Goal: Task Accomplishment & Management: Manage account settings

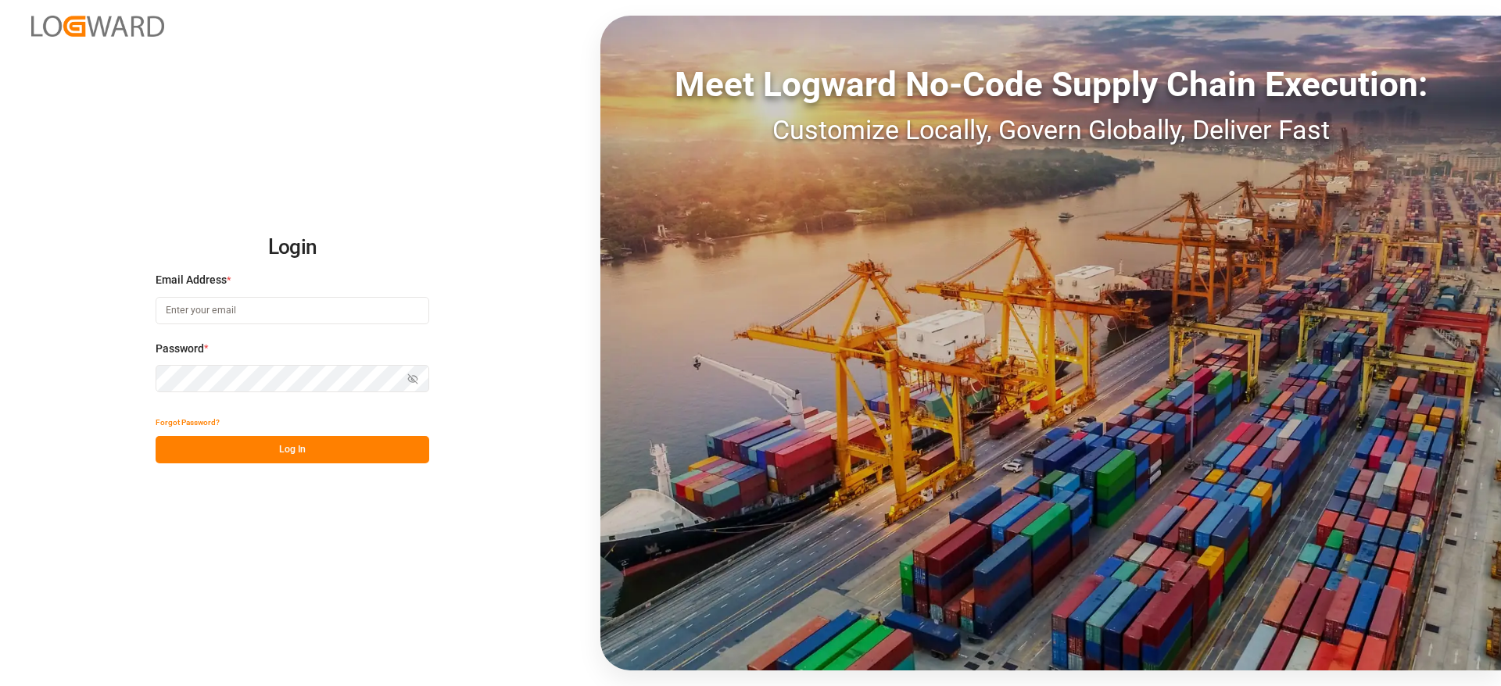
click at [282, 302] on input at bounding box center [293, 310] width 274 height 27
type input "vishwanath.mp@logward.com"
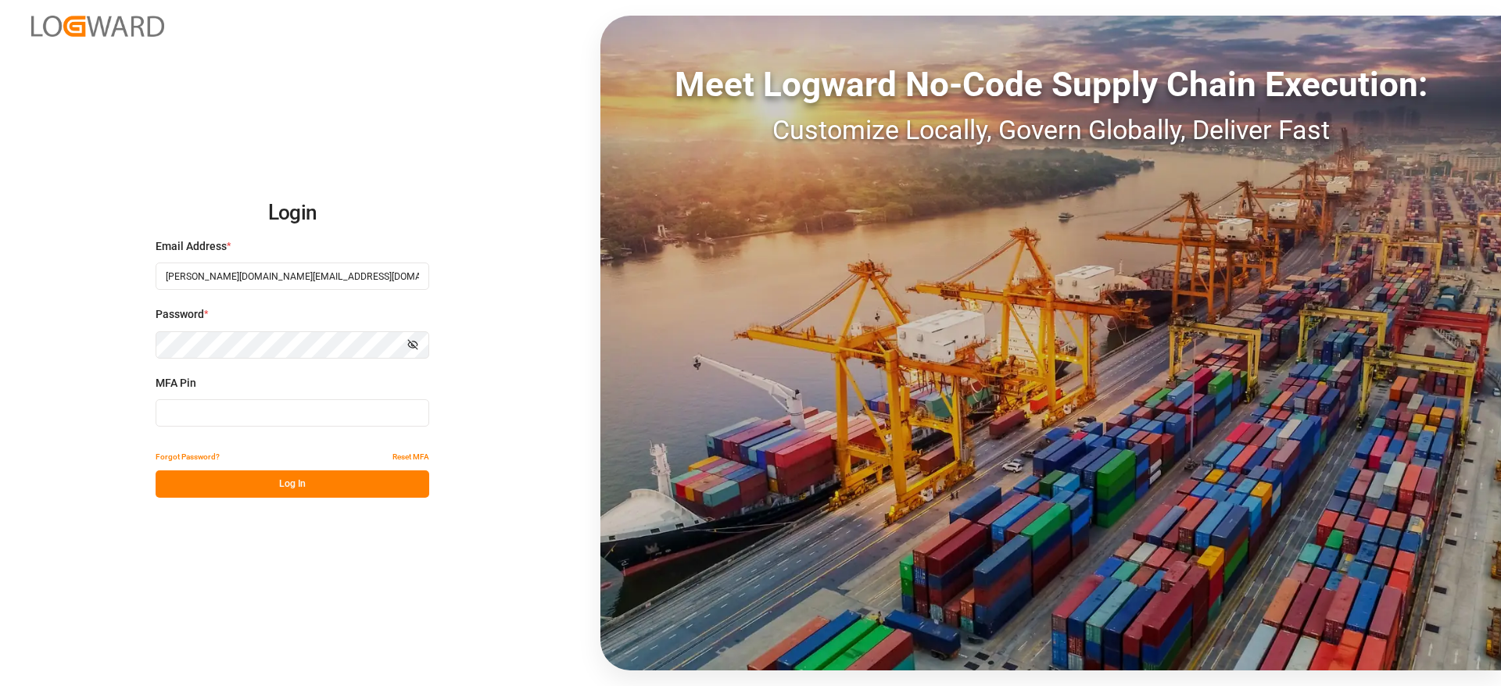
type input "898692"
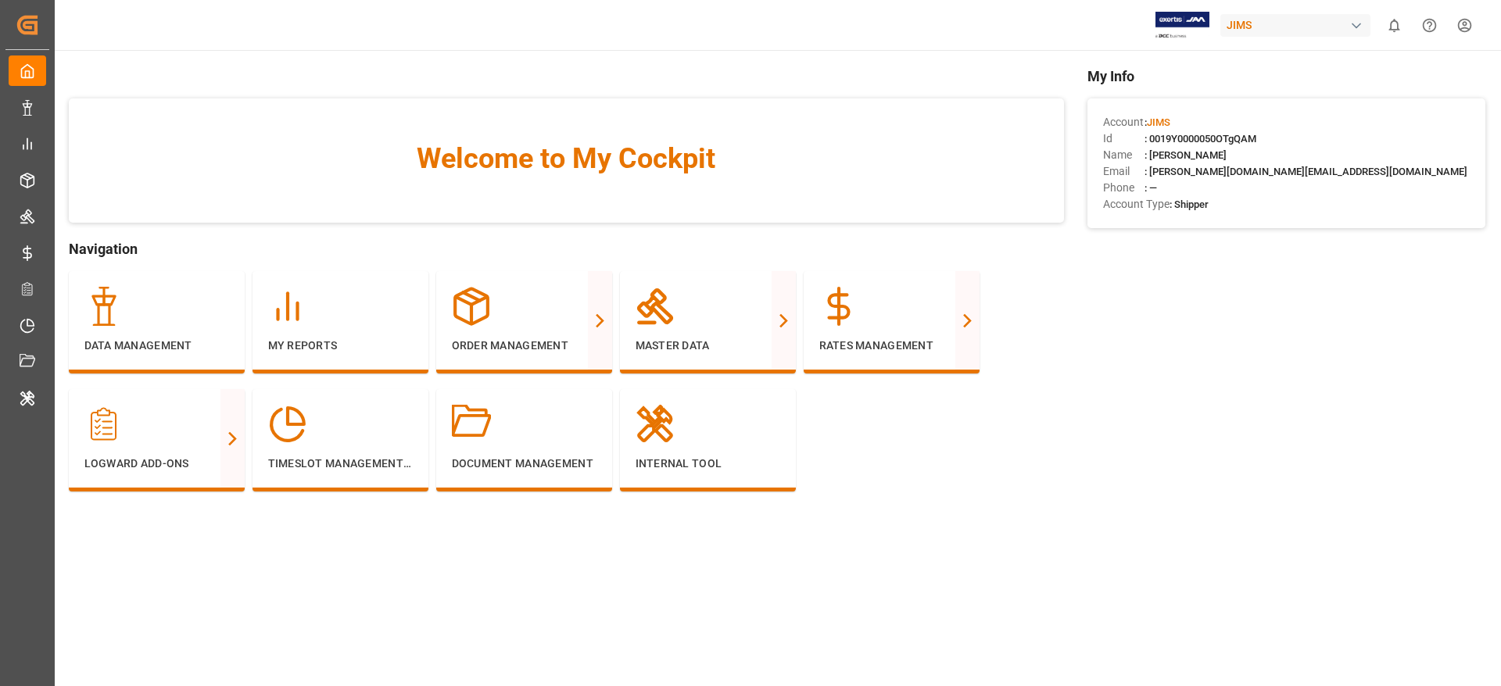
click at [1261, 34] on div "JIMS" at bounding box center [1296, 25] width 150 height 23
type input "evonik i"
click at [1267, 87] on div "evonik i EV Evonik Industries AG EvonikIn-6LLN" at bounding box center [1299, 85] width 274 height 84
click at [1266, 95] on span "Evonik Industries AG" at bounding box center [1264, 99] width 102 height 16
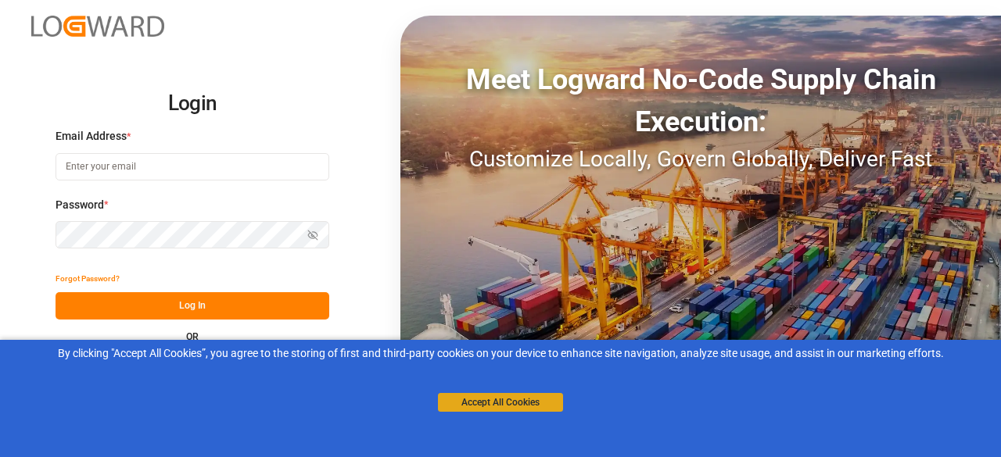
click at [507, 400] on button "Accept All Cookies" at bounding box center [500, 402] width 125 height 19
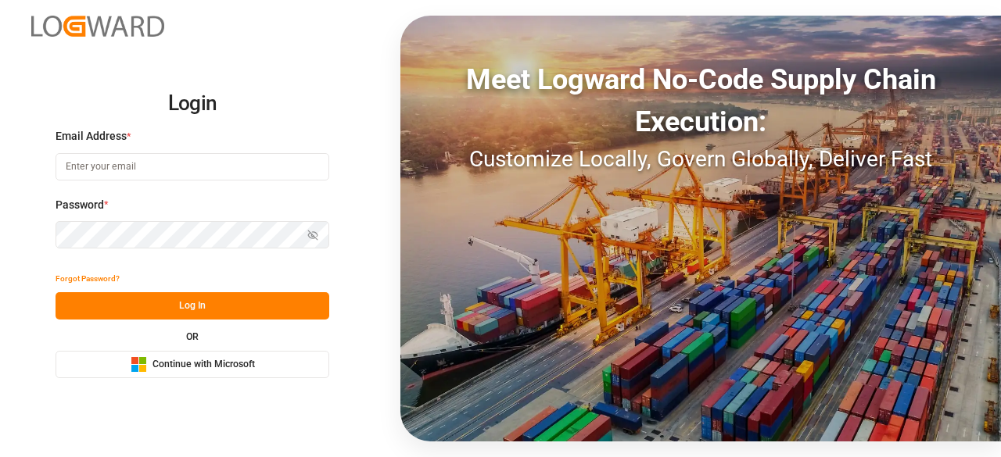
click at [200, 364] on span "Continue with Microsoft" at bounding box center [203, 365] width 102 height 14
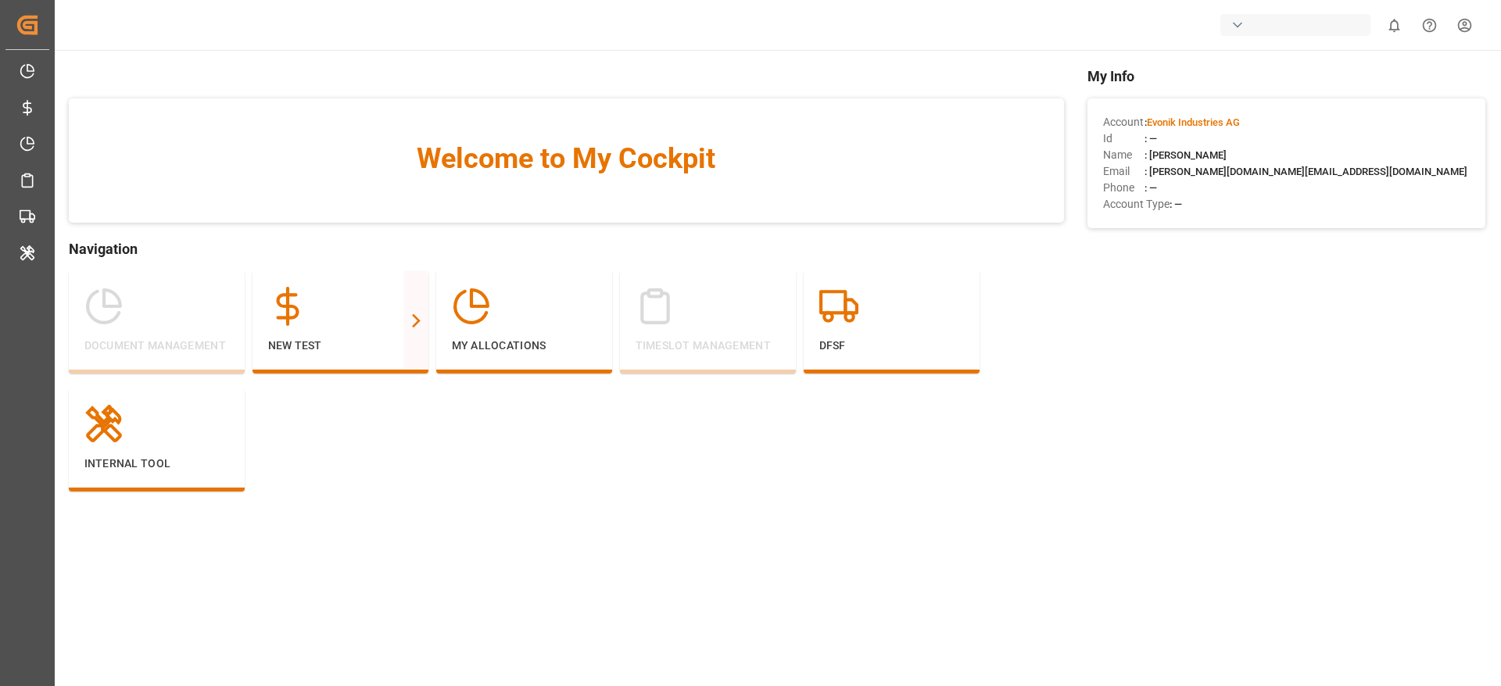
click at [1283, 31] on div "button" at bounding box center [1296, 25] width 150 height 22
type input "evonik i"
click at [1275, 101] on span "Evonik Industries AG" at bounding box center [1264, 99] width 102 height 16
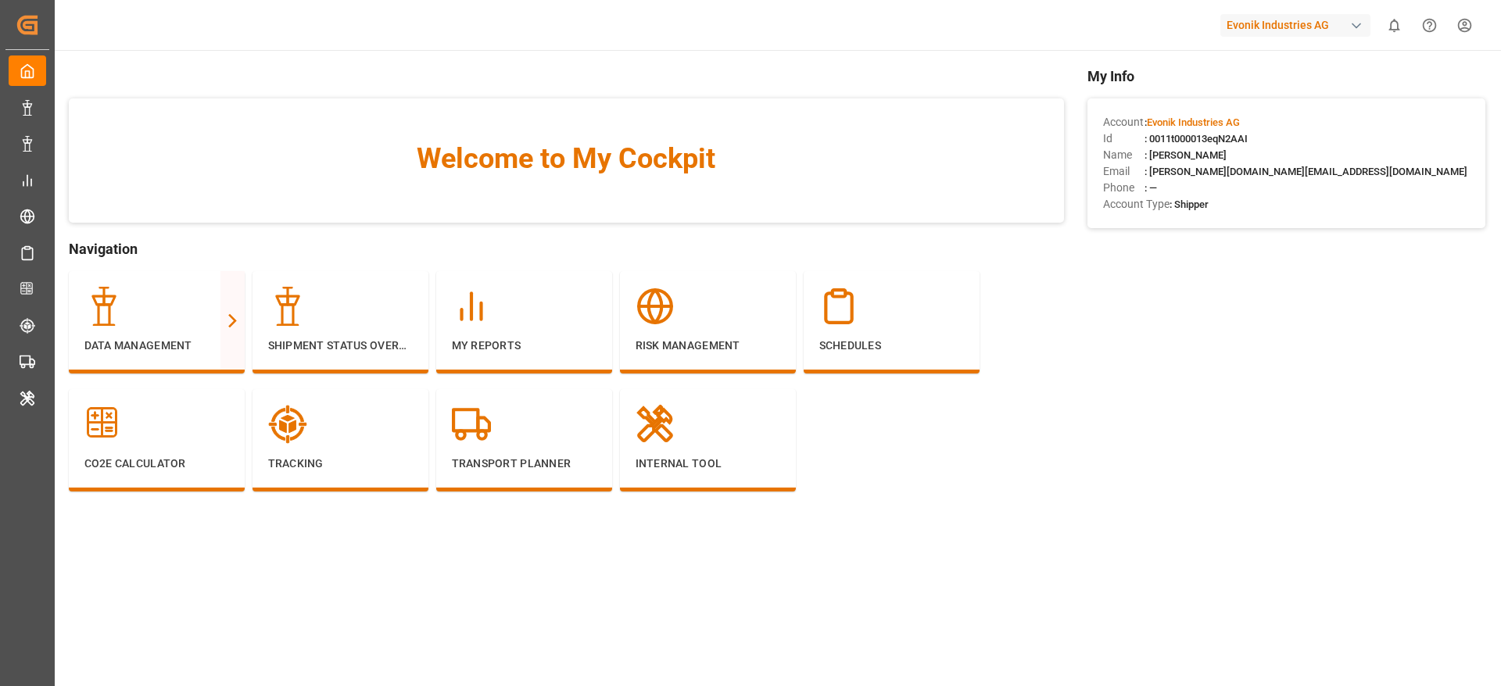
click at [1471, 27] on html "Created by potrace 1.15, written by Peter Selinger 2001-2017 Created by potrace…" at bounding box center [750, 343] width 1501 height 686
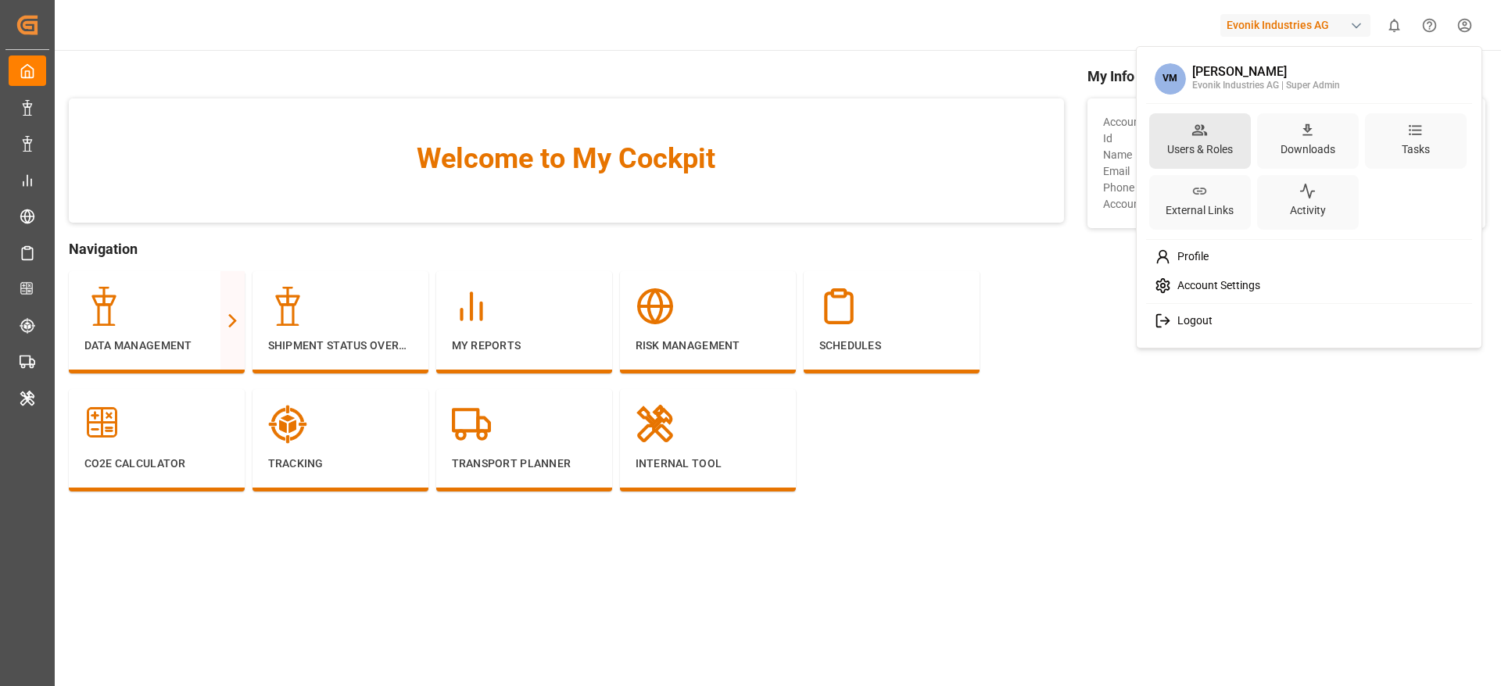
click at [1188, 147] on div "Users & Roles" at bounding box center [1200, 149] width 72 height 23
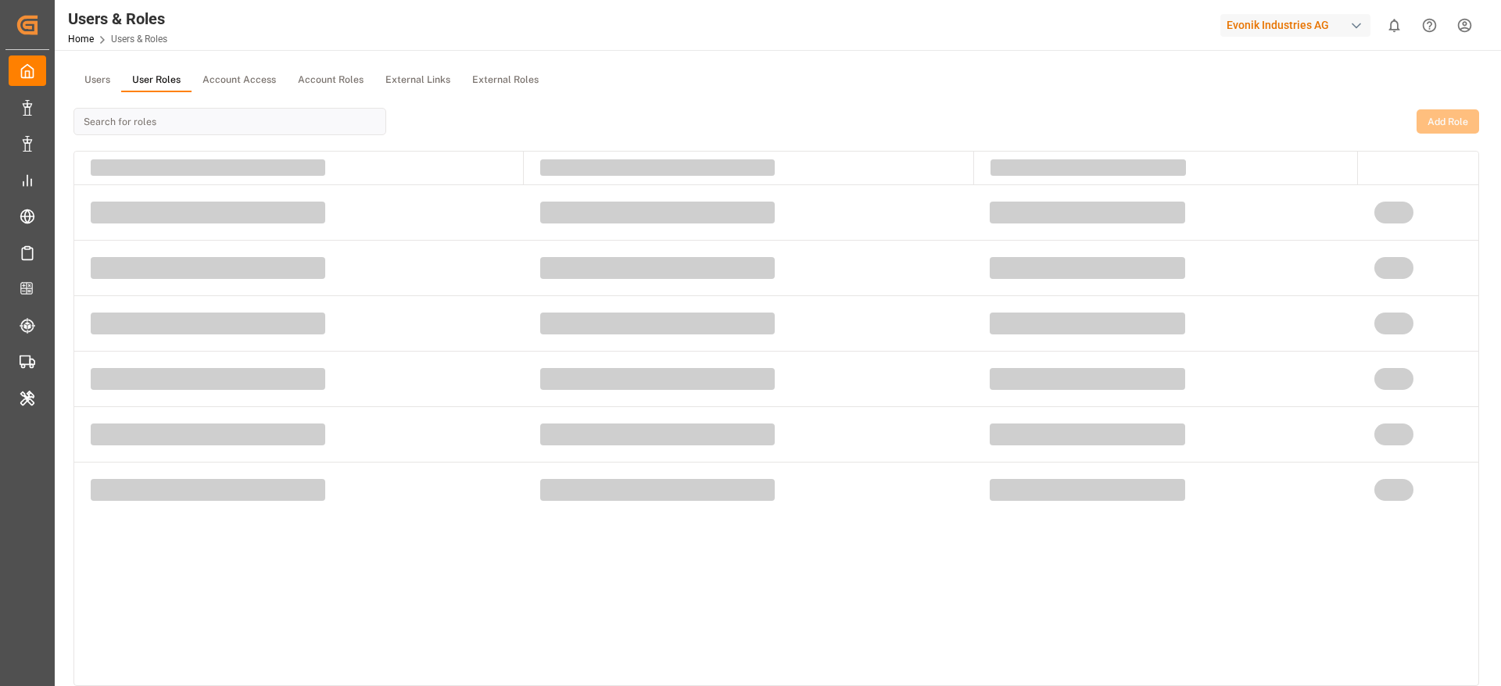
click at [158, 84] on button "User Roles" at bounding box center [156, 80] width 70 height 23
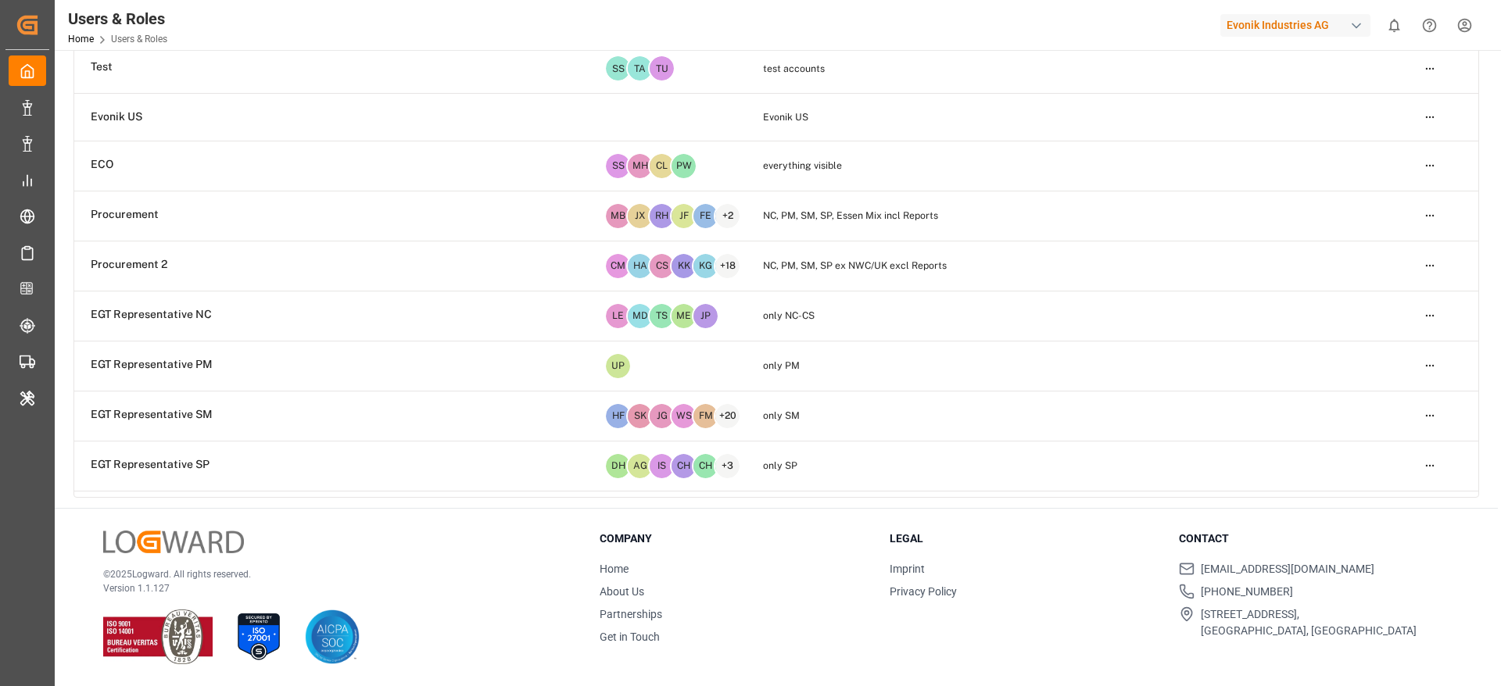
click at [1256, 17] on div "Evonik Industries AG" at bounding box center [1296, 25] width 150 height 23
type input "evonik u"
click at [1245, 100] on span "Evonik US" at bounding box center [1246, 99] width 66 height 16
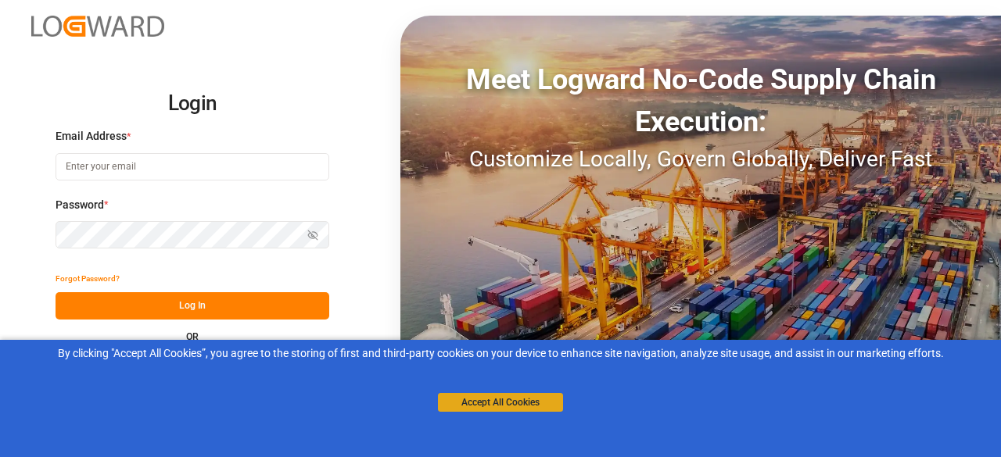
click at [495, 402] on button "Accept All Cookies" at bounding box center [500, 402] width 125 height 19
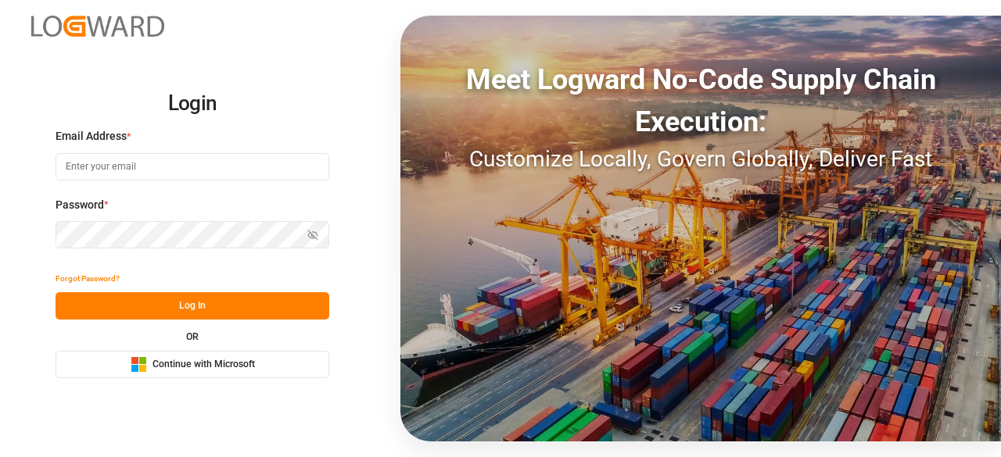
click at [174, 353] on button "Microsoft Logo Continue with Microsoft" at bounding box center [193, 364] width 274 height 27
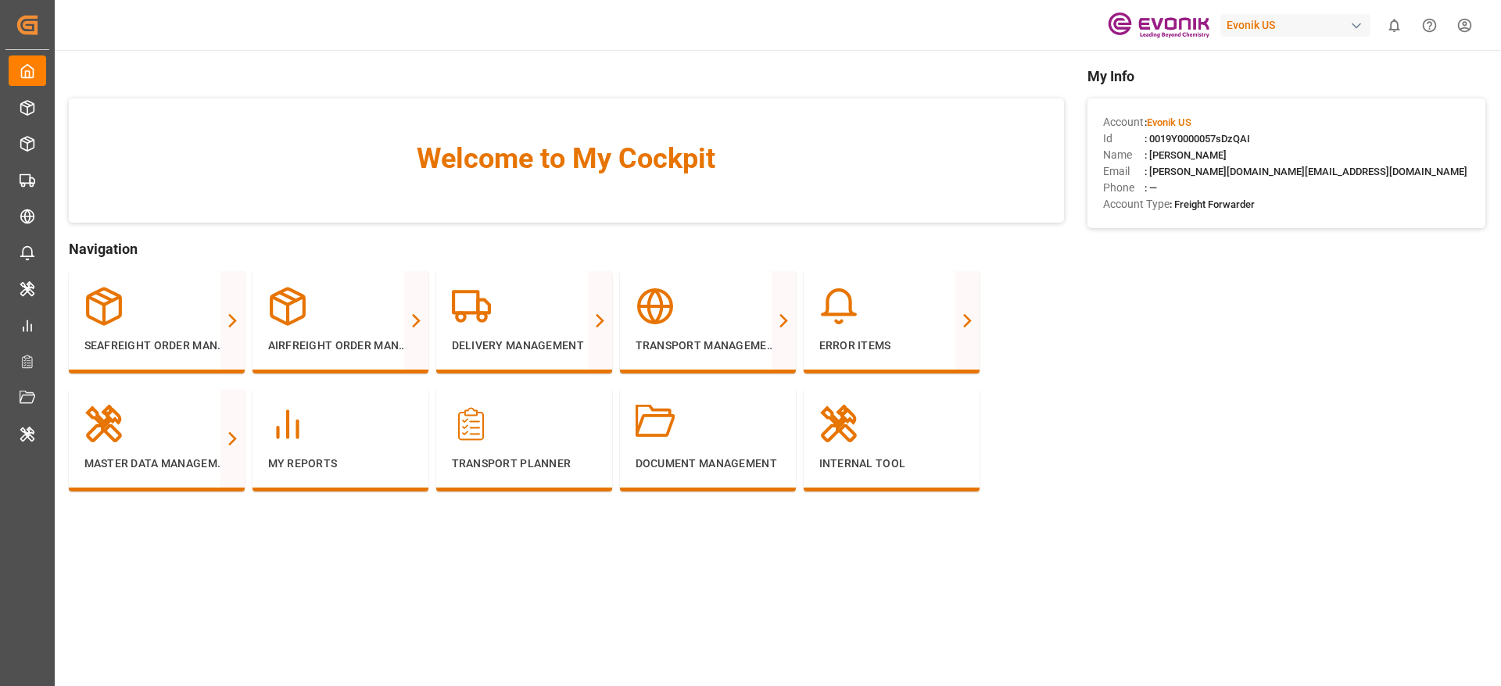
click at [1000, 19] on html "Created by potrace 1.15, written by [PERSON_NAME] [DATE]-[DATE] Created by potr…" at bounding box center [750, 343] width 1501 height 686
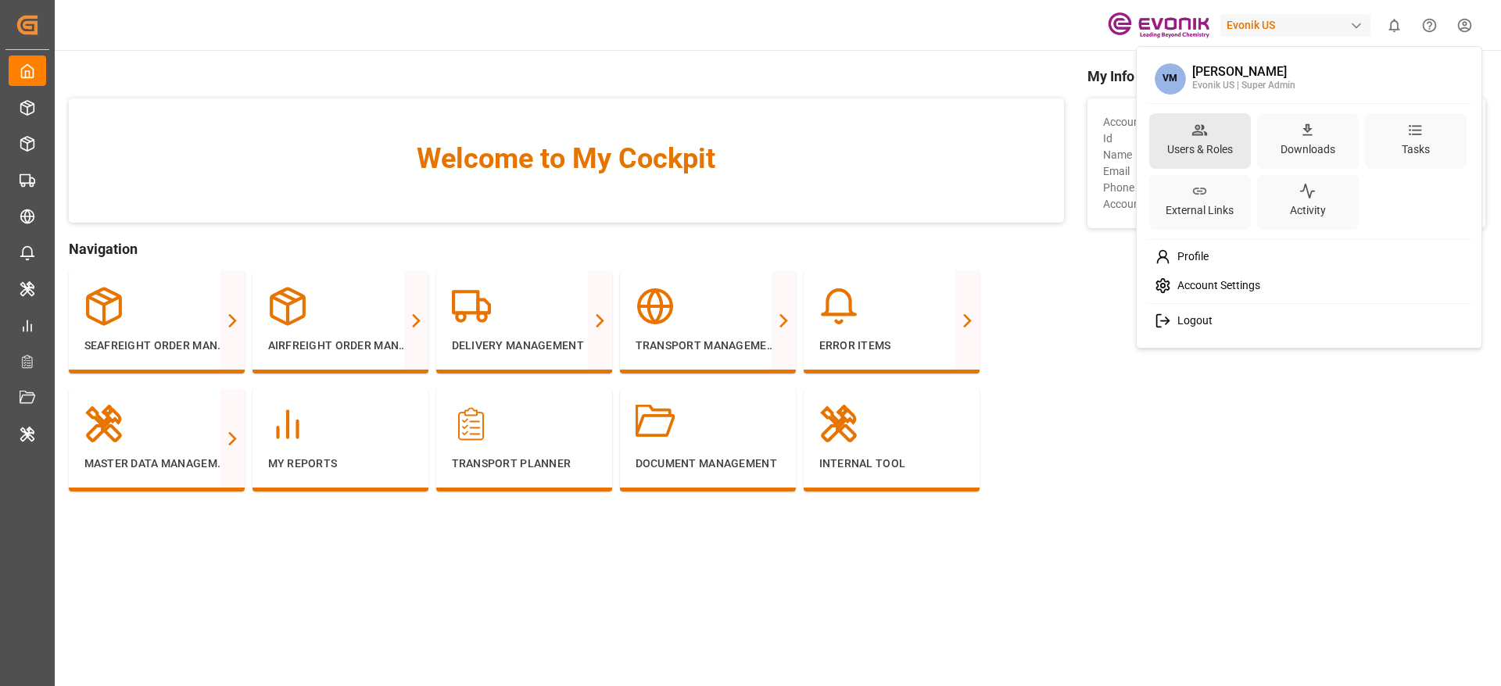
click at [1000, 146] on div "Users & Roles" at bounding box center [1200, 149] width 72 height 23
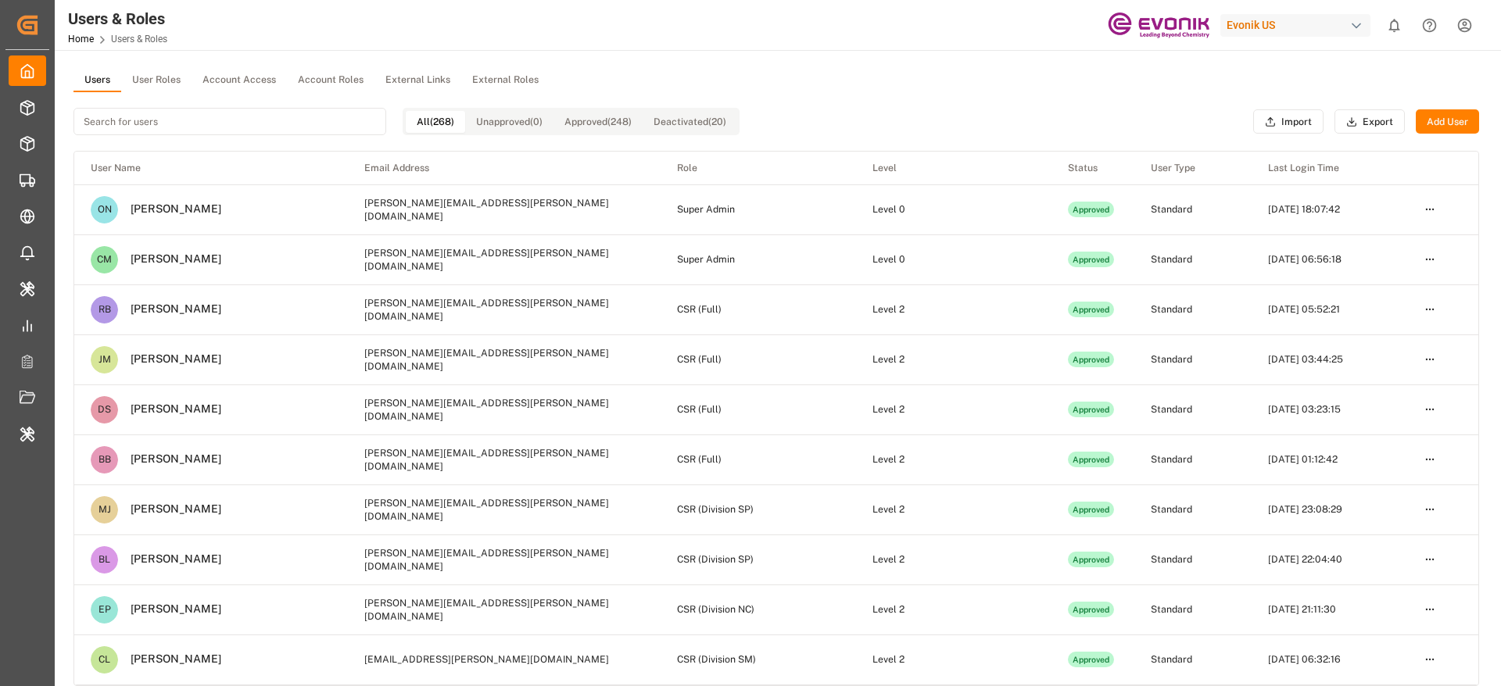
click at [158, 81] on button "User Roles" at bounding box center [156, 80] width 70 height 23
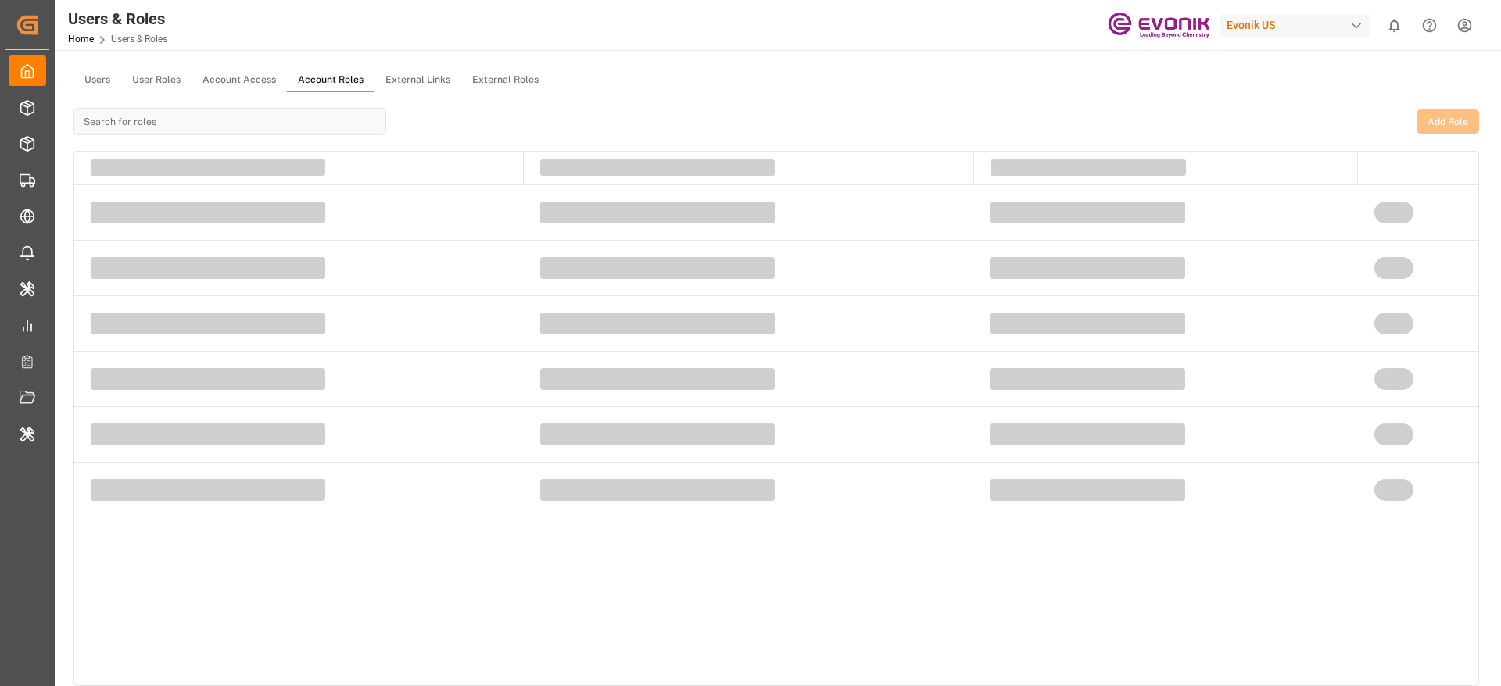
click at [326, 72] on button "Account Roles" at bounding box center [331, 80] width 88 height 23
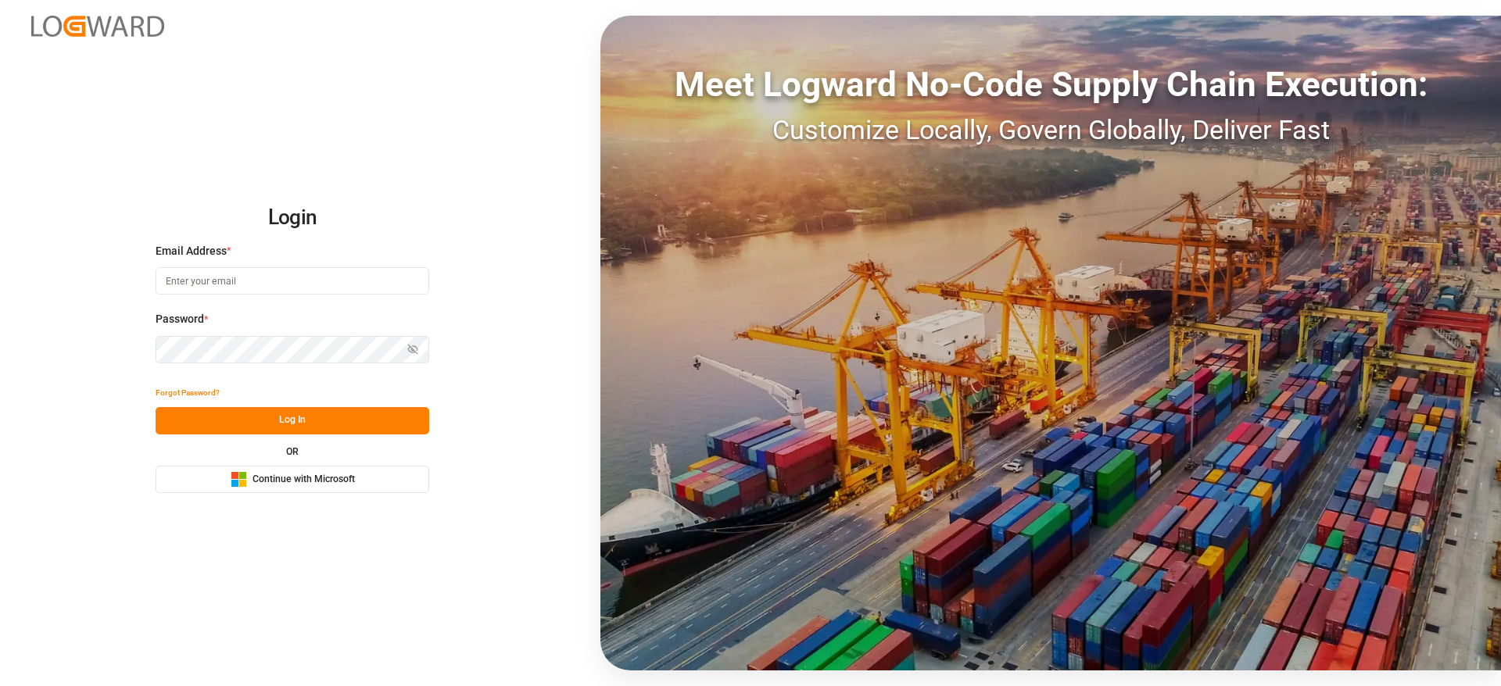
click at [210, 457] on button "Microsoft Logo Continue with Microsoft" at bounding box center [293, 479] width 274 height 27
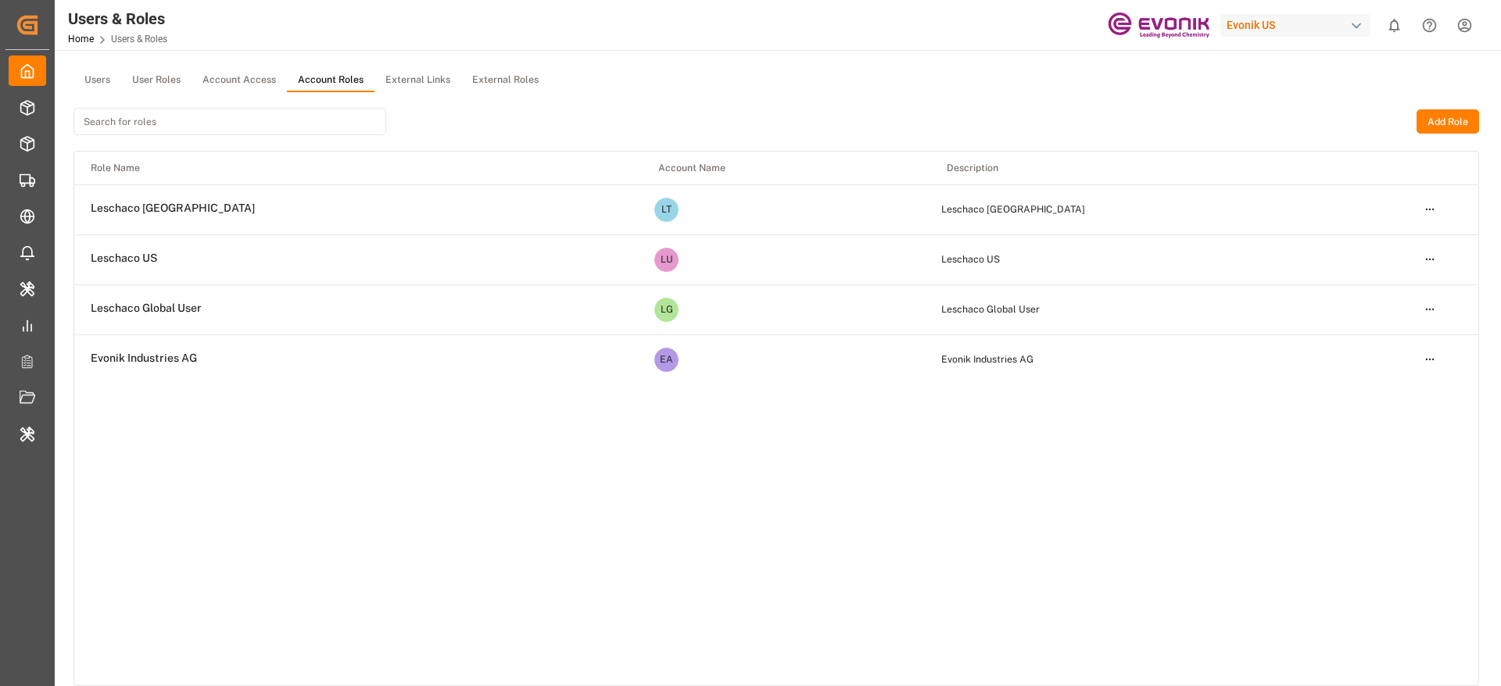
click at [1244, 24] on div "Evonik US" at bounding box center [1296, 25] width 150 height 23
type input "evonik i"
click at [1286, 108] on span "EvonikIn-6LLN" at bounding box center [1264, 114] width 102 height 14
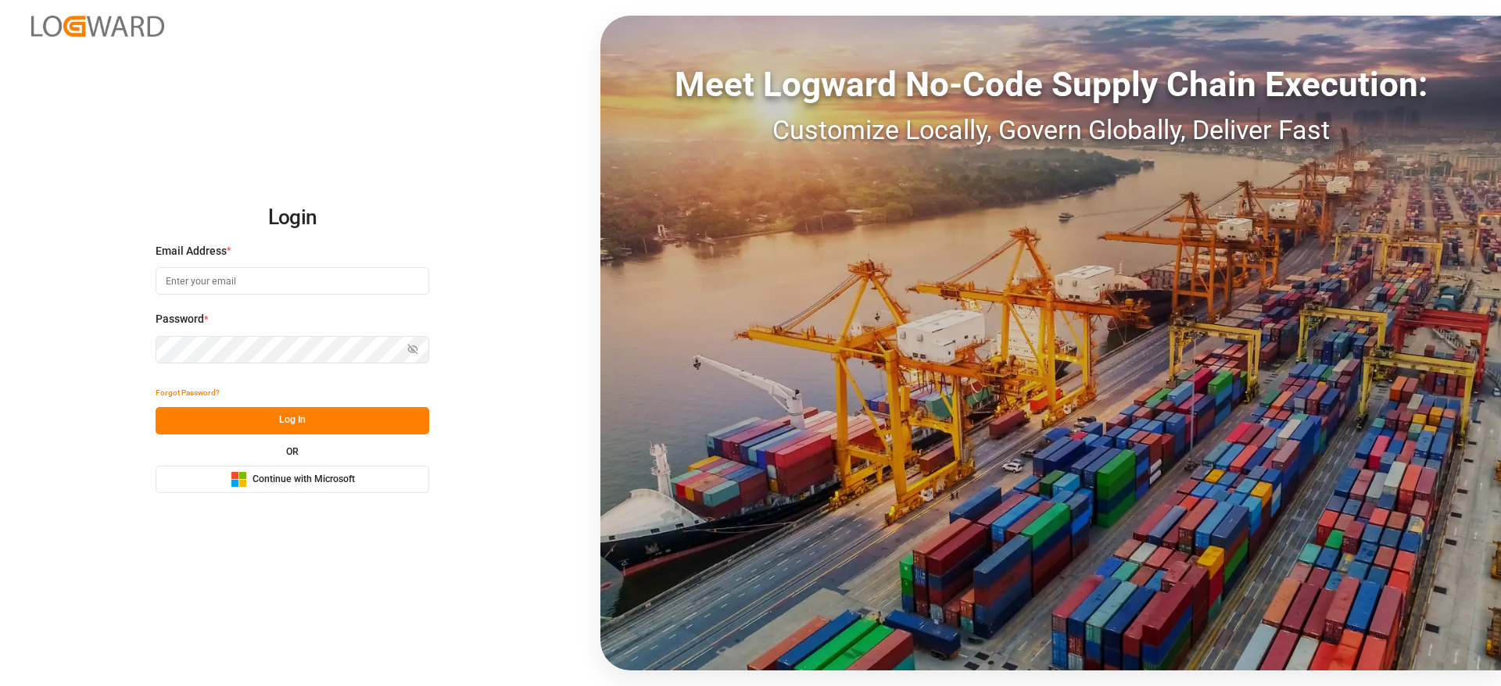
click at [256, 479] on span "Continue with Microsoft" at bounding box center [304, 480] width 102 height 14
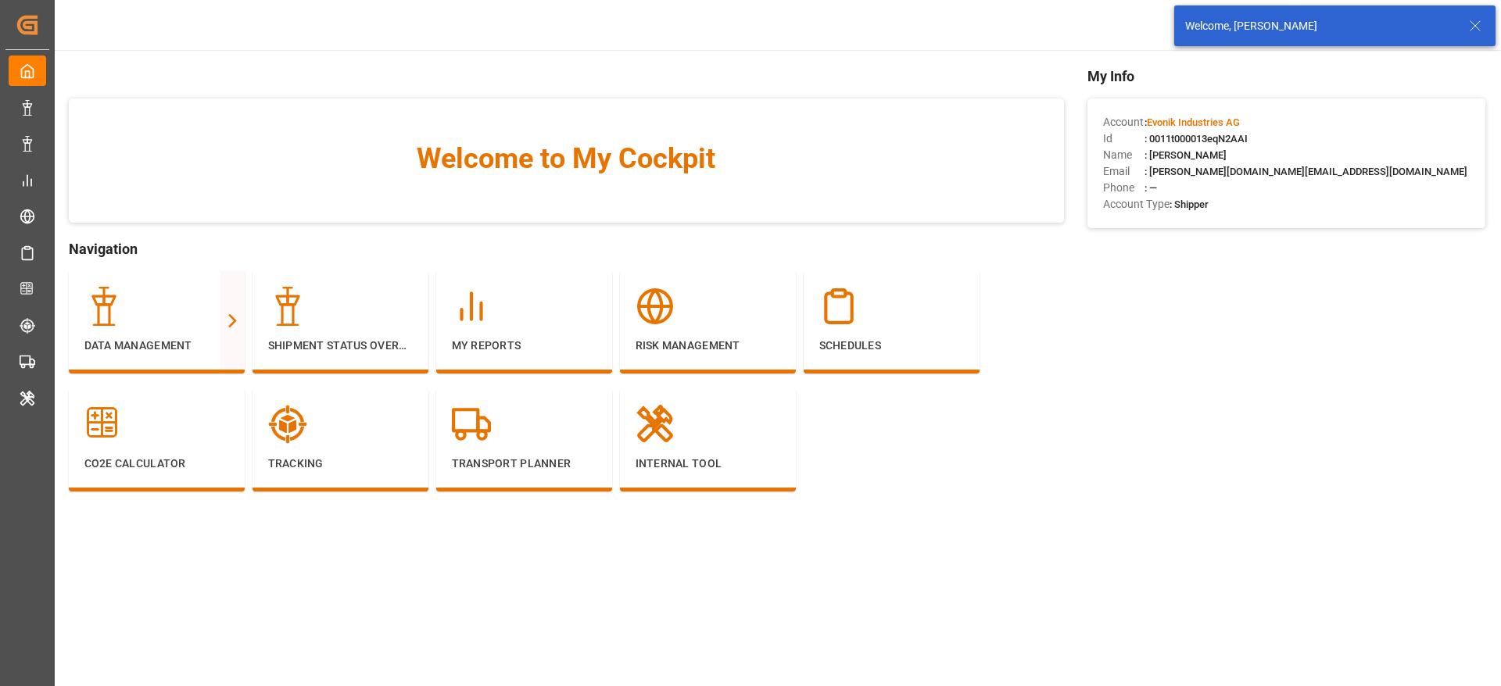
click at [1482, 23] on icon at bounding box center [1475, 25] width 19 height 19
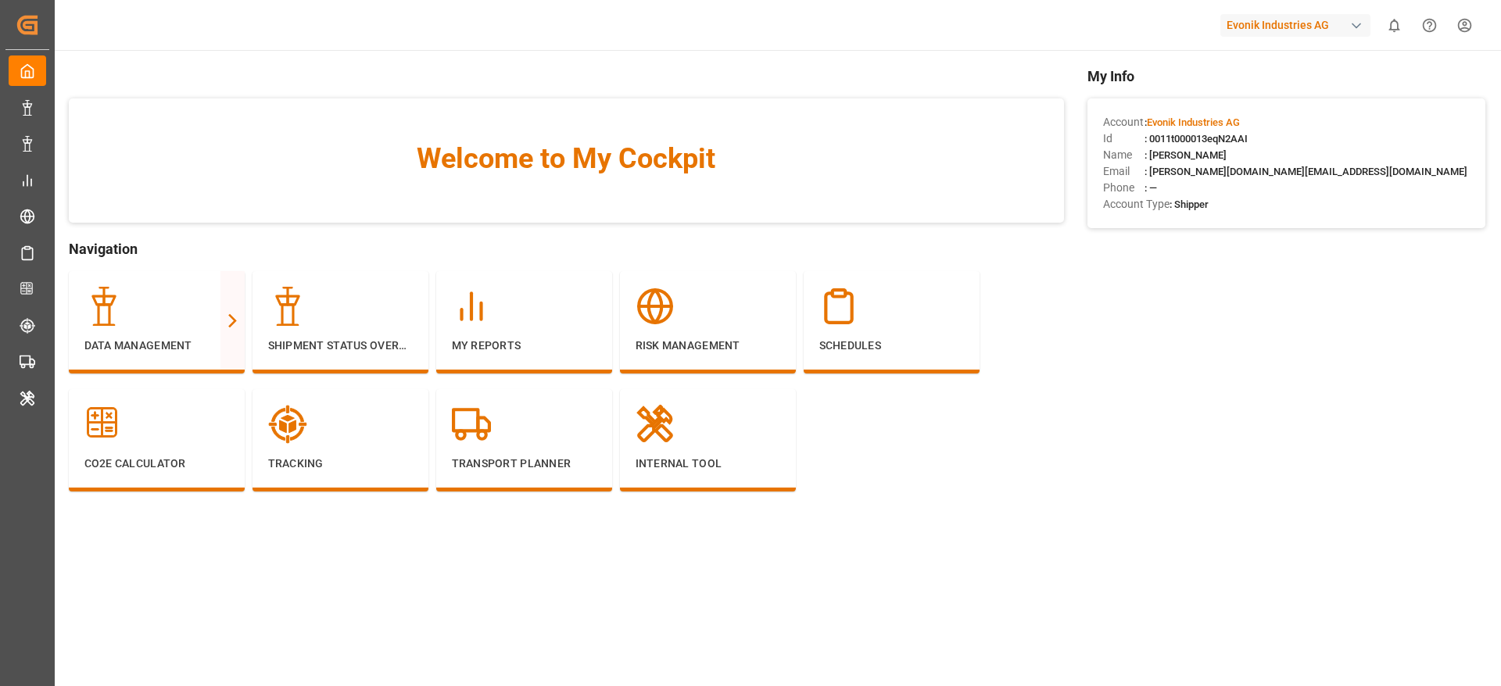
click at [1476, 27] on html "Created by potrace 1.15, written by Peter Selinger 2001-2017 Created by potrace…" at bounding box center [750, 343] width 1501 height 686
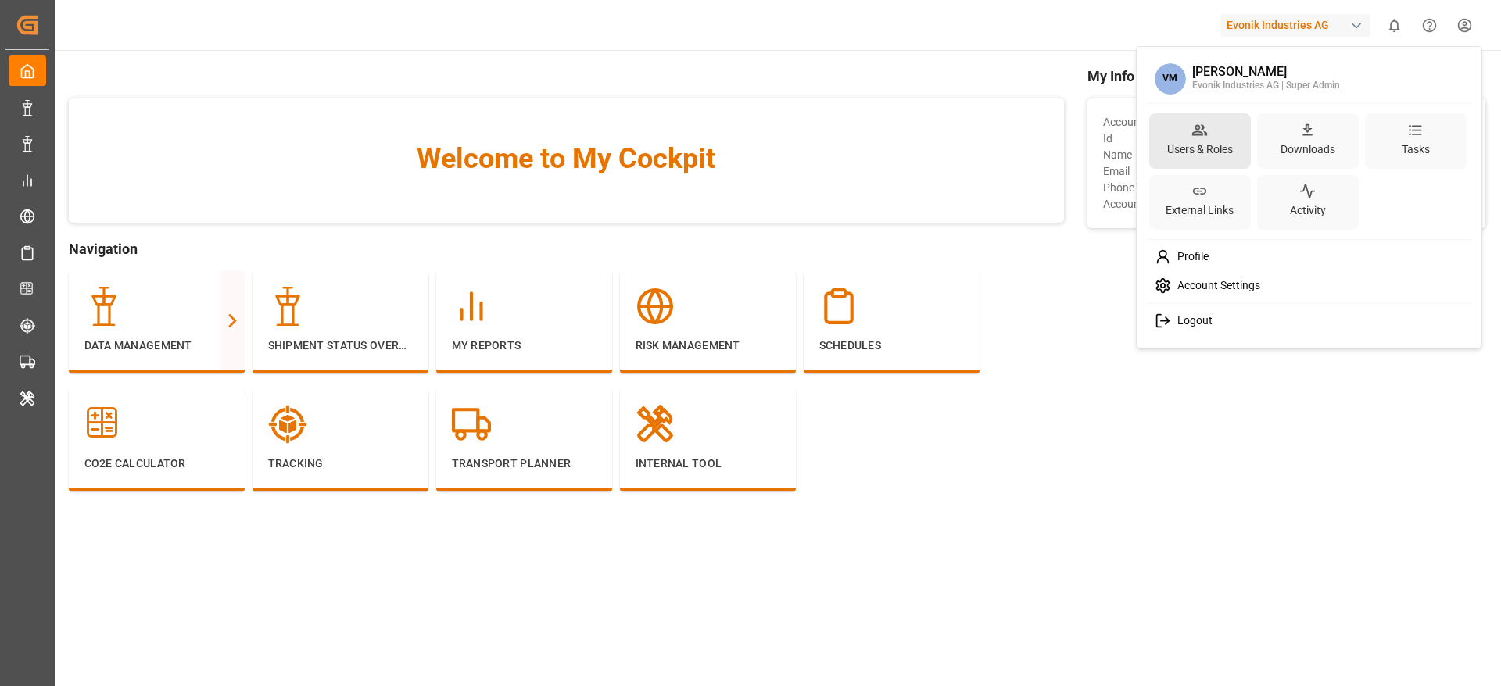
click at [1219, 145] on div "Users & Roles" at bounding box center [1200, 149] width 72 height 23
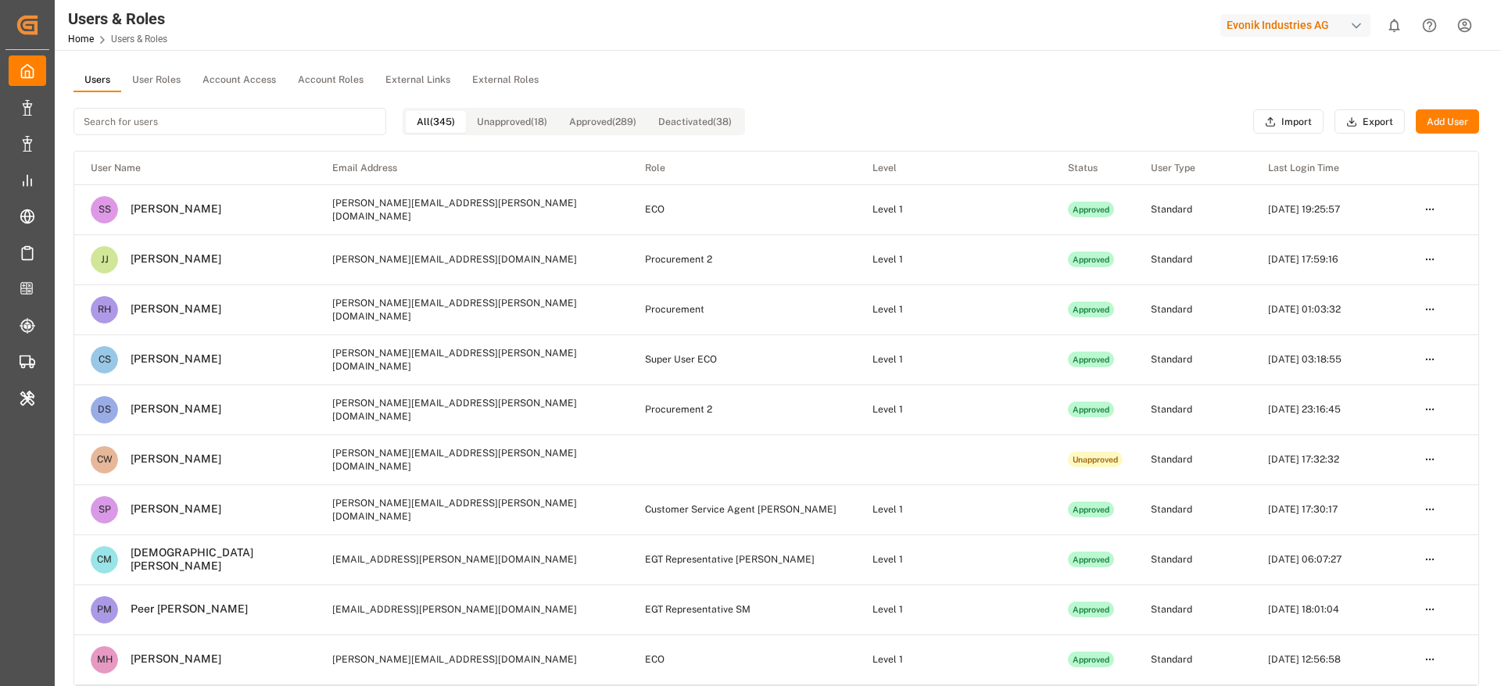
click at [324, 76] on button "Account Roles" at bounding box center [331, 80] width 88 height 23
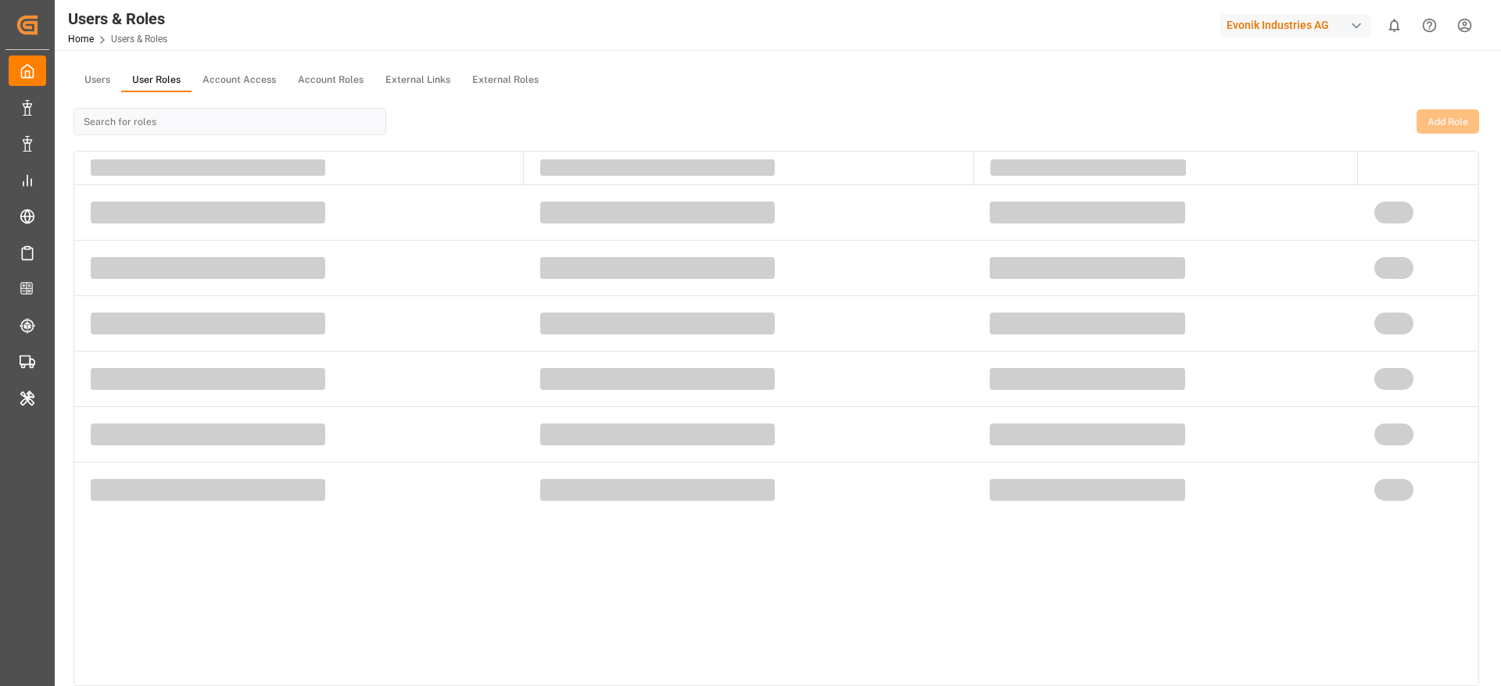
click at [163, 88] on button "User Roles" at bounding box center [156, 80] width 70 height 23
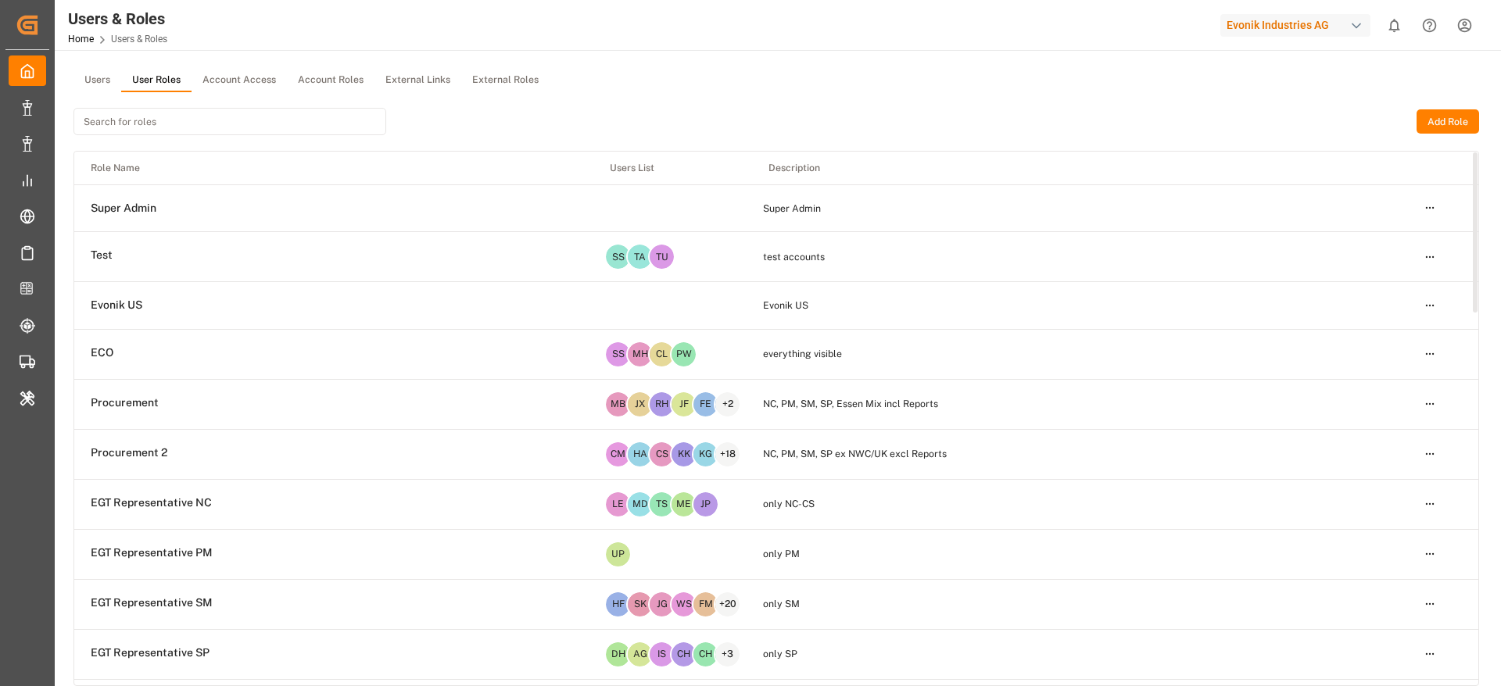
click at [1433, 353] on html "Created by potrace 1.15, written by [PERSON_NAME] [DATE]-[DATE] Created by potr…" at bounding box center [750, 343] width 1501 height 686
click at [80, 82] on html "Created by potrace 1.15, written by [PERSON_NAME] [DATE]-[DATE] Created by potr…" at bounding box center [750, 343] width 1501 height 686
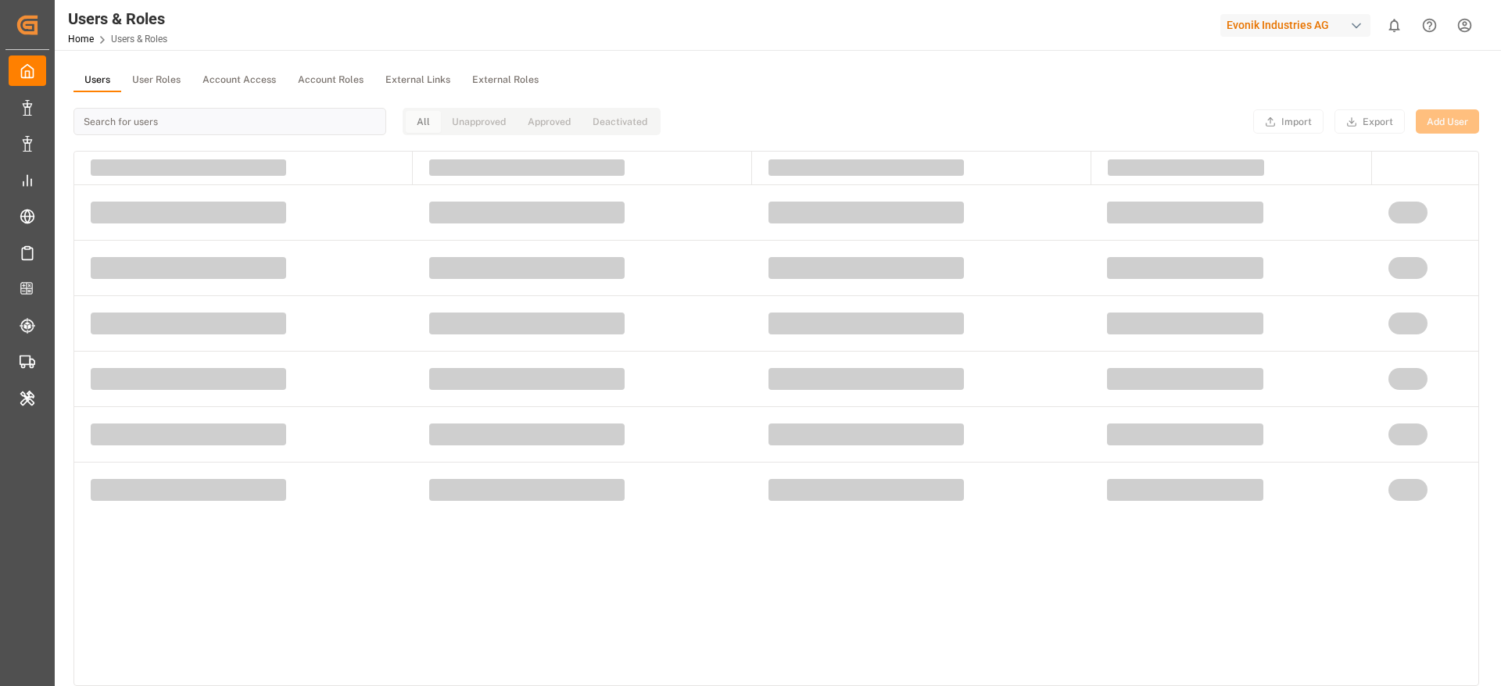
click at [84, 82] on button "Users" at bounding box center [97, 80] width 48 height 23
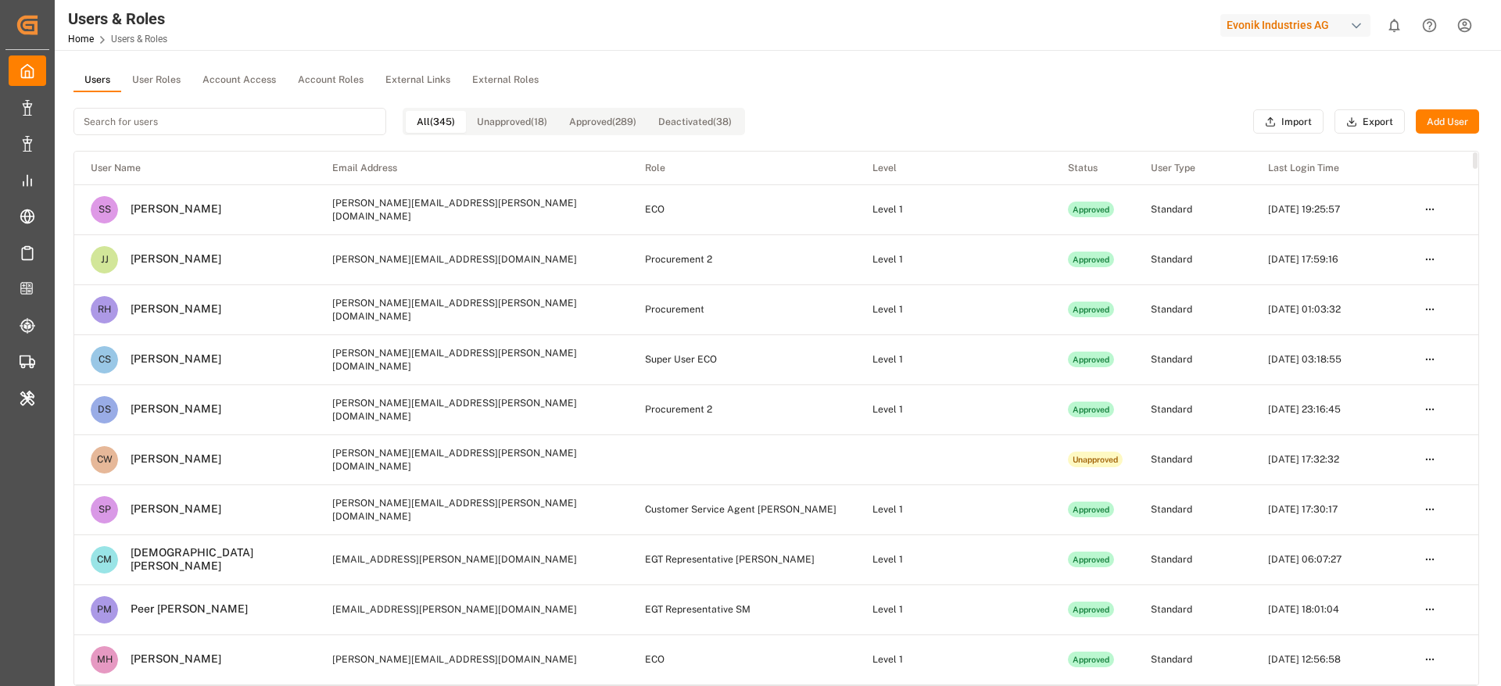
click at [470, 197] on td "[PERSON_NAME][EMAIL_ADDRESS][PERSON_NAME][DOMAIN_NAME]" at bounding box center [472, 210] width 313 height 50
click at [303, 109] on input at bounding box center [229, 121] width 313 height 27
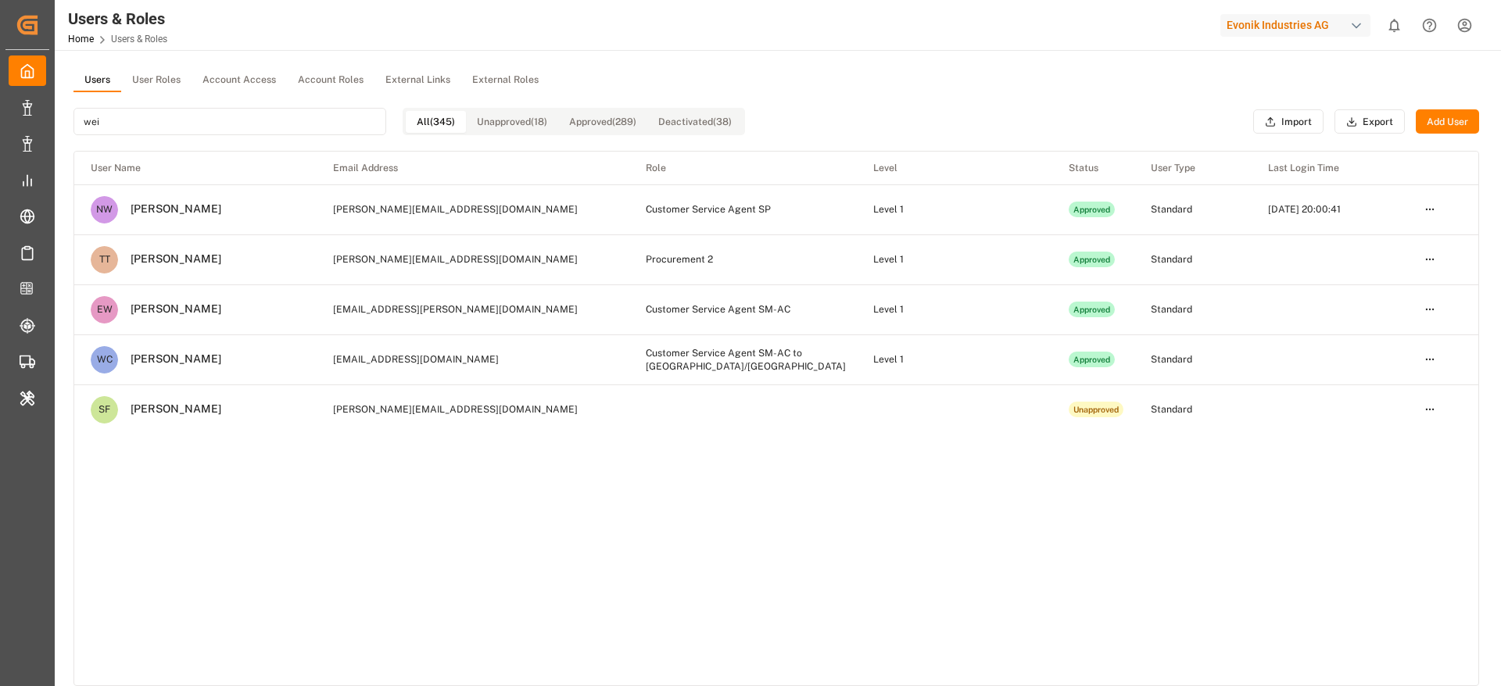
type input "wei"
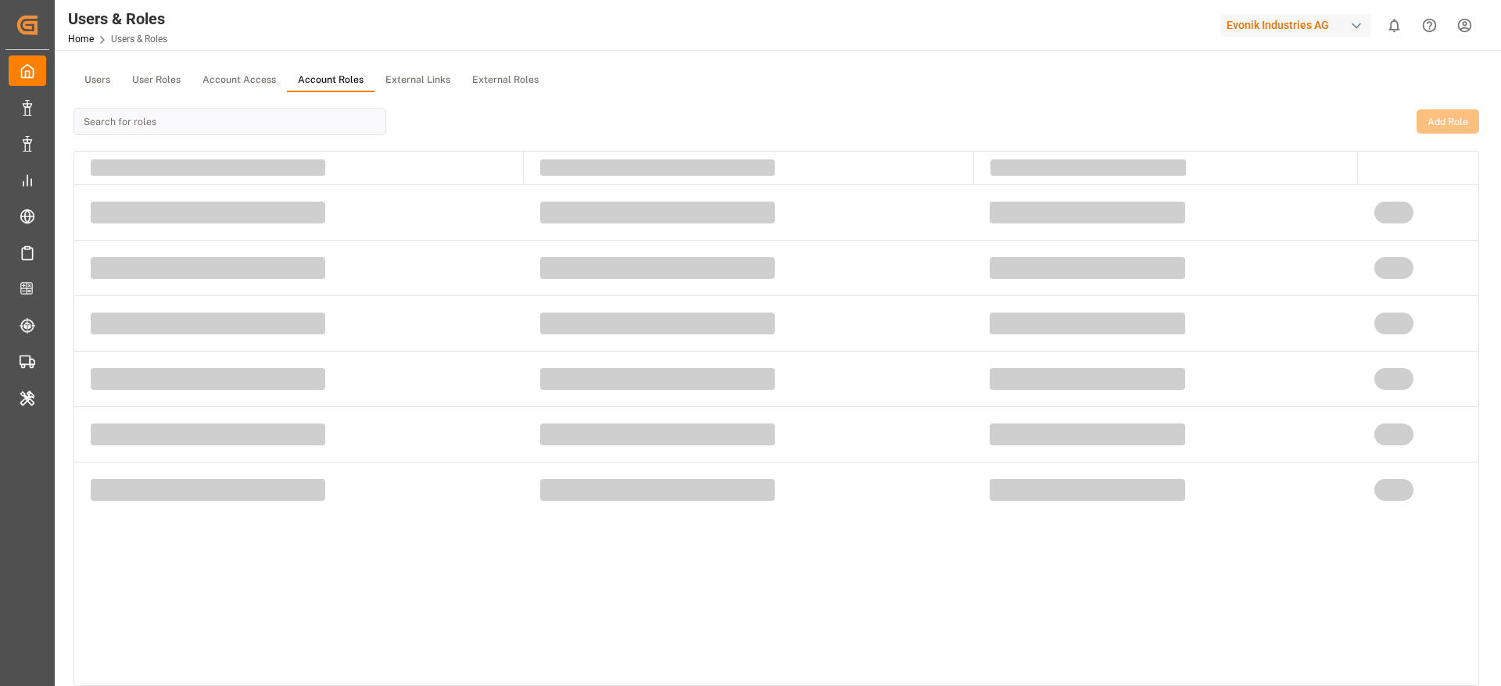
click at [320, 80] on button "Account Roles" at bounding box center [331, 80] width 88 height 23
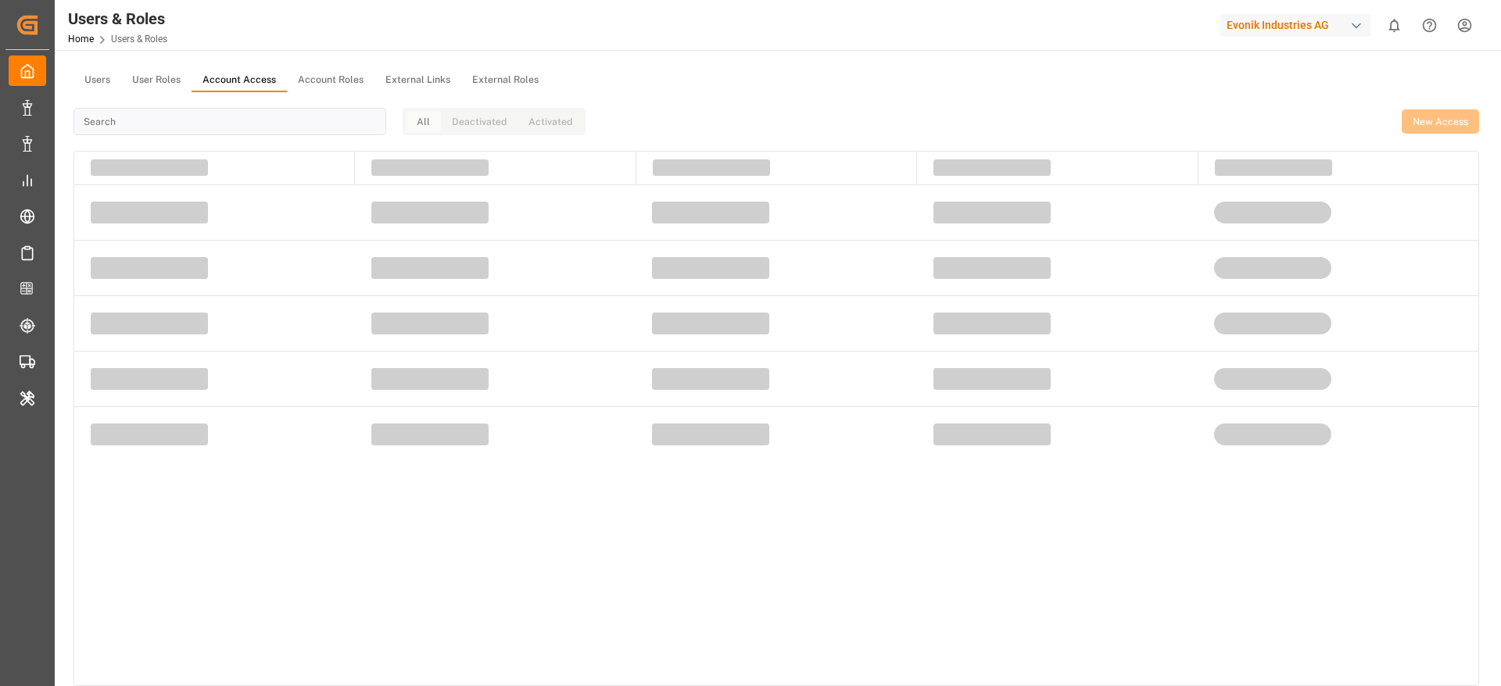
click at [244, 81] on button "Account Access" at bounding box center [239, 80] width 95 height 23
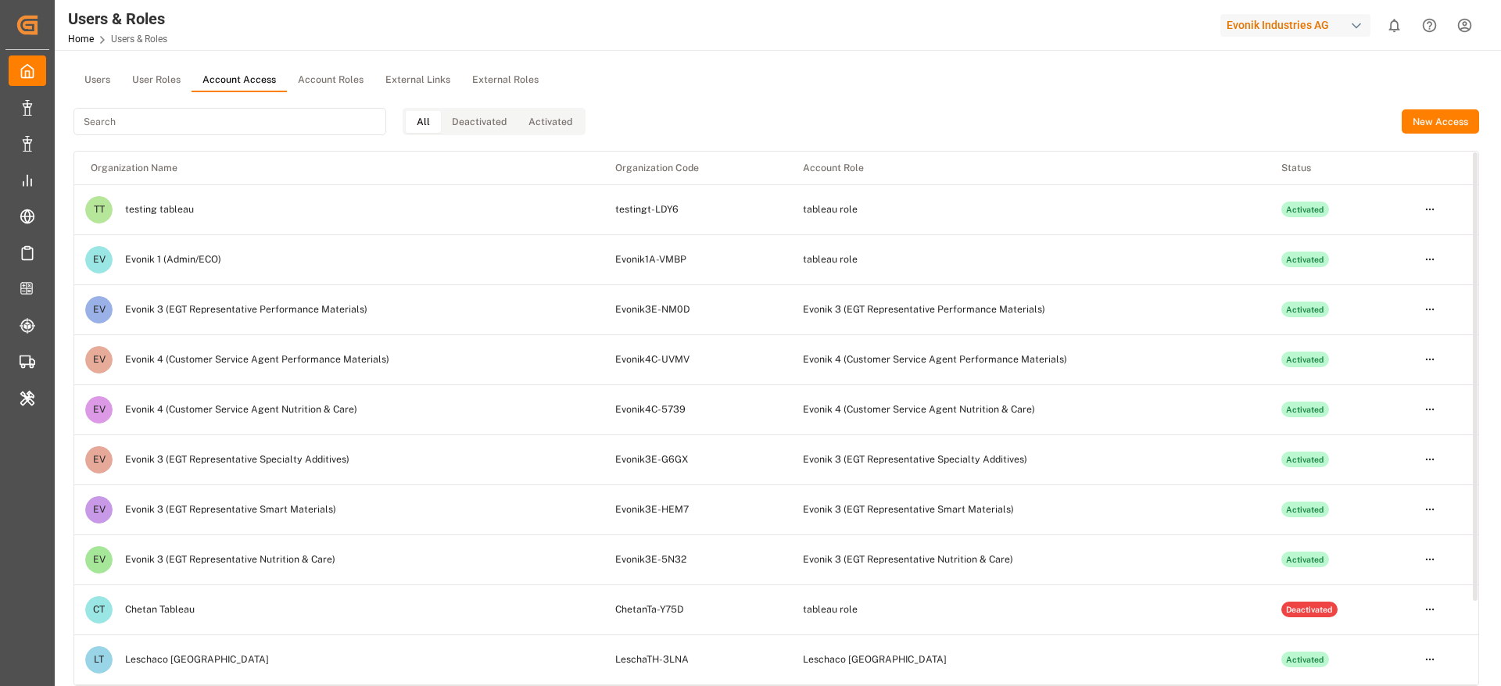
click at [1428, 257] on html "Created by potrace 1.15, written by [PERSON_NAME] [DATE]-[DATE] Created by potr…" at bounding box center [750, 343] width 1501 height 686
click at [1381, 289] on div "Edit" at bounding box center [1397, 289] width 81 height 22
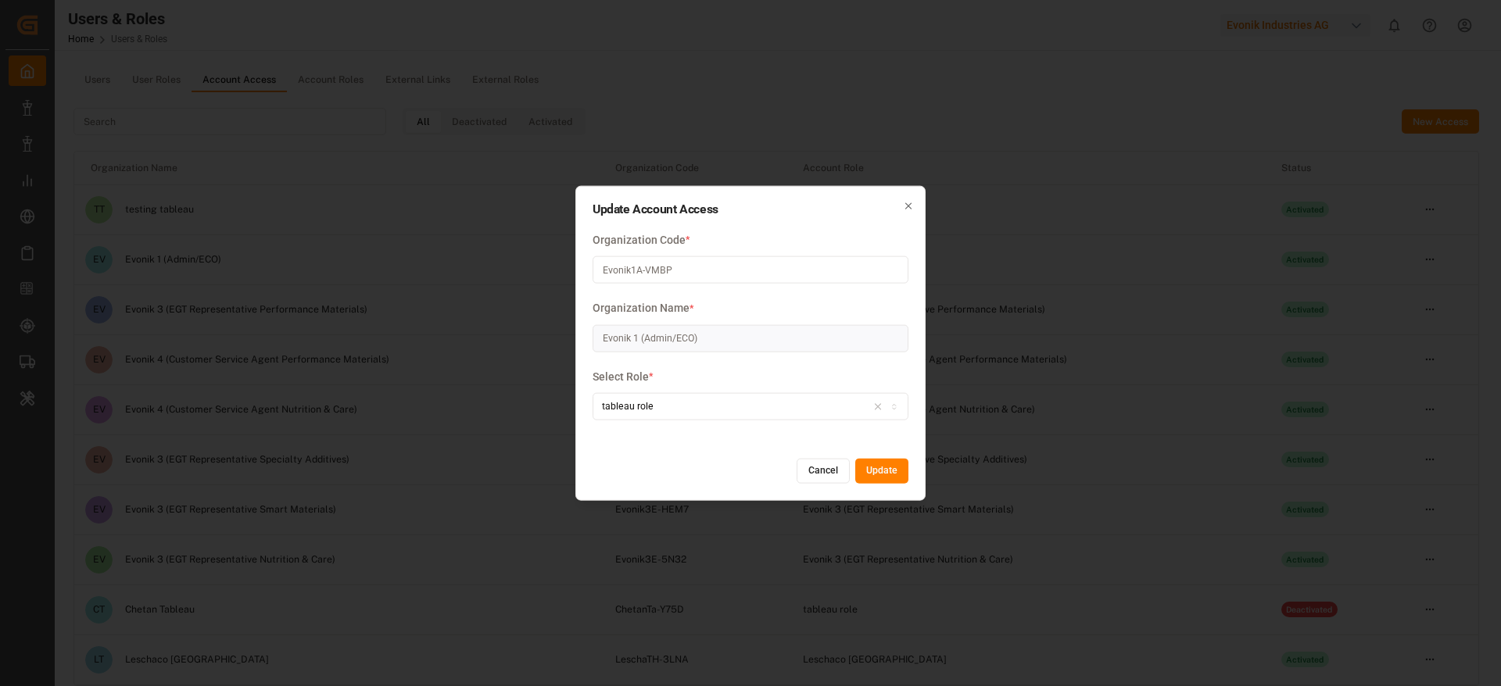
click at [822, 464] on button "Cancel" at bounding box center [823, 471] width 53 height 25
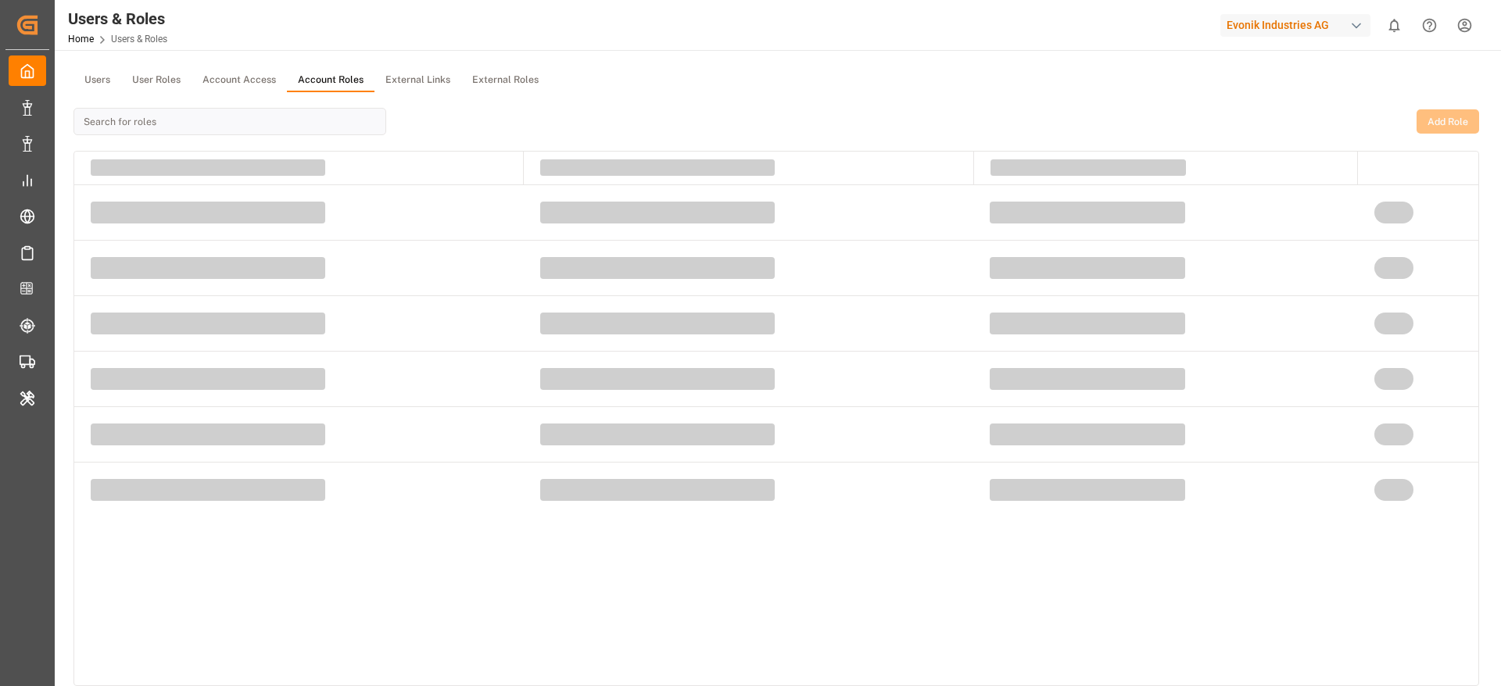
click at [326, 75] on button "Account Roles" at bounding box center [331, 80] width 88 height 23
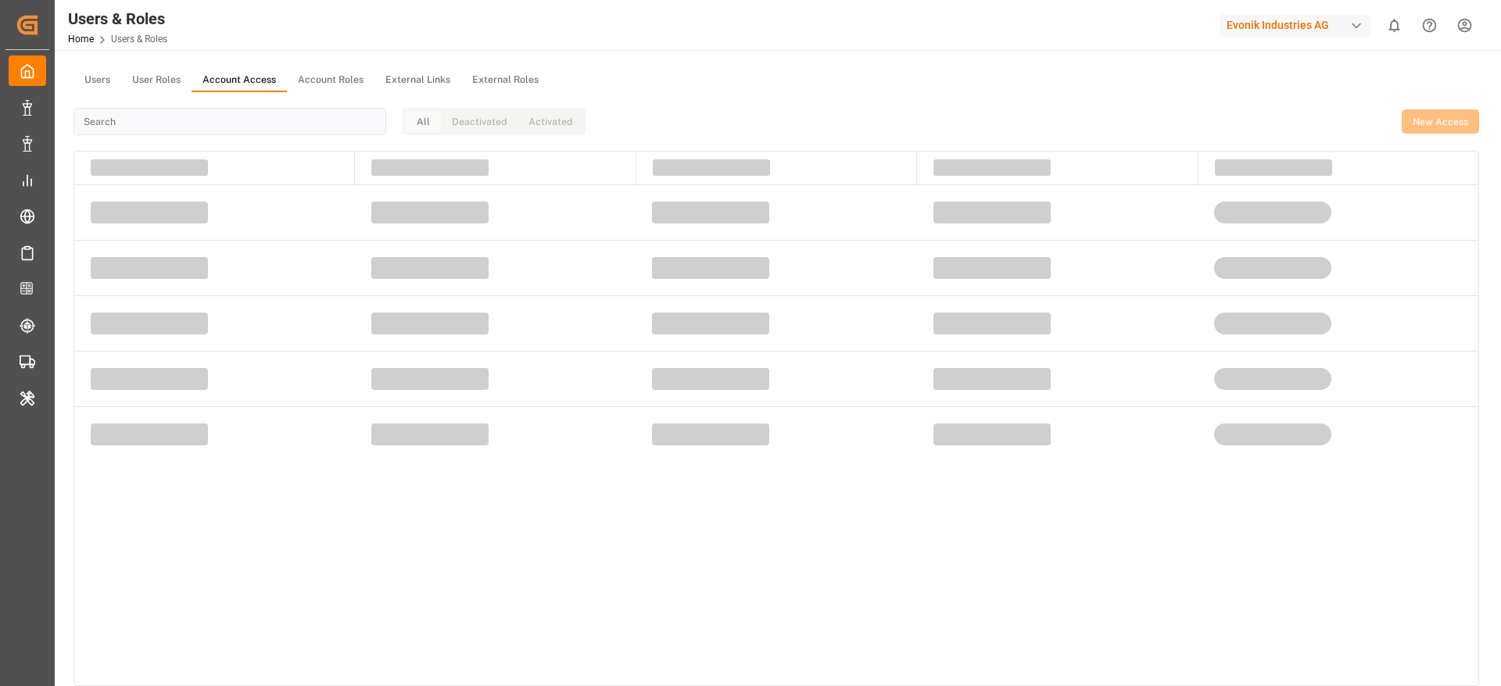
click at [224, 78] on button "Account Access" at bounding box center [239, 80] width 95 height 23
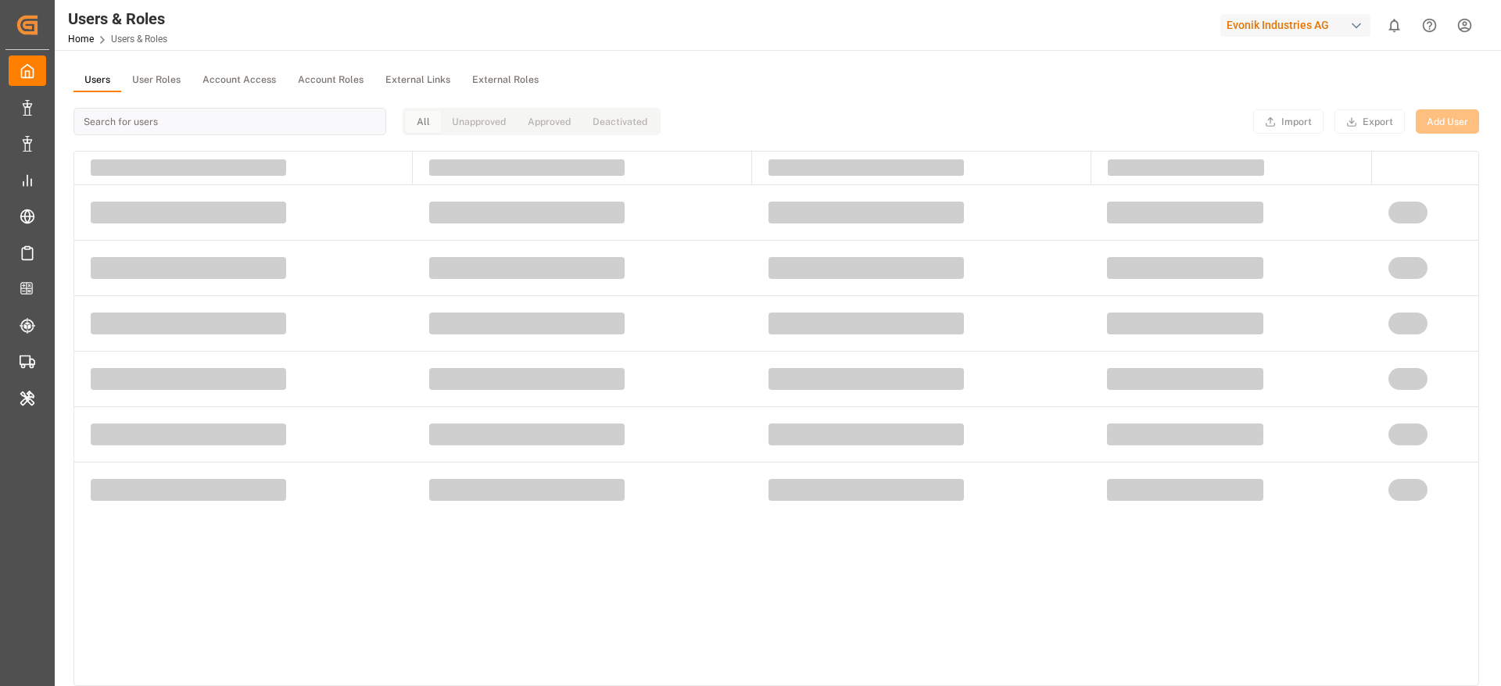
click at [88, 72] on button "Users" at bounding box center [97, 80] width 48 height 23
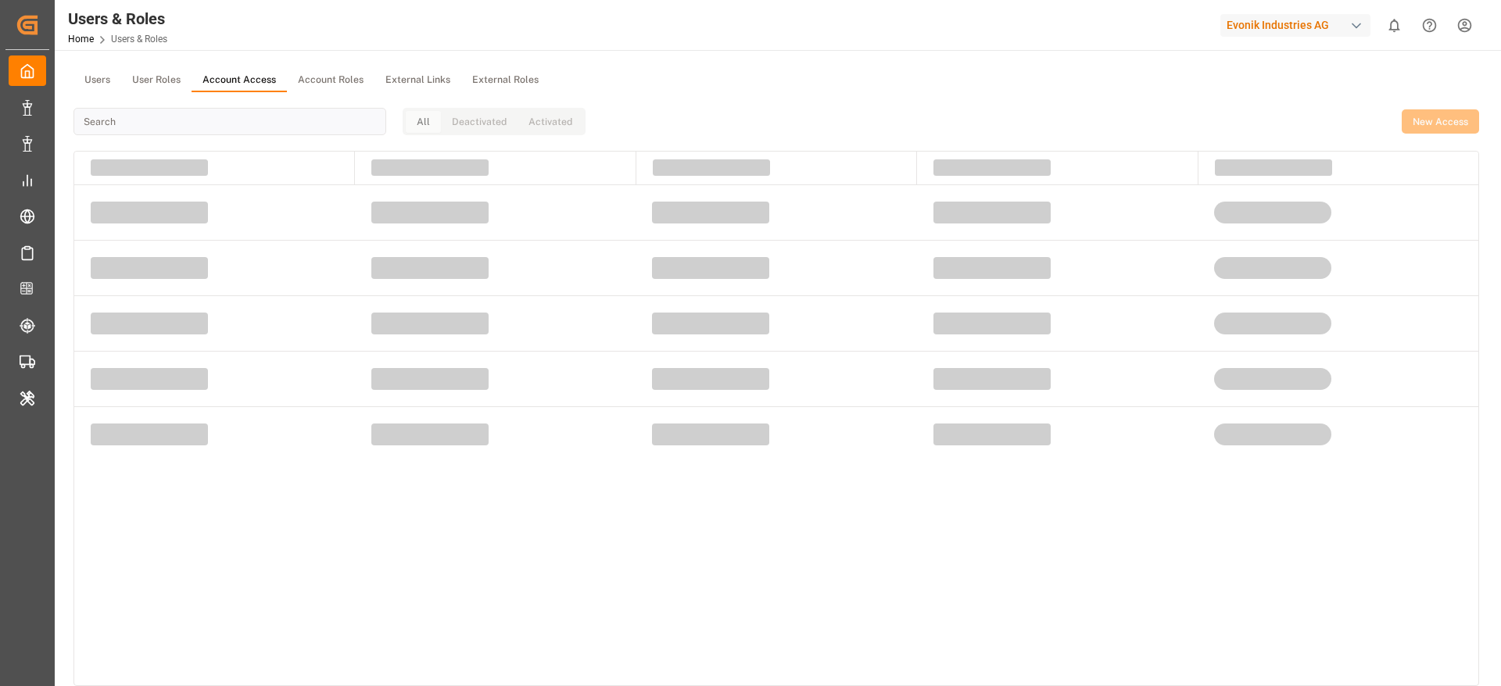
click at [220, 77] on button "Account Access" at bounding box center [239, 80] width 95 height 23
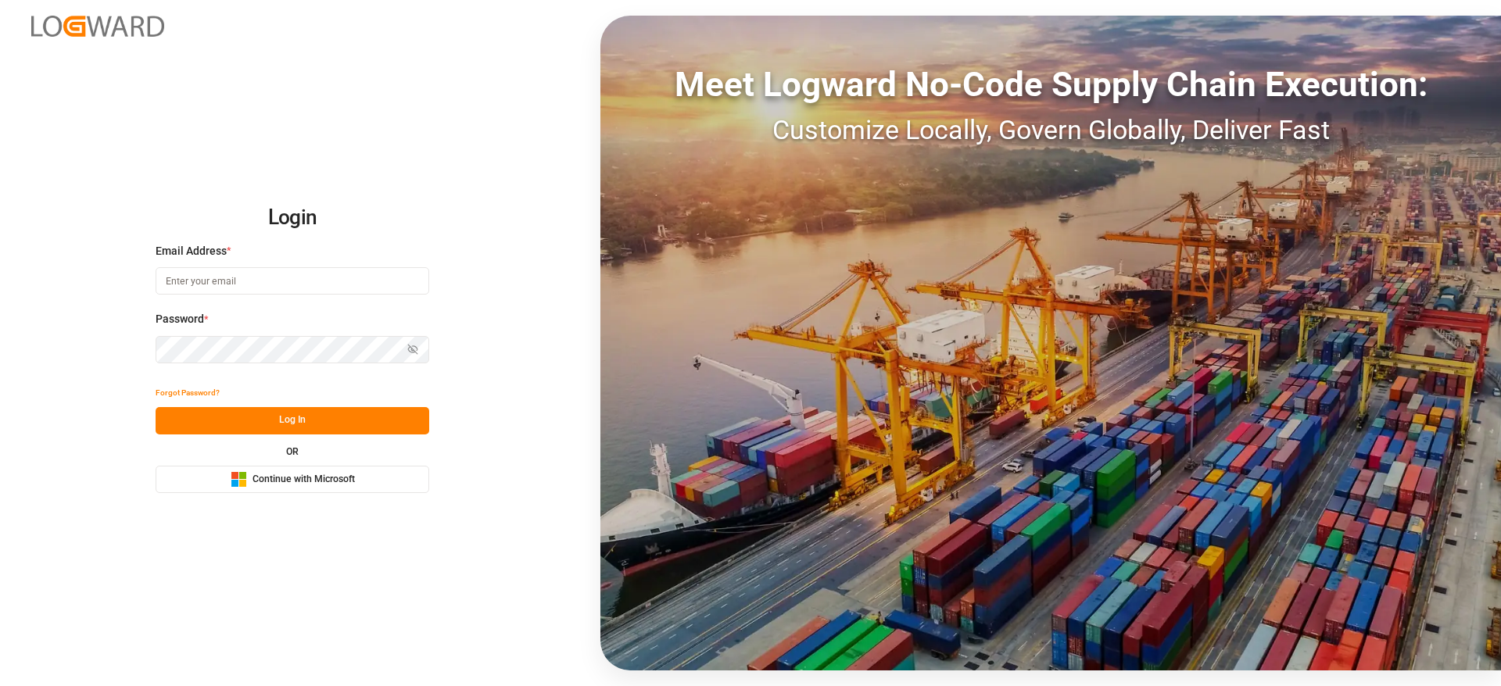
click at [300, 479] on span "Continue with Microsoft" at bounding box center [304, 480] width 102 height 14
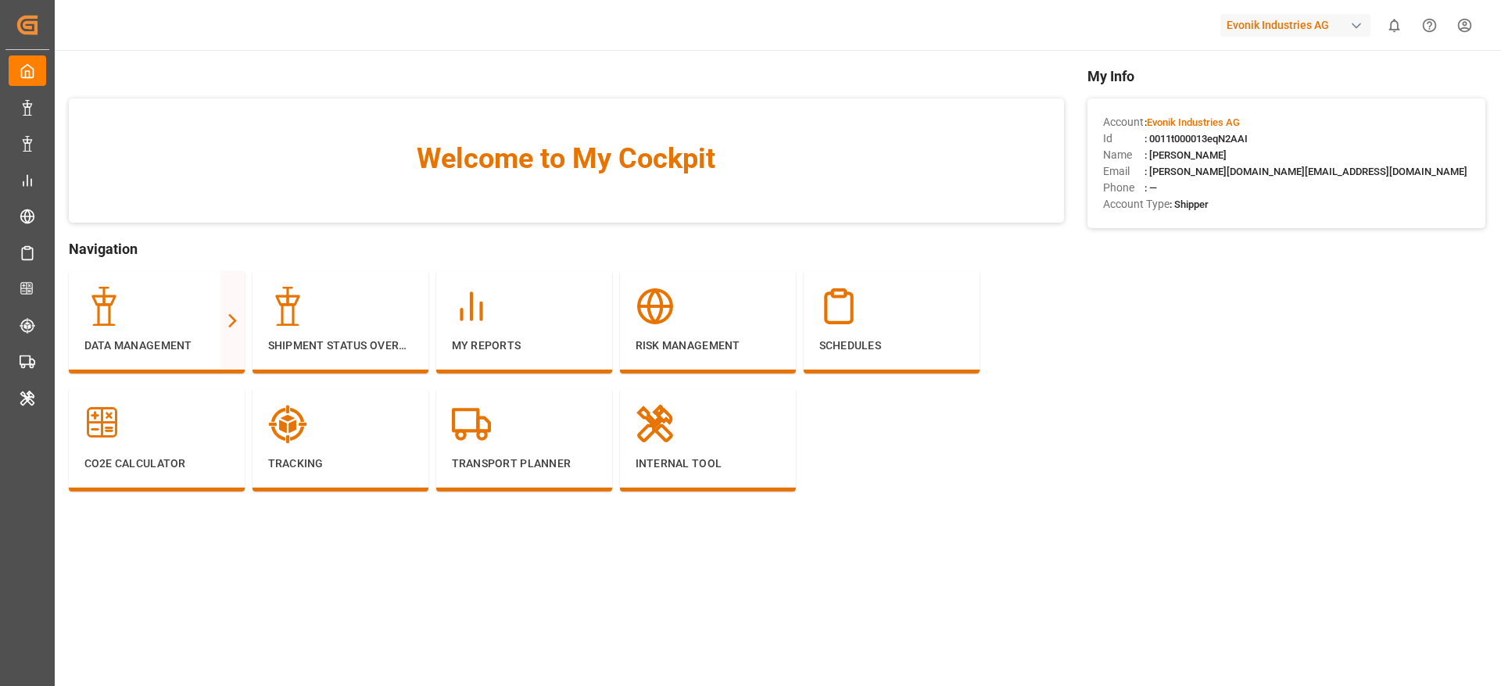
click at [1463, 21] on html "Created by potrace 1.15, written by [PERSON_NAME] [DATE]-[DATE] Created by potr…" at bounding box center [750, 343] width 1501 height 686
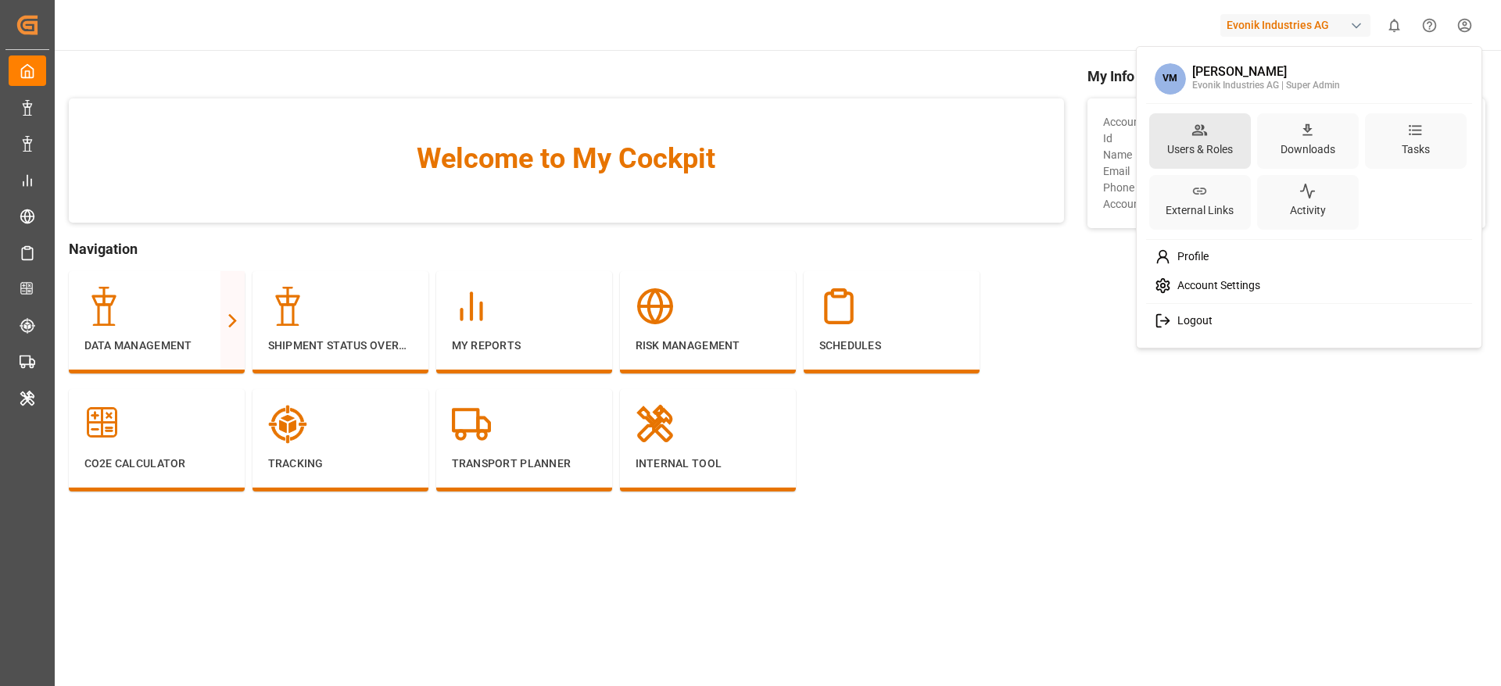
click at [1206, 139] on div "Users & Roles" at bounding box center [1200, 149] width 72 height 23
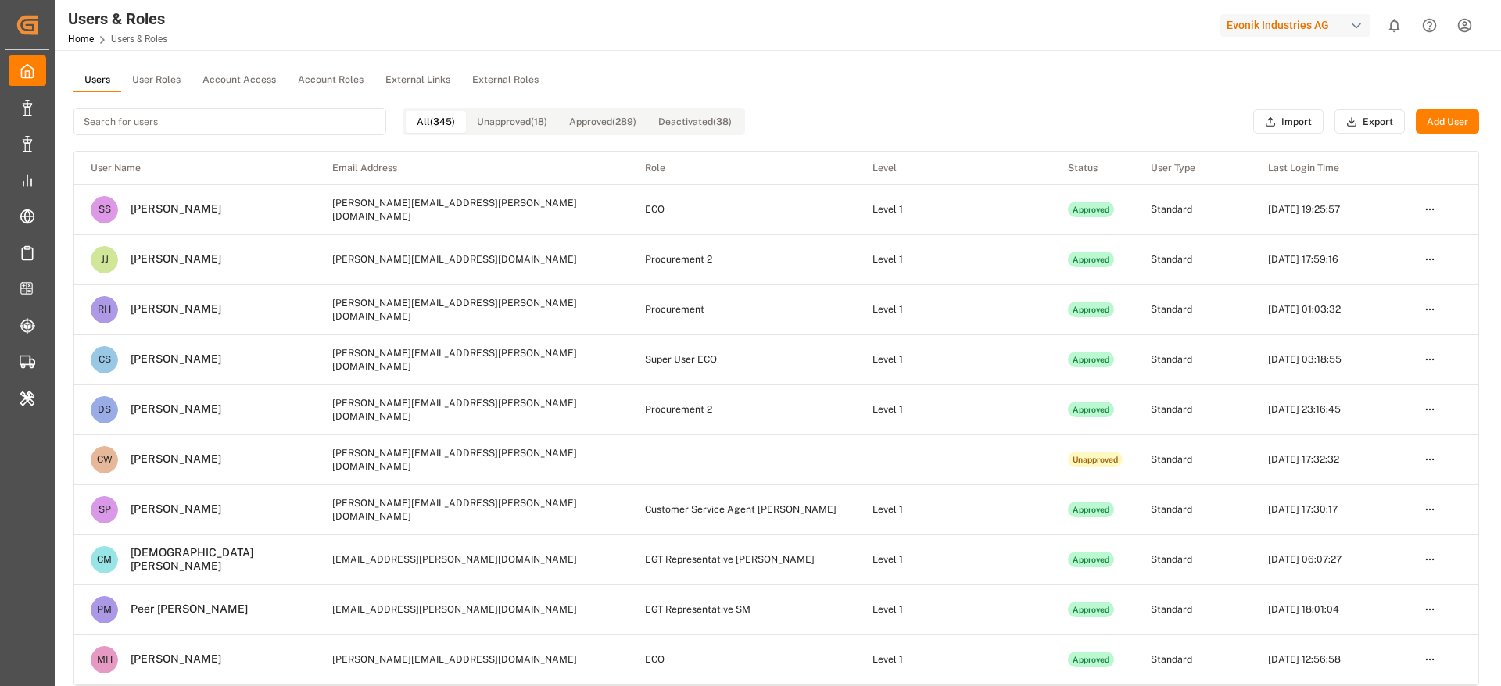
click at [311, 88] on button "Account Roles" at bounding box center [331, 80] width 88 height 23
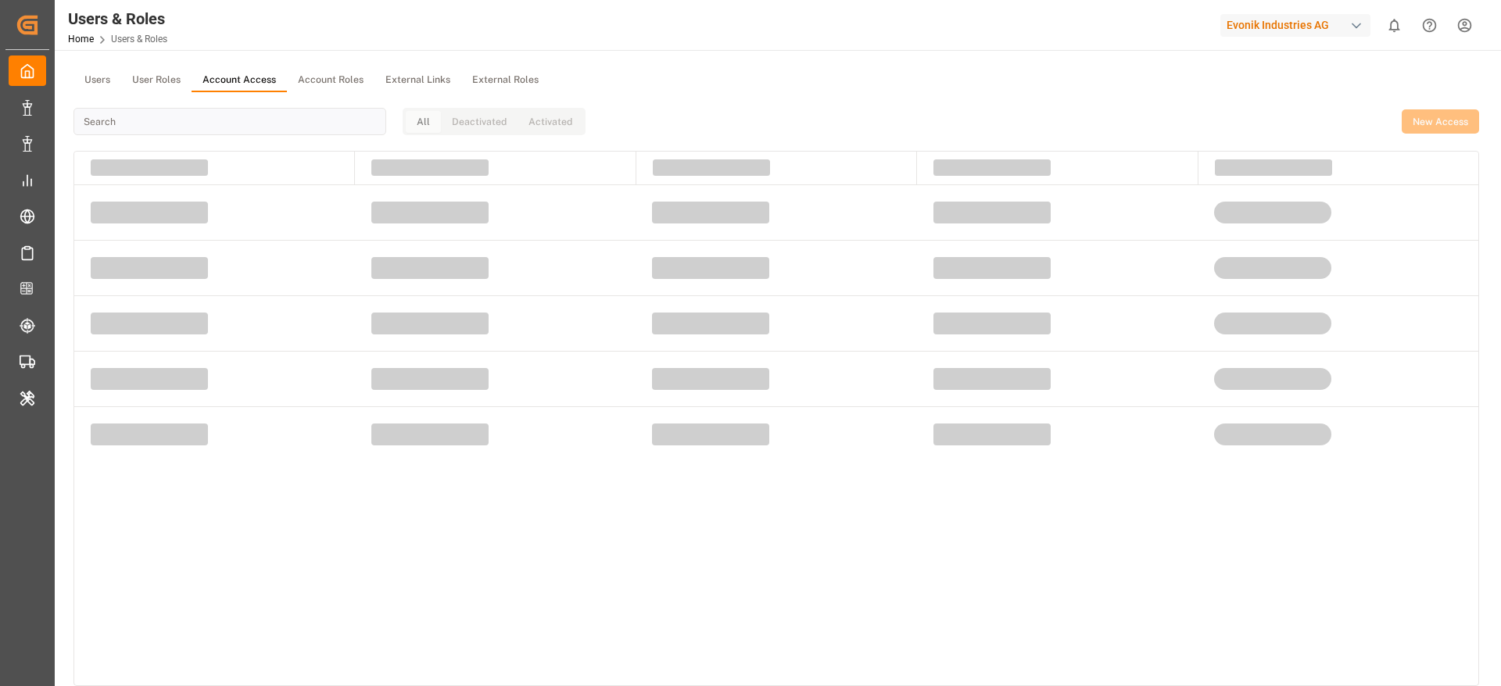
click at [221, 73] on button "Account Access" at bounding box center [239, 80] width 95 height 23
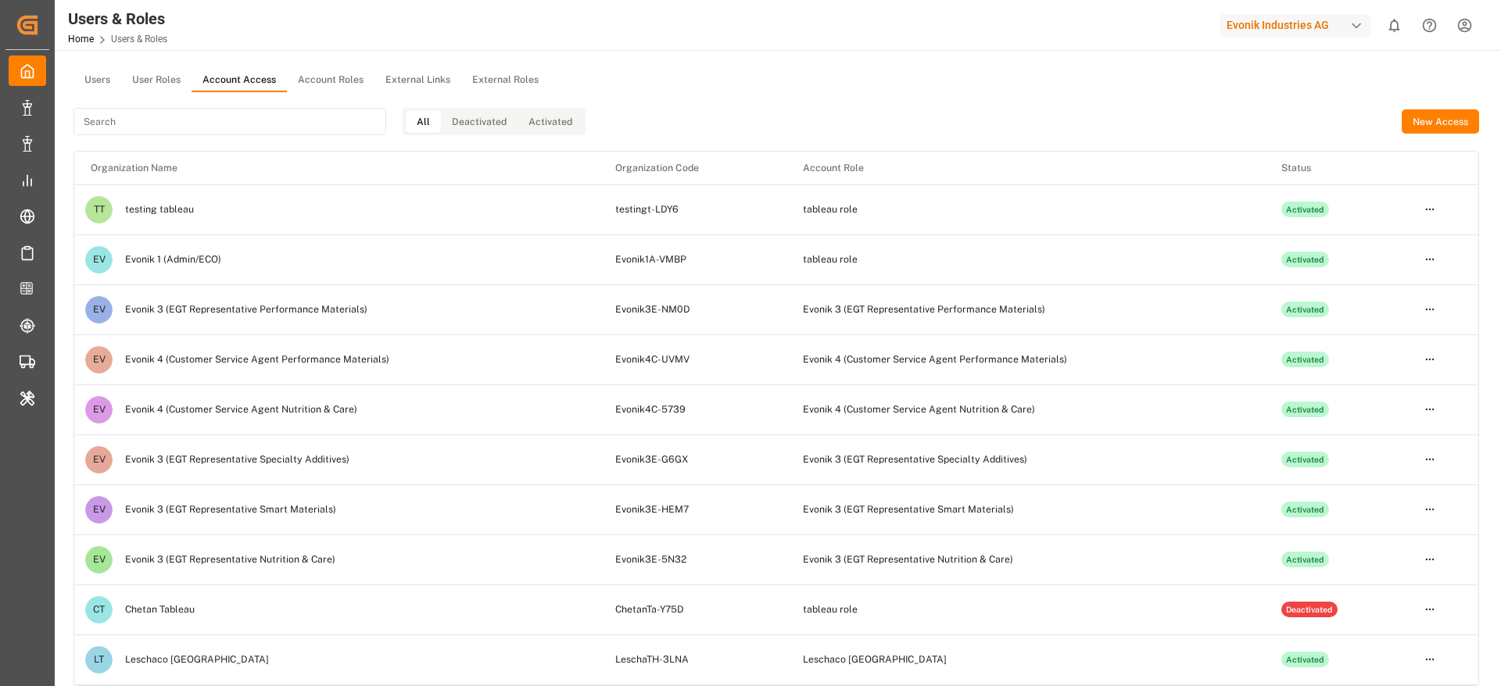
click at [167, 90] on button "User Roles" at bounding box center [156, 80] width 70 height 23
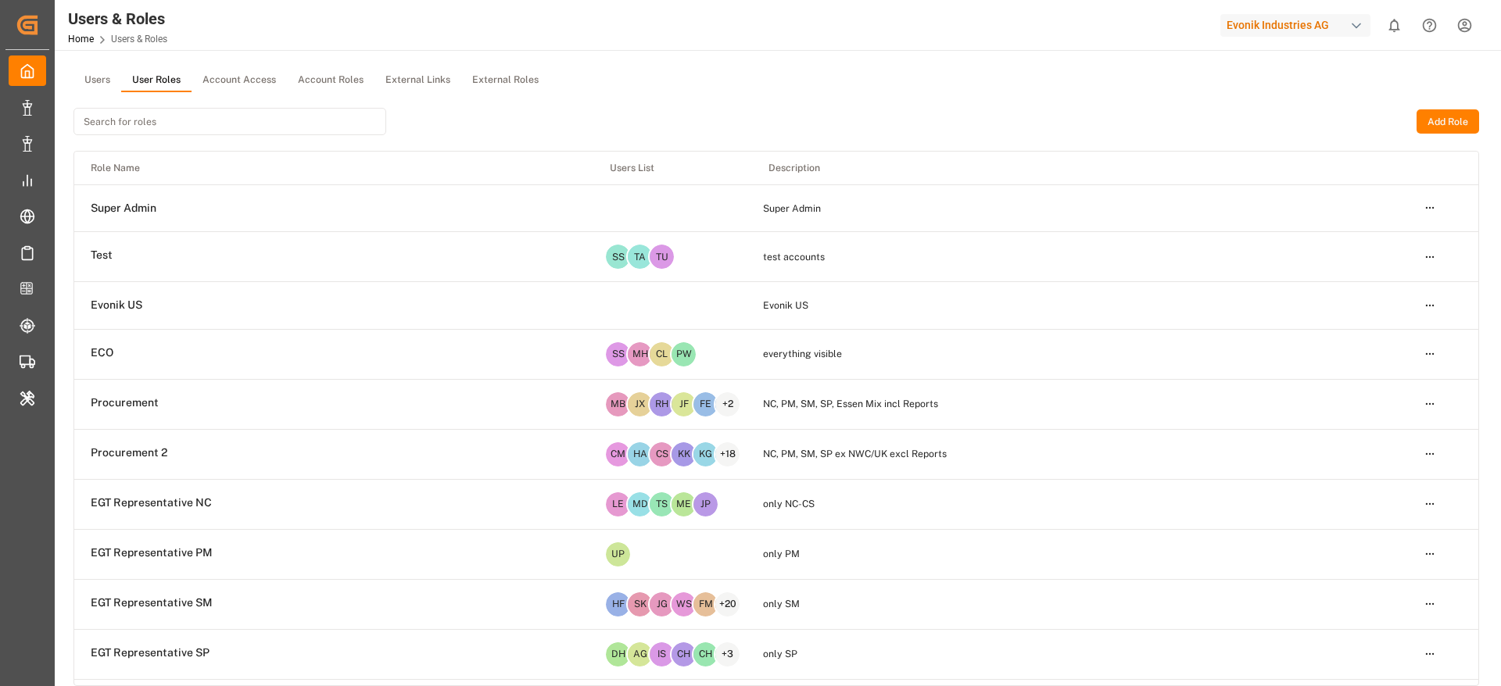
click at [80, 71] on button "Users" at bounding box center [97, 80] width 48 height 23
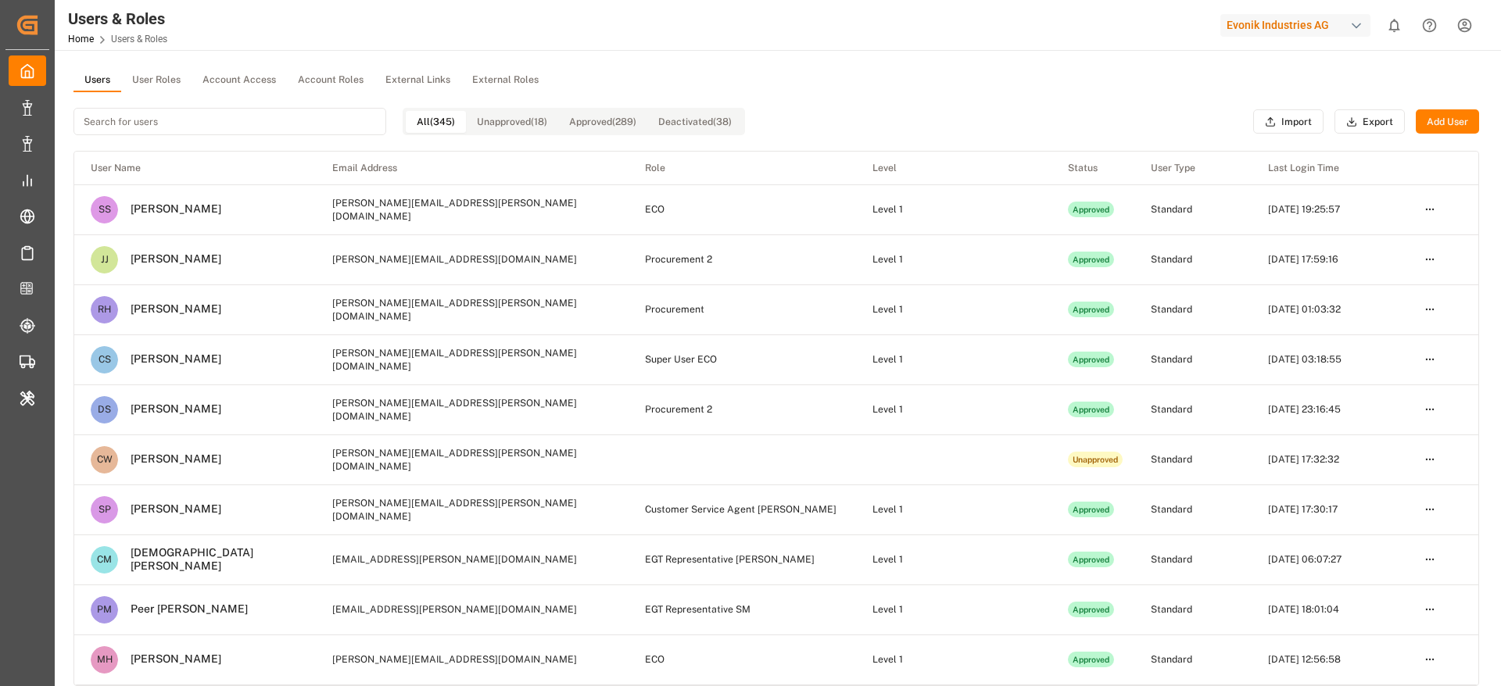
click at [154, 80] on button "User Roles" at bounding box center [156, 80] width 70 height 23
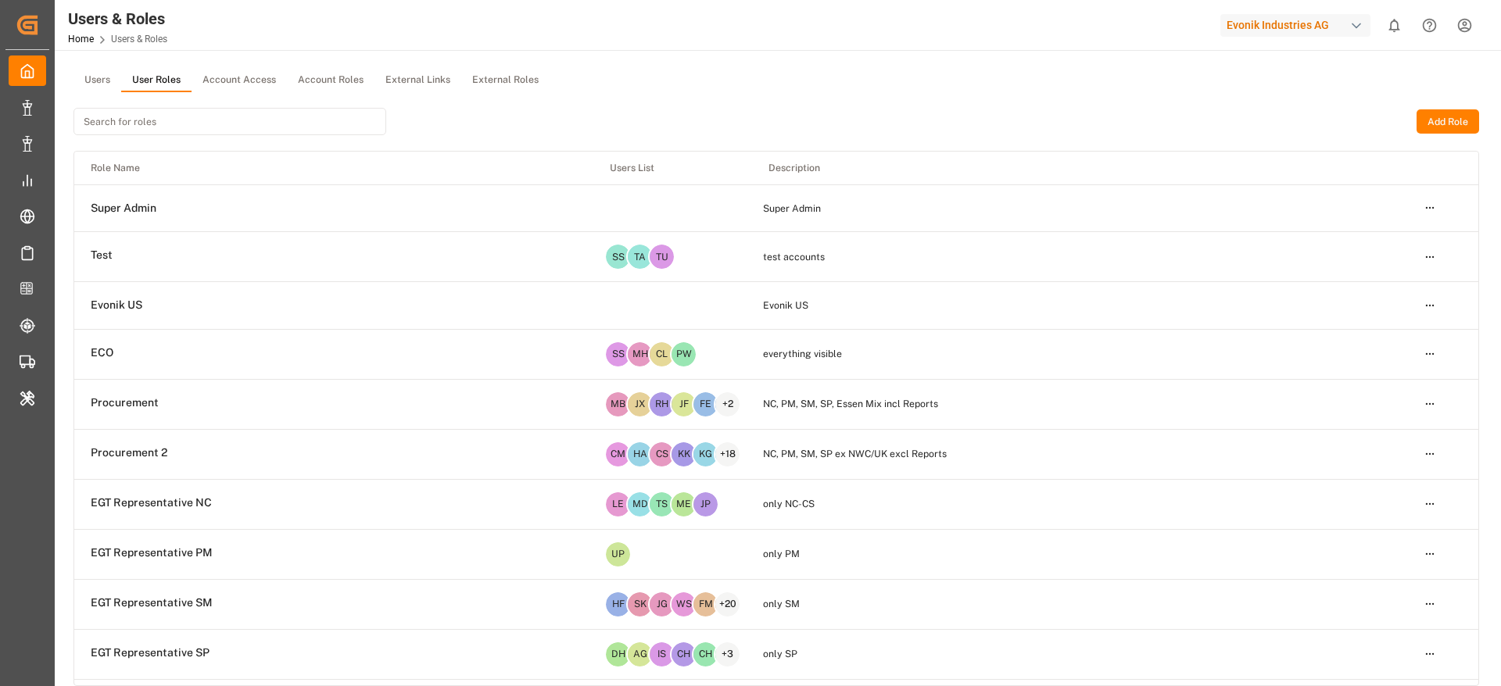
click at [1425, 126] on button "Add Role" at bounding box center [1448, 121] width 63 height 25
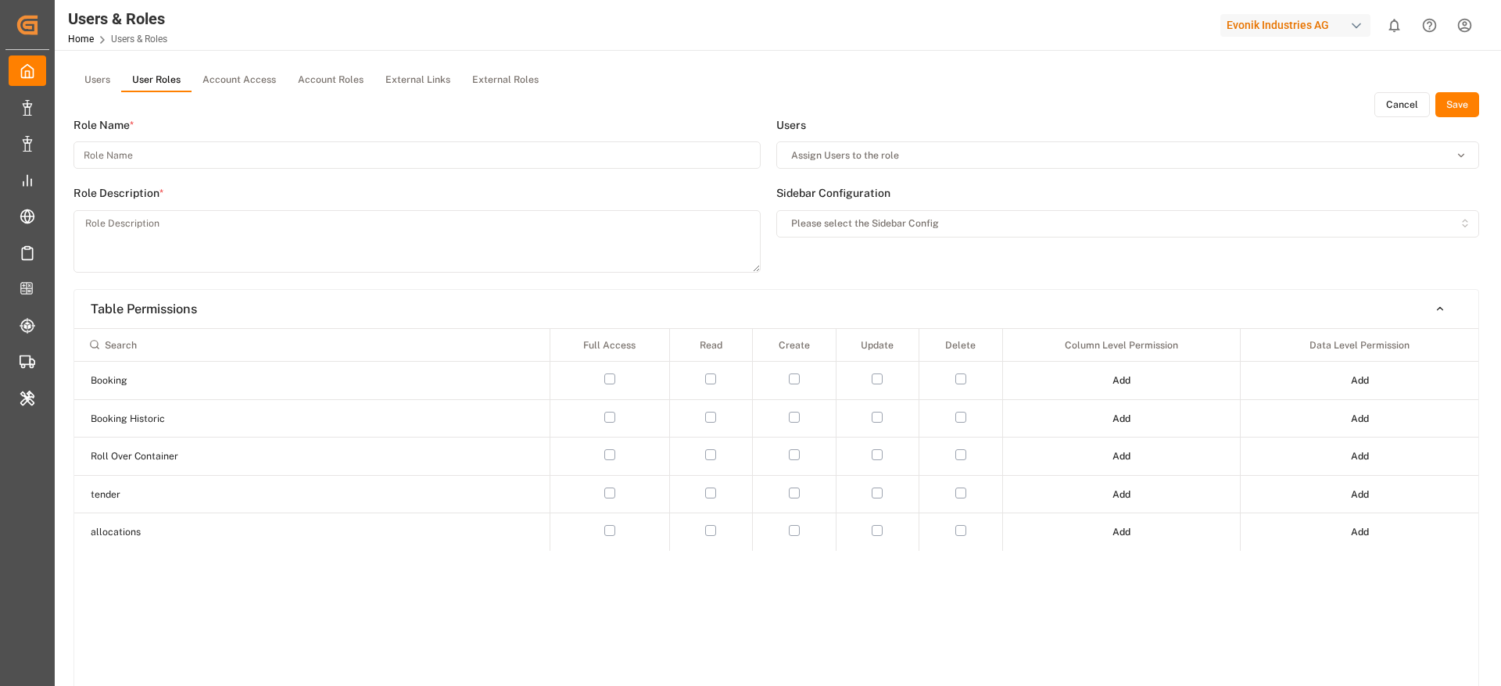
click at [242, 70] on button "Account Access" at bounding box center [239, 80] width 95 height 23
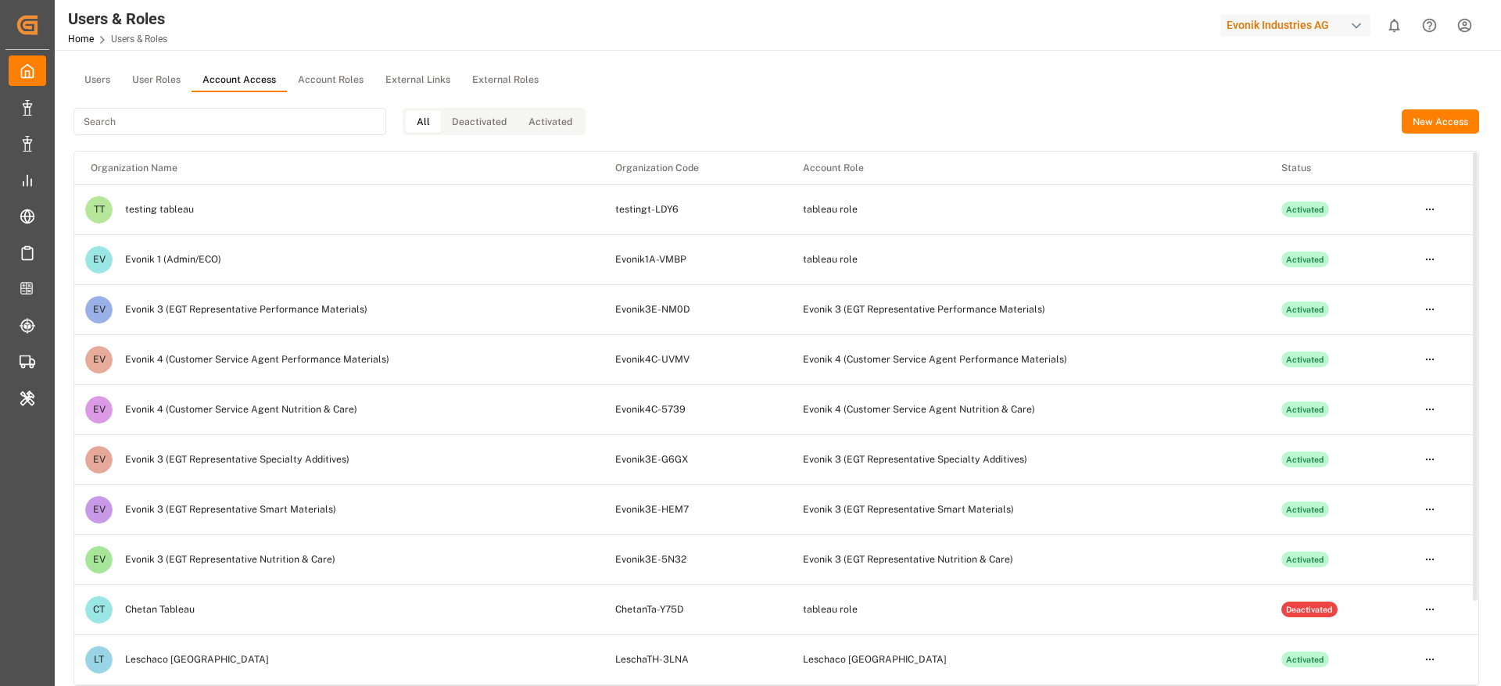
drag, startPoint x: 242, startPoint y: 70, endPoint x: 783, endPoint y: 209, distance: 557.9
click at [783, 209] on div "Users User Roles Account Access Account Roles External Links External Roles All…" at bounding box center [776, 378] width 1406 height 618
click at [1429, 266] on html "Created by potrace 1.15, written by [PERSON_NAME] [DATE]-[DATE] Created by potr…" at bounding box center [750, 343] width 1501 height 686
click at [1426, 266] on html "Created by potrace 1.15, written by [PERSON_NAME] [DATE]-[DATE] Created by potr…" at bounding box center [750, 343] width 1501 height 686
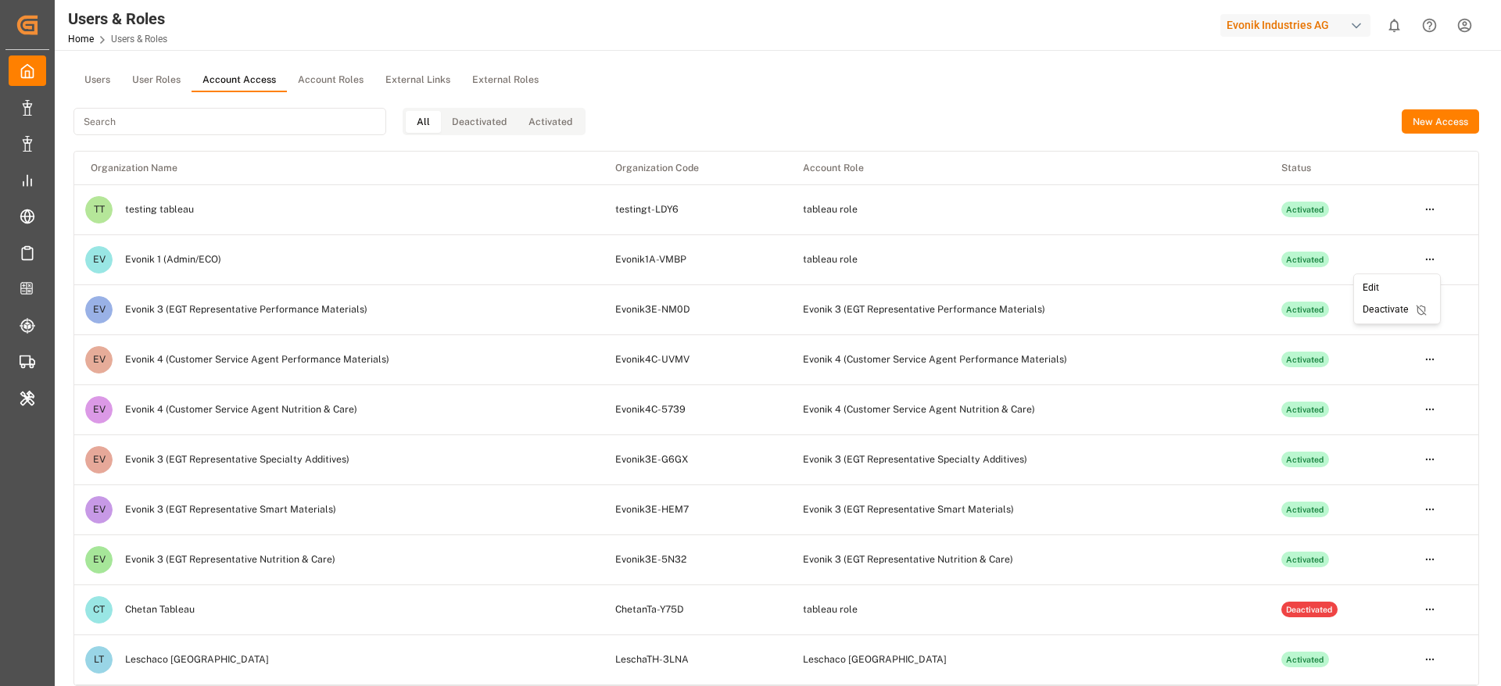
click at [1367, 282] on div "Edit" at bounding box center [1397, 289] width 81 height 22
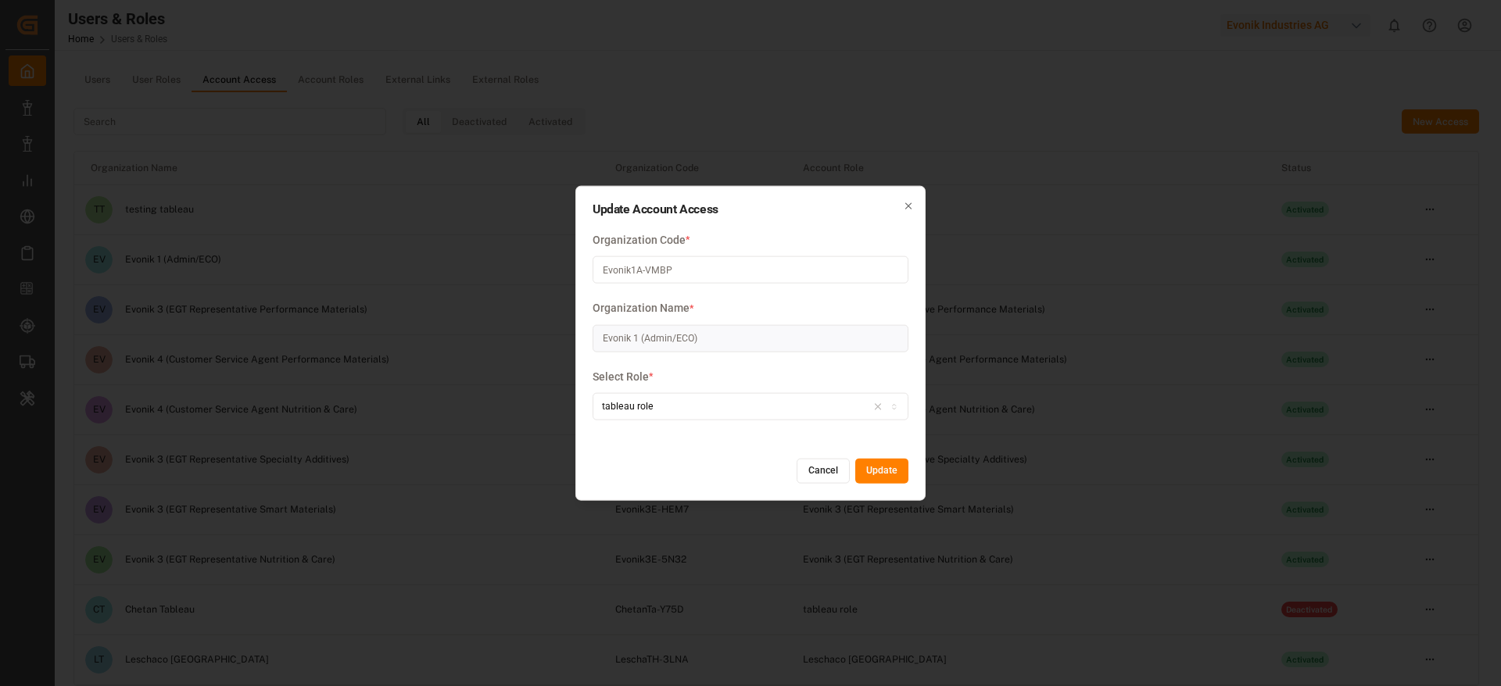
click at [819, 469] on button "Cancel" at bounding box center [823, 471] width 53 height 25
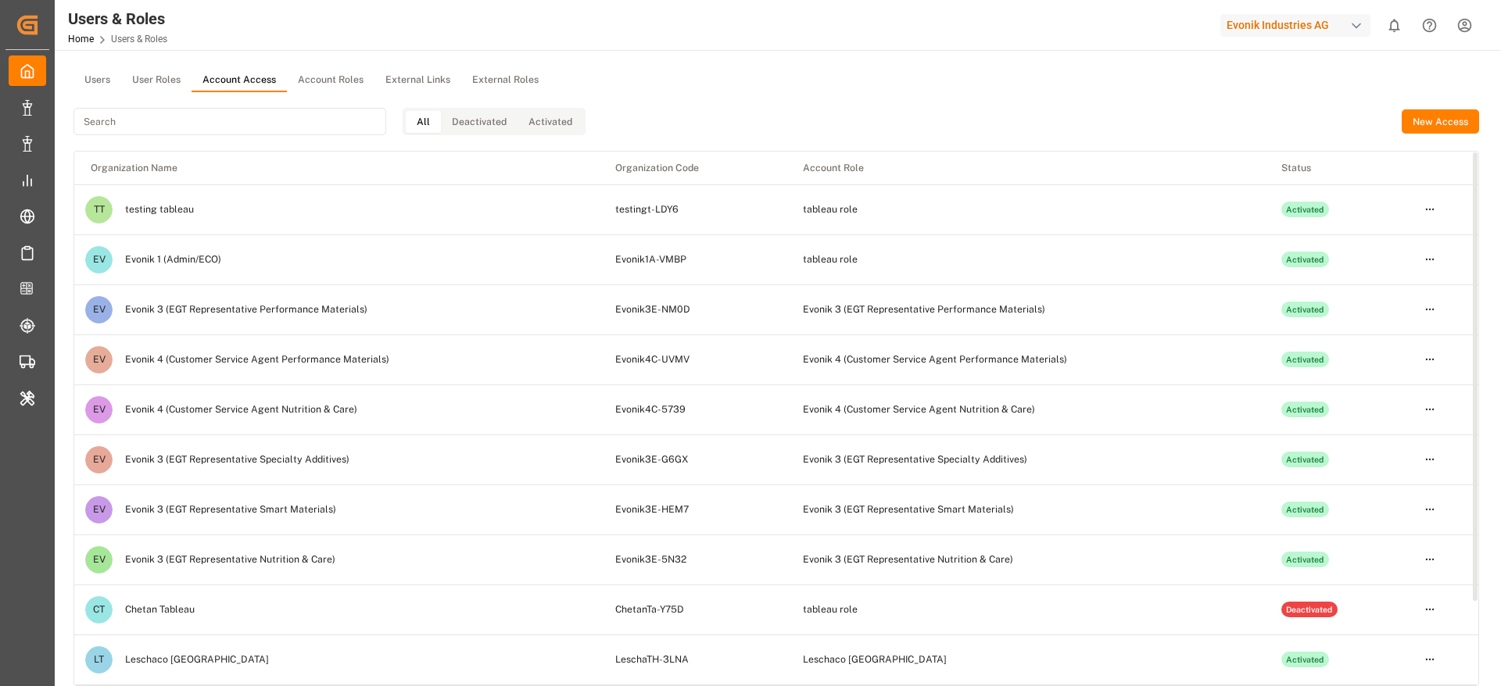
click at [819, 469] on td "Evonik 3 (EGT Representative Specialty Additives)" at bounding box center [1026, 460] width 479 height 50
click at [341, 84] on button "Account Roles" at bounding box center [331, 80] width 88 height 23
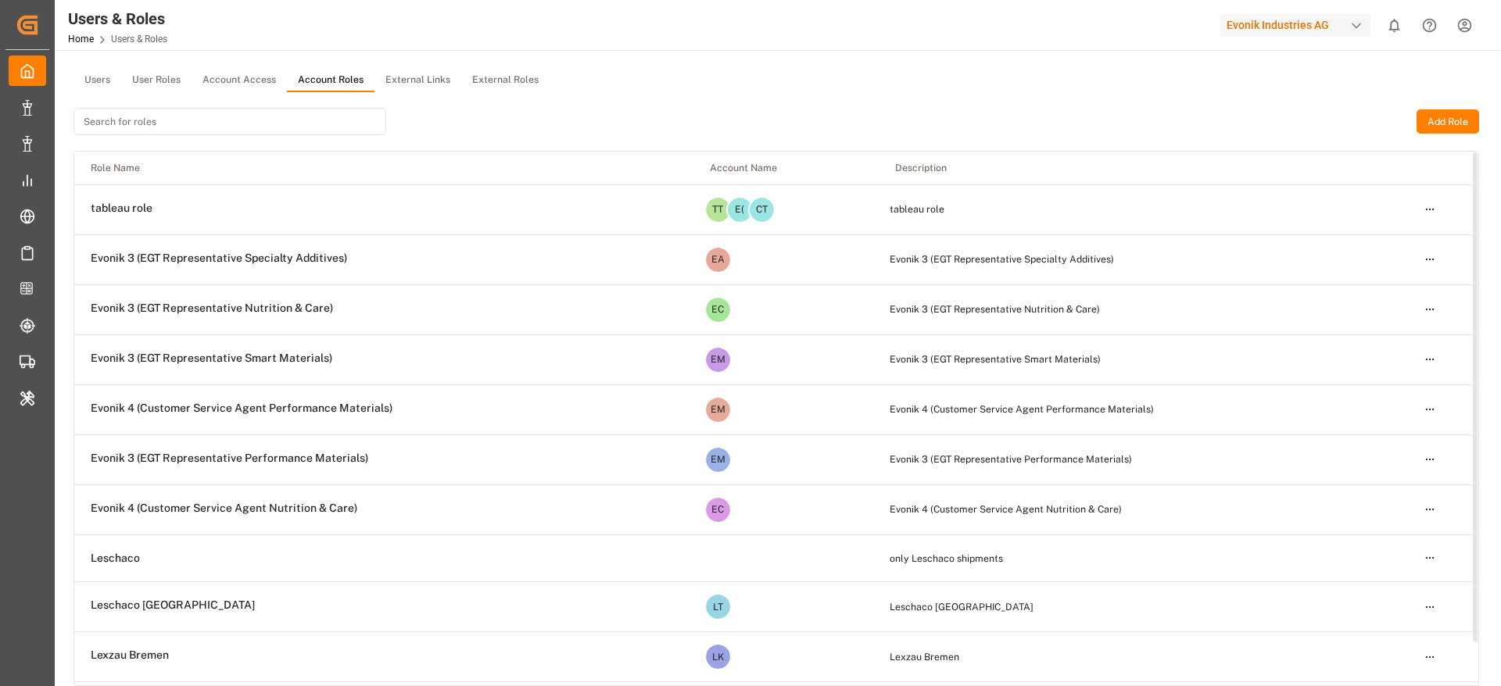
click at [1432, 202] on html "Created by potrace 1.15, written by [PERSON_NAME] [DATE]-[DATE] Created by potr…" at bounding box center [750, 343] width 1501 height 686
click at [1373, 231] on div "Edit" at bounding box center [1397, 239] width 81 height 22
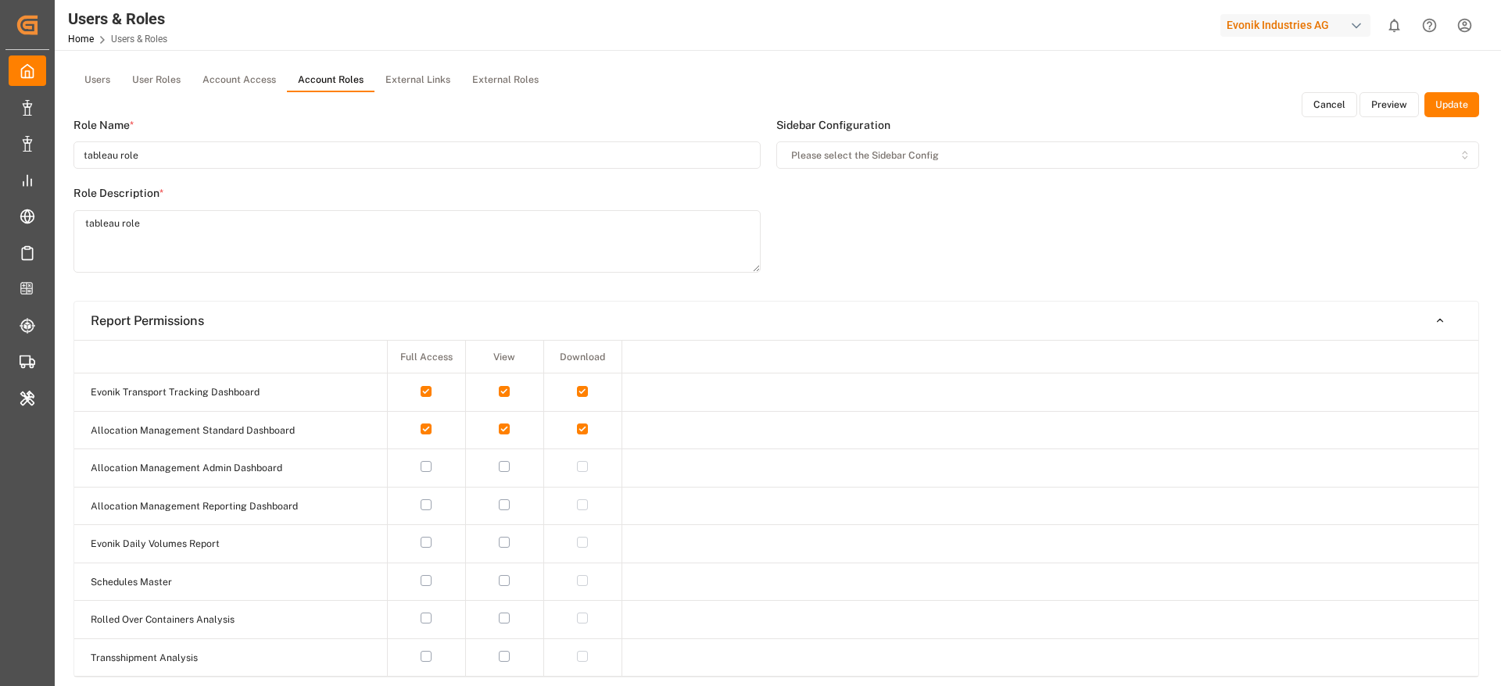
type input "tableau role"
type textarea "tableau role"
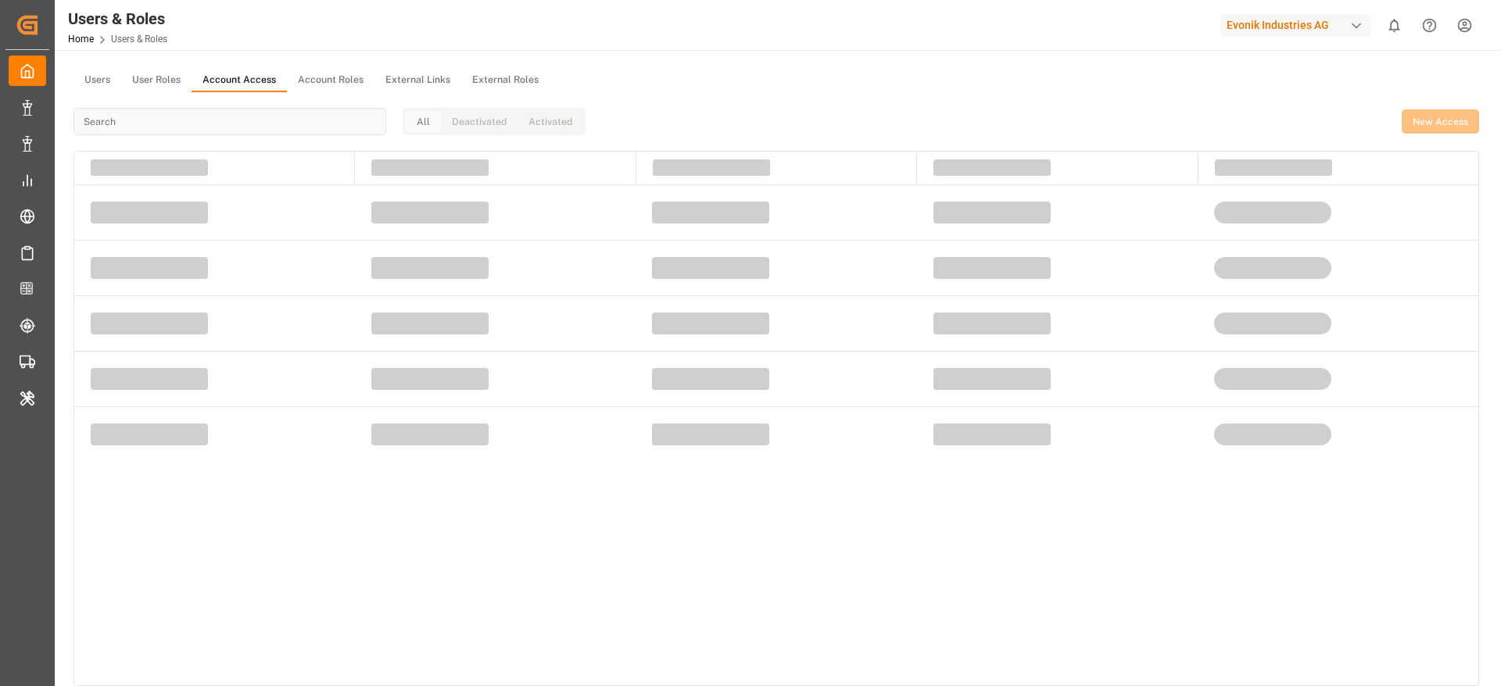
click at [236, 77] on button "Account Access" at bounding box center [239, 80] width 95 height 23
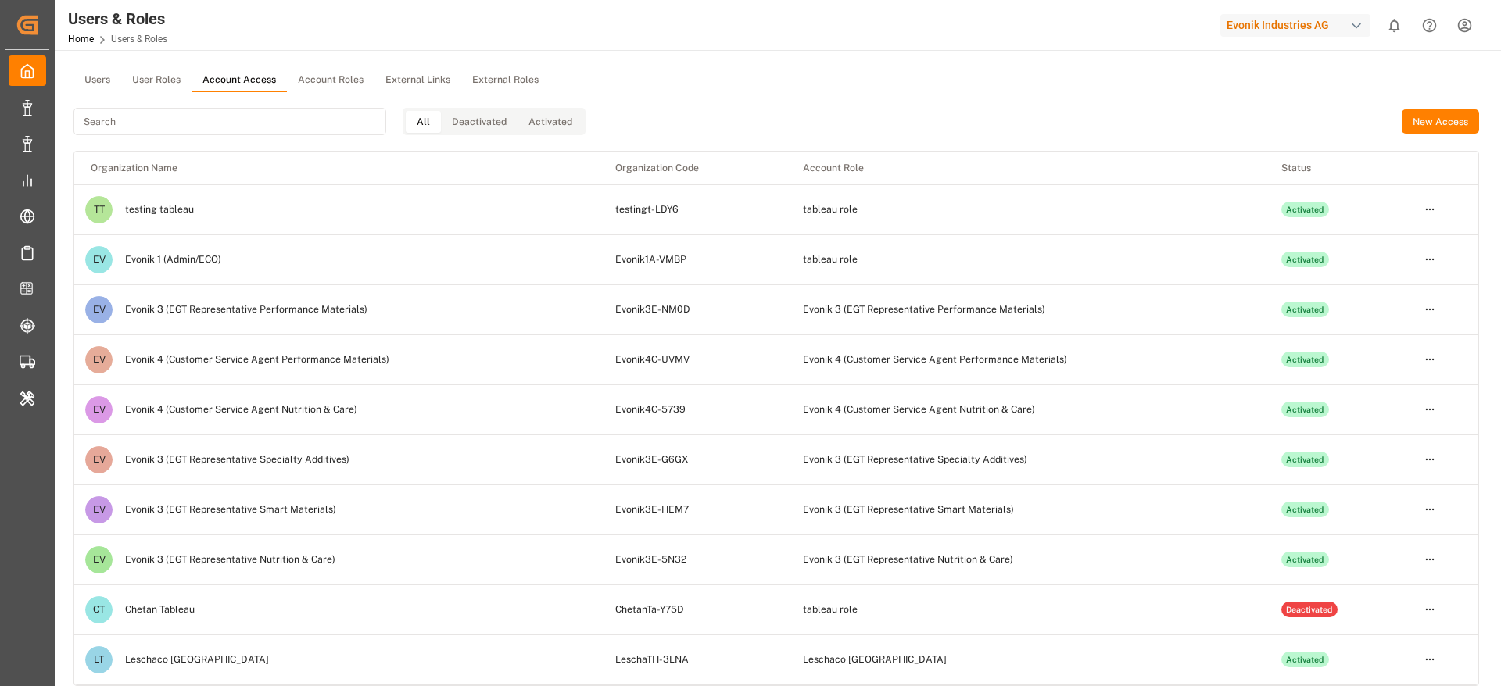
click at [342, 88] on button "Account Roles" at bounding box center [331, 80] width 88 height 23
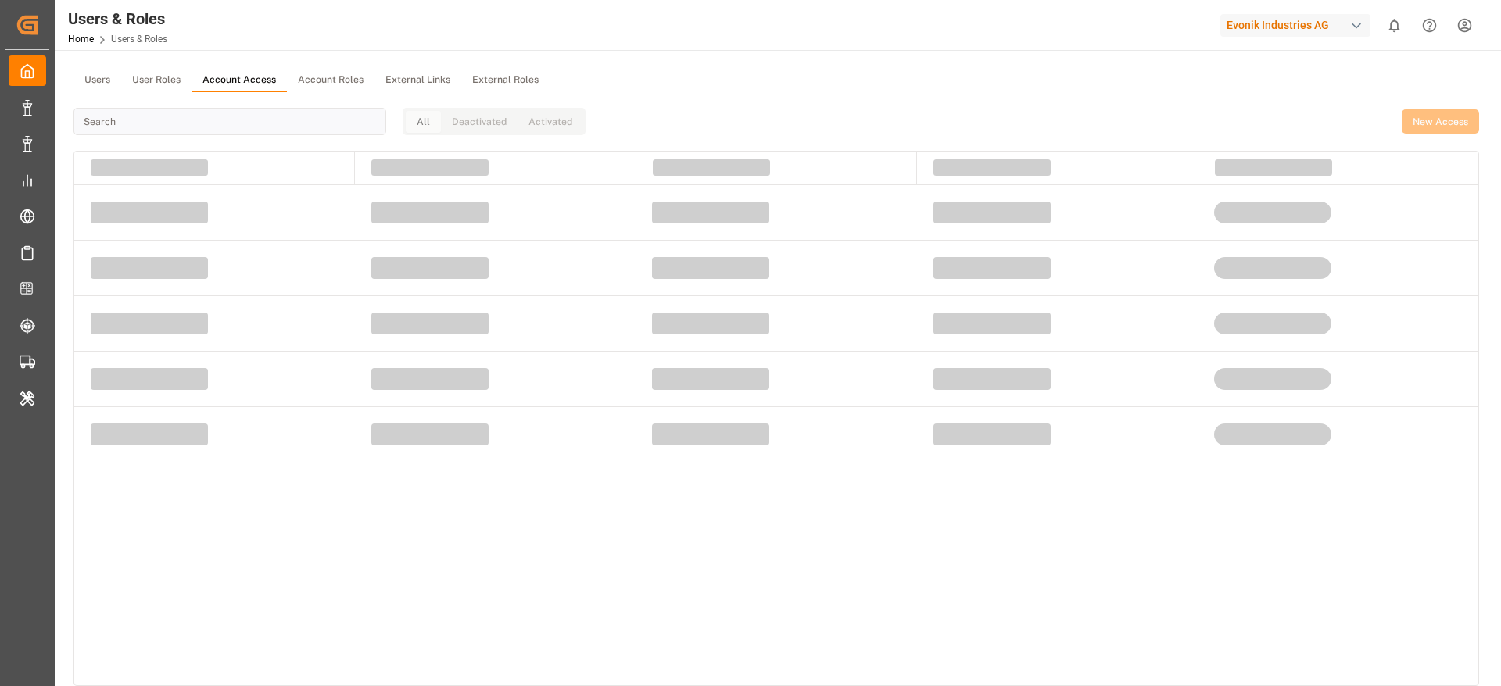
click at [237, 75] on button "Account Access" at bounding box center [239, 80] width 95 height 23
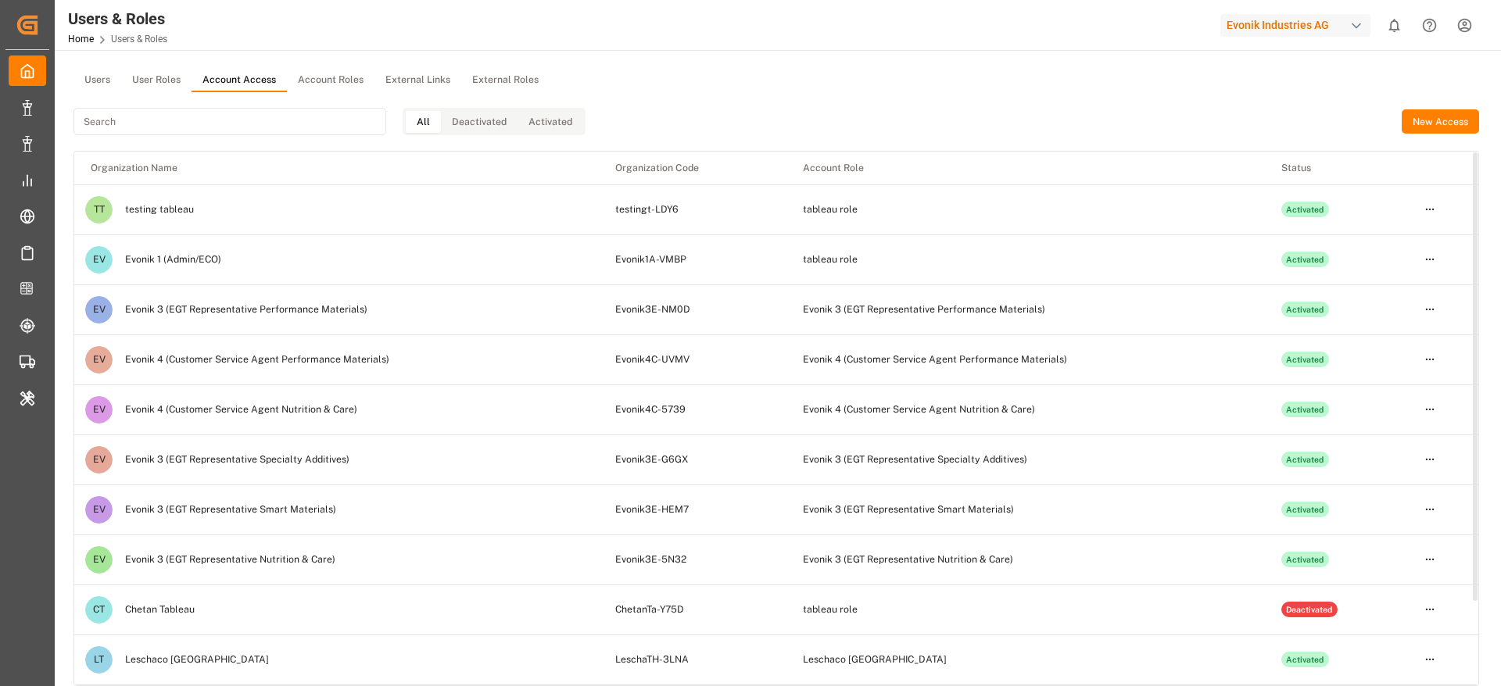
click at [1428, 256] on html "Created by potrace 1.15, written by [PERSON_NAME] [DATE]-[DATE] Created by potr…" at bounding box center [750, 343] width 1501 height 686
click at [861, 85] on html "Created by potrace 1.15, written by [PERSON_NAME] [DATE]-[DATE] Created by potr…" at bounding box center [750, 343] width 1501 height 686
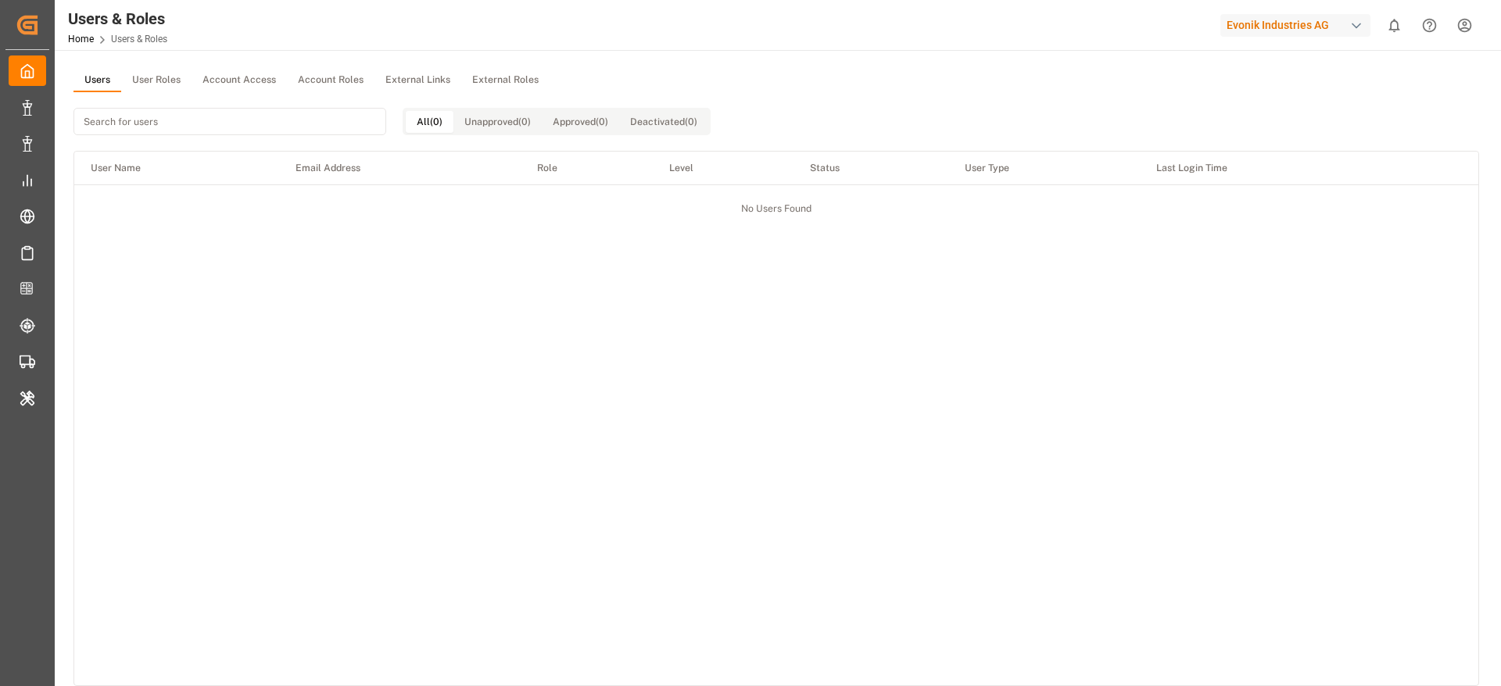
click at [104, 74] on button "Users" at bounding box center [97, 80] width 48 height 23
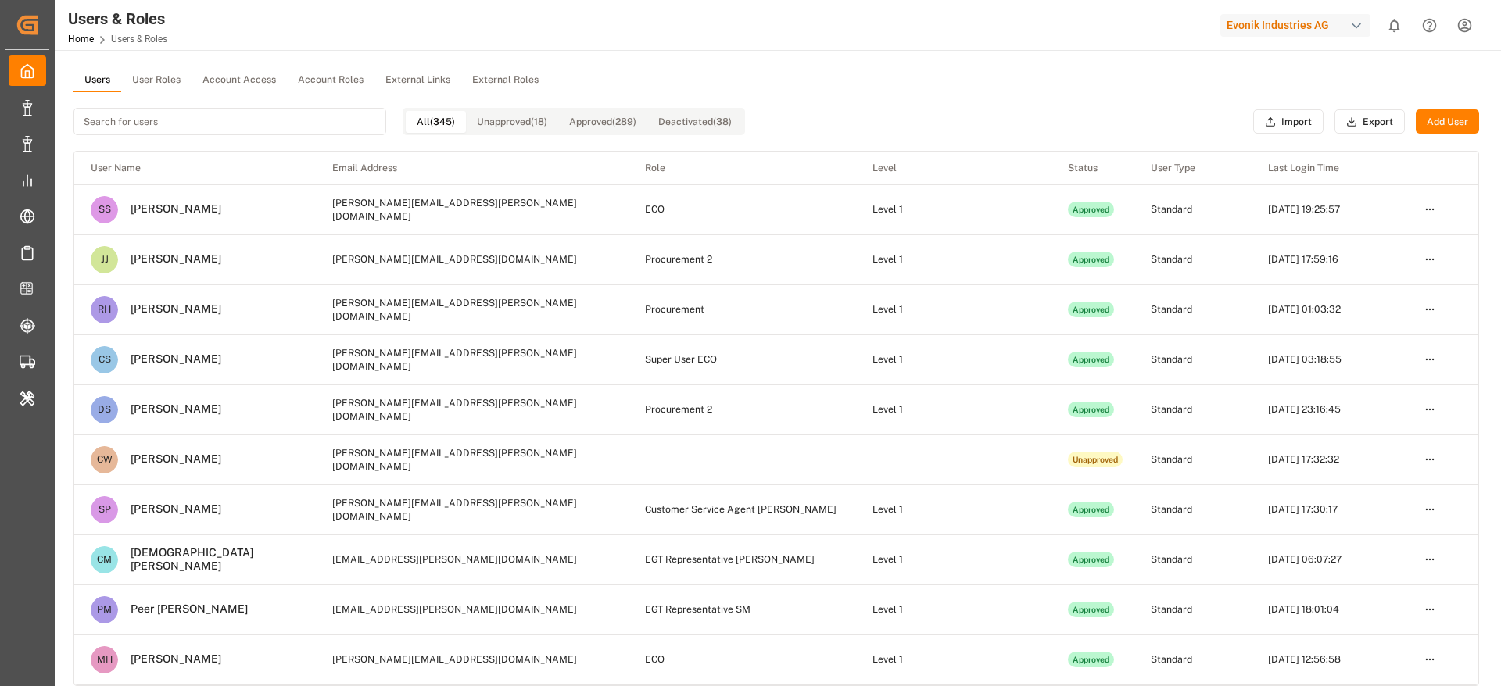
click at [259, 124] on input at bounding box center [229, 121] width 313 height 27
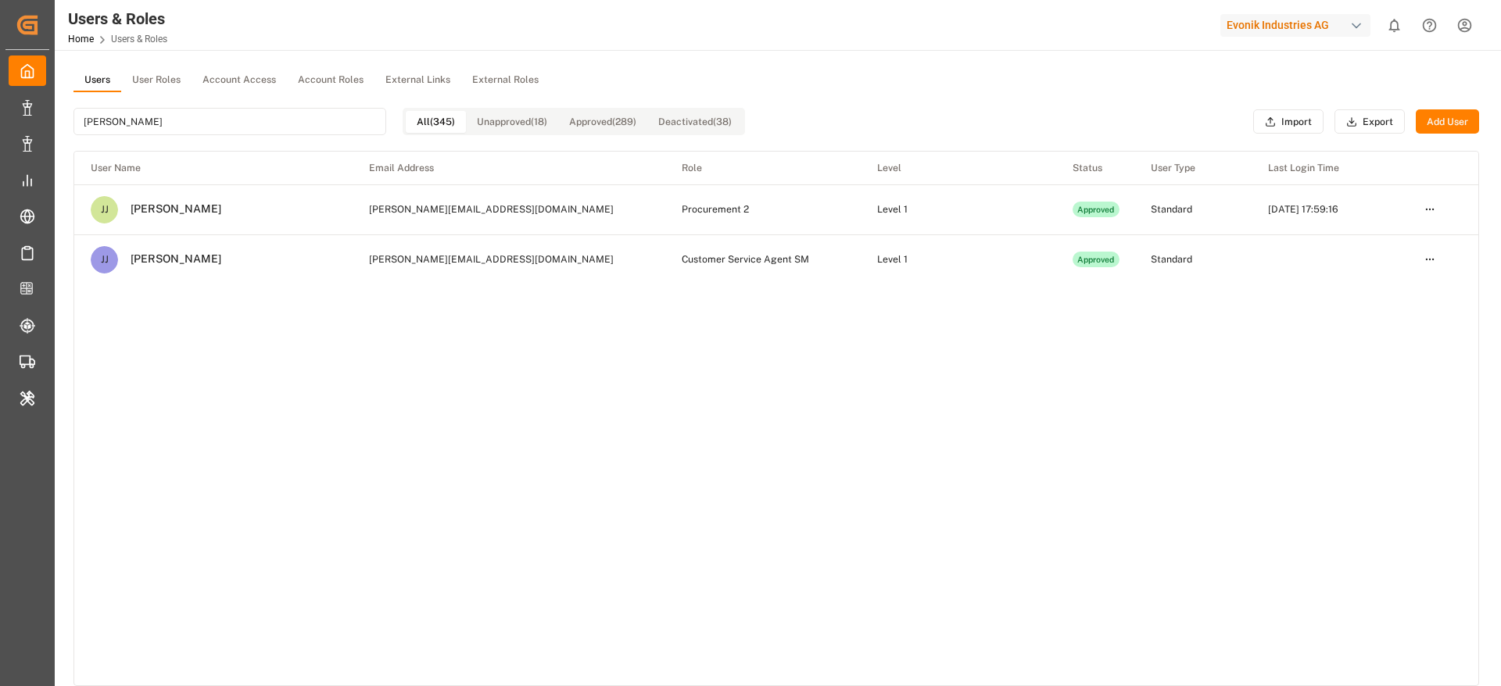
type input "[PERSON_NAME]"
click at [163, 71] on button "User Roles" at bounding box center [156, 80] width 70 height 23
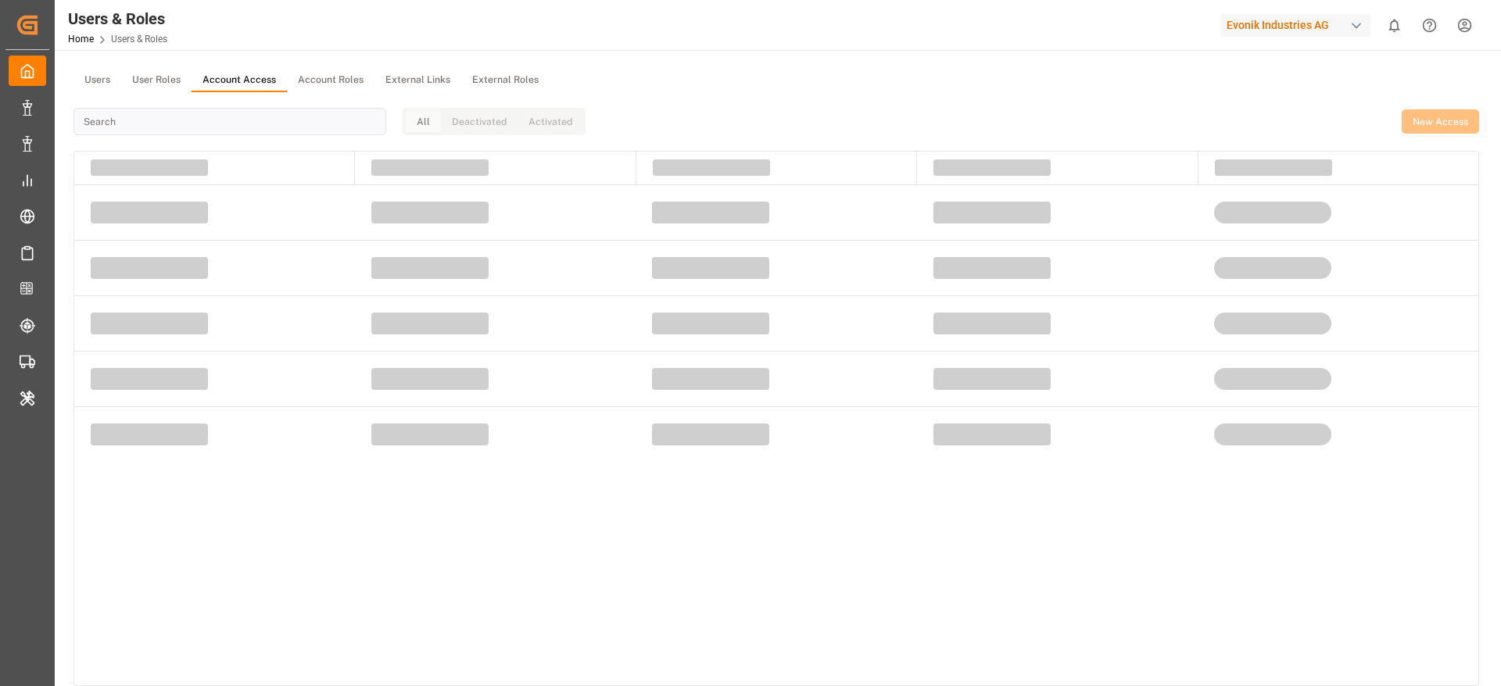
click at [268, 84] on button "Account Access" at bounding box center [239, 80] width 95 height 23
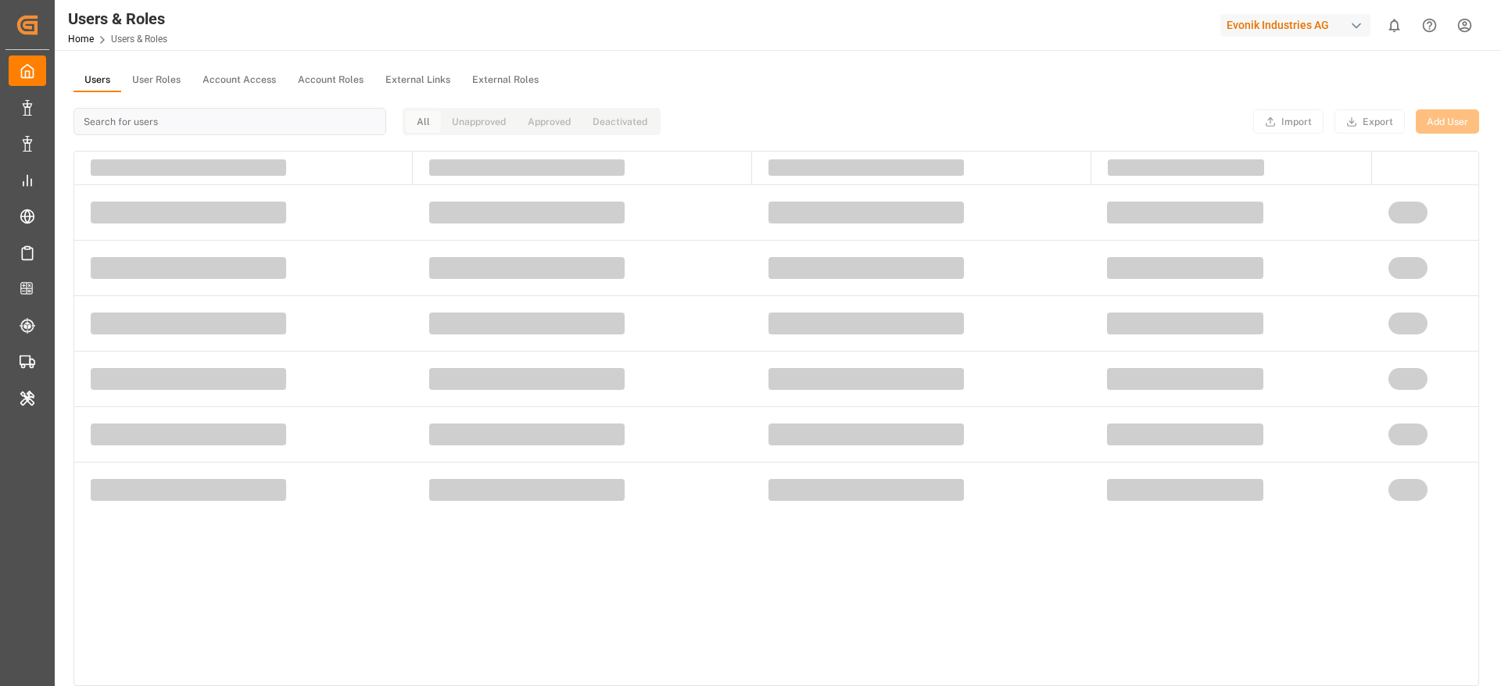
click at [98, 87] on button "Users" at bounding box center [97, 80] width 48 height 23
click at [128, 123] on input at bounding box center [229, 121] width 313 height 27
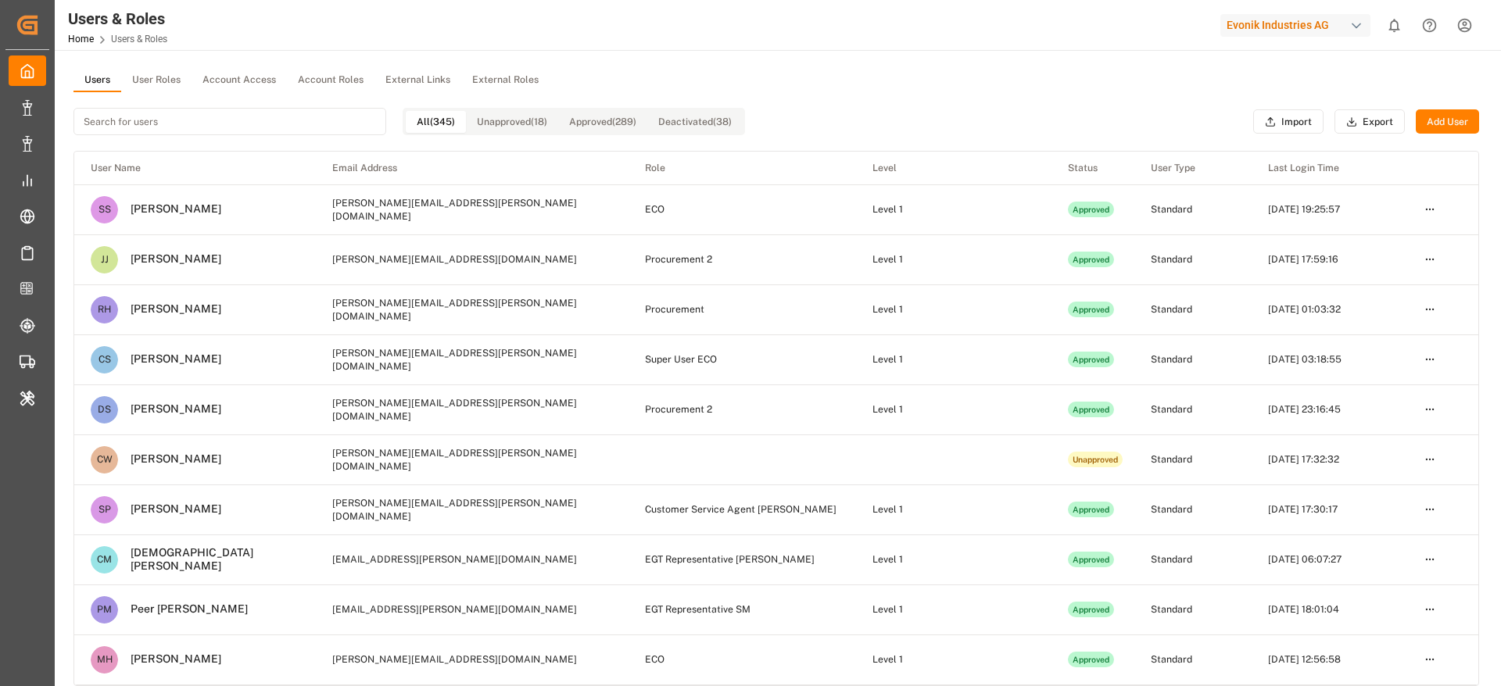
click at [128, 123] on input at bounding box center [229, 121] width 313 height 27
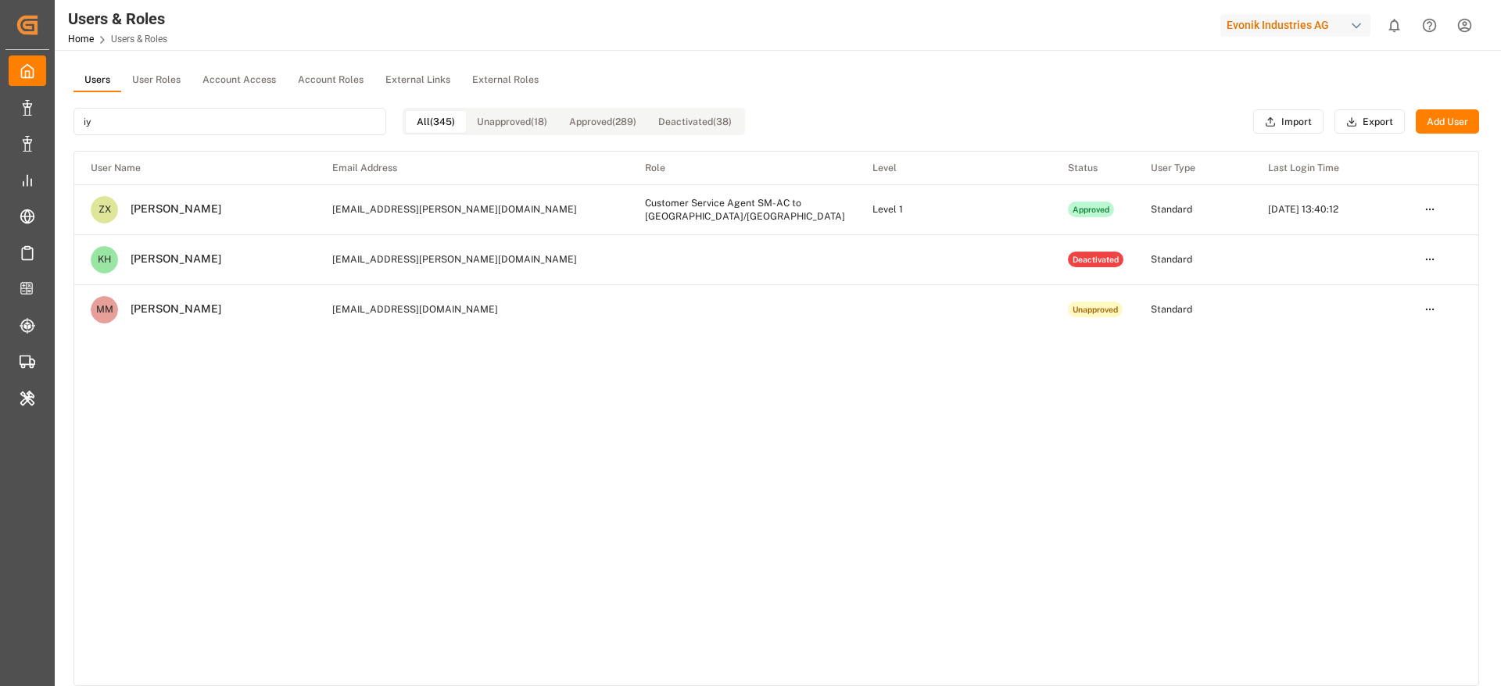
type input "i"
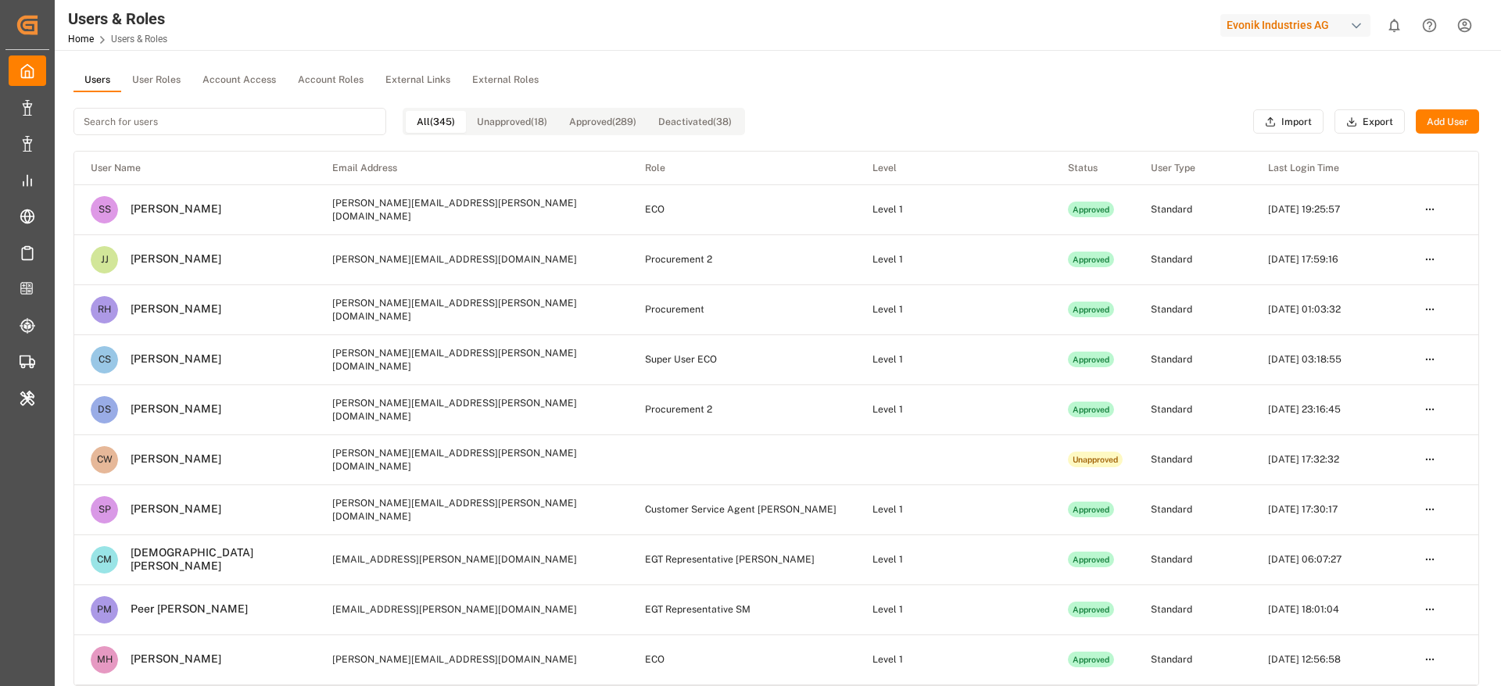
click at [128, 123] on input at bounding box center [229, 121] width 313 height 27
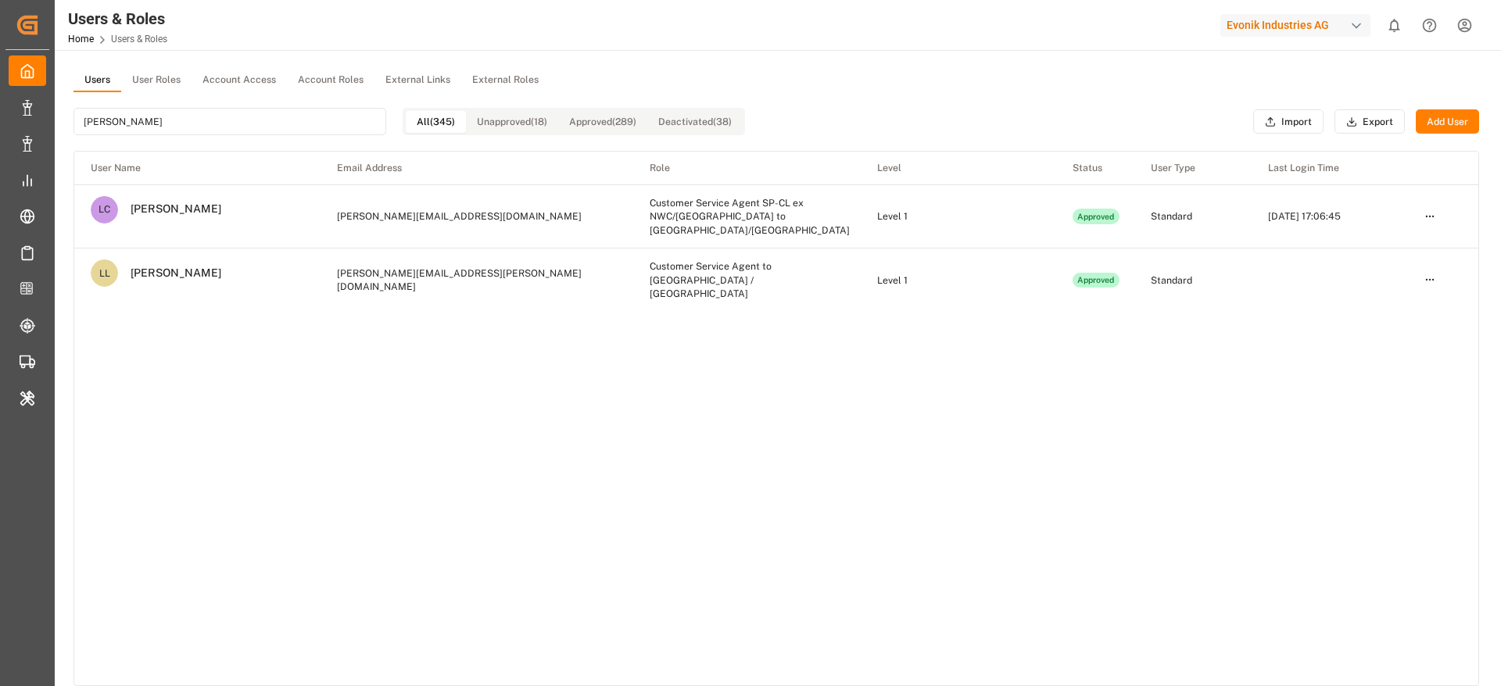
type input "[PERSON_NAME]"
click at [158, 79] on button "User Roles" at bounding box center [156, 80] width 70 height 23
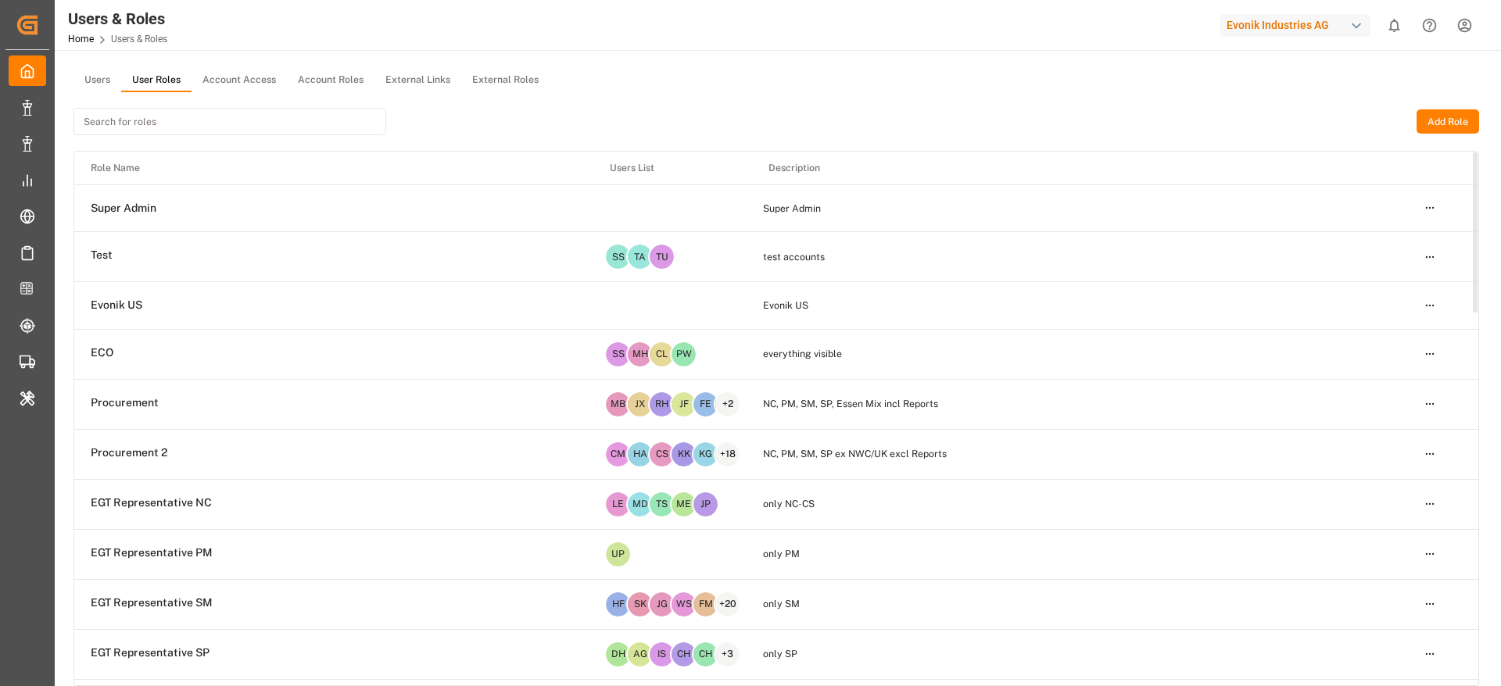
click at [1421, 362] on html "Created by potrace 1.15, written by [PERSON_NAME] [DATE]-[DATE] Created by potr…" at bounding box center [750, 343] width 1501 height 686
click at [1379, 382] on div "Edit" at bounding box center [1397, 383] width 81 height 22
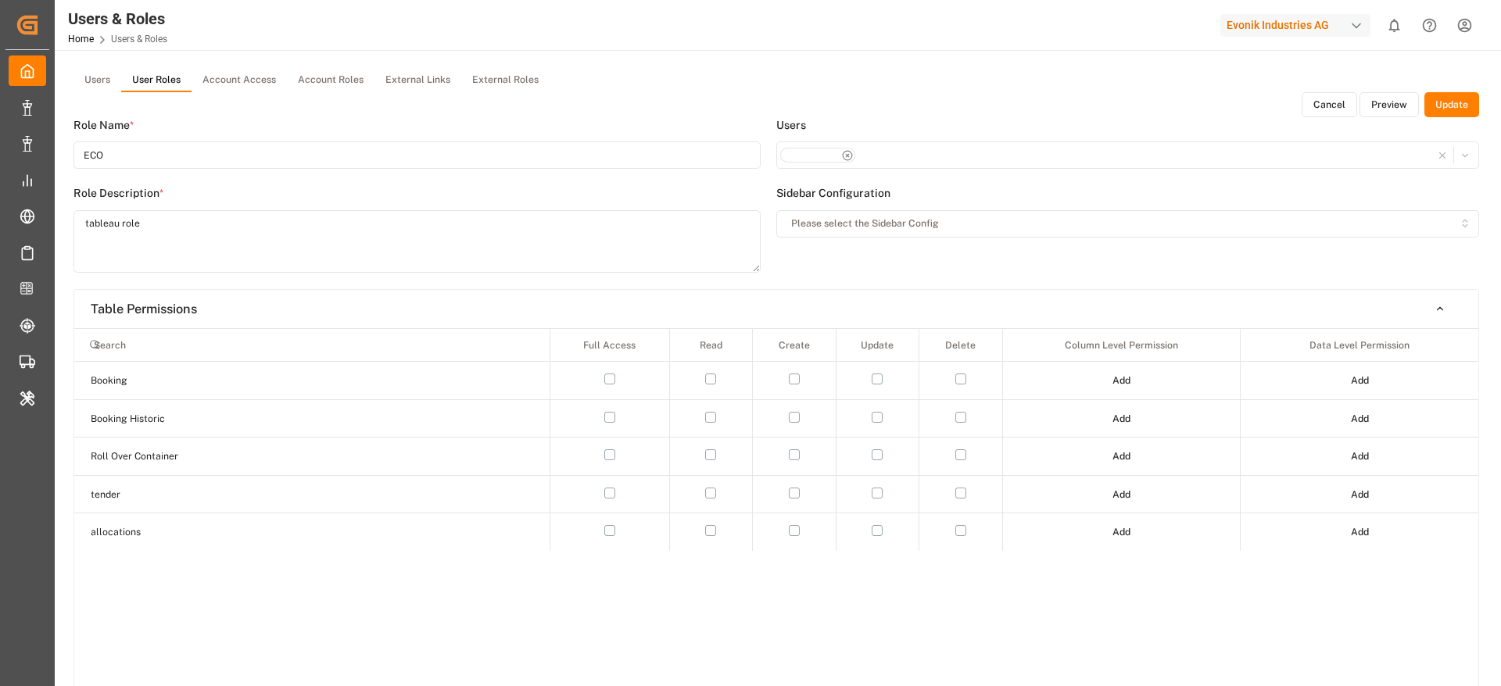
type input "ECO"
type textarea "everything visible"
click at [1333, 111] on button "Cancel" at bounding box center [1330, 104] width 56 height 25
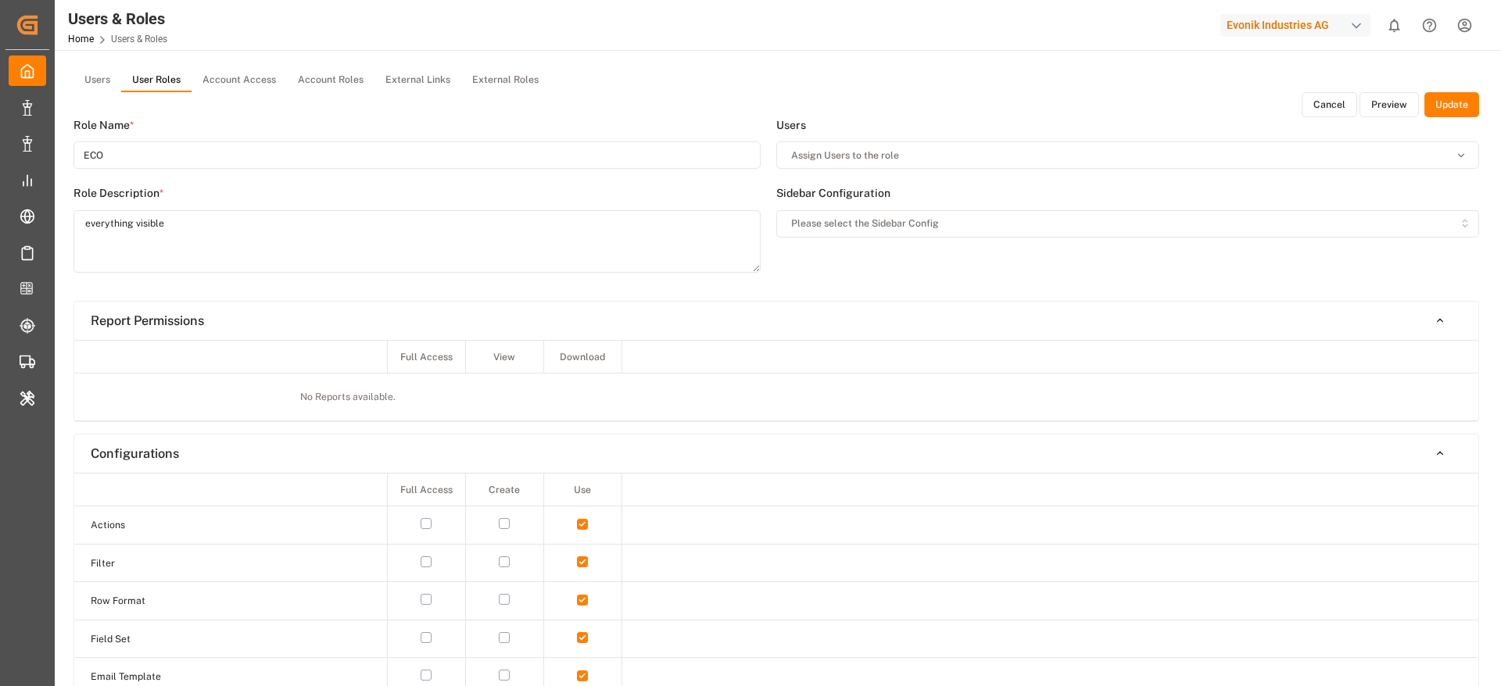
type input "ECO"
type textarea "everything visible"
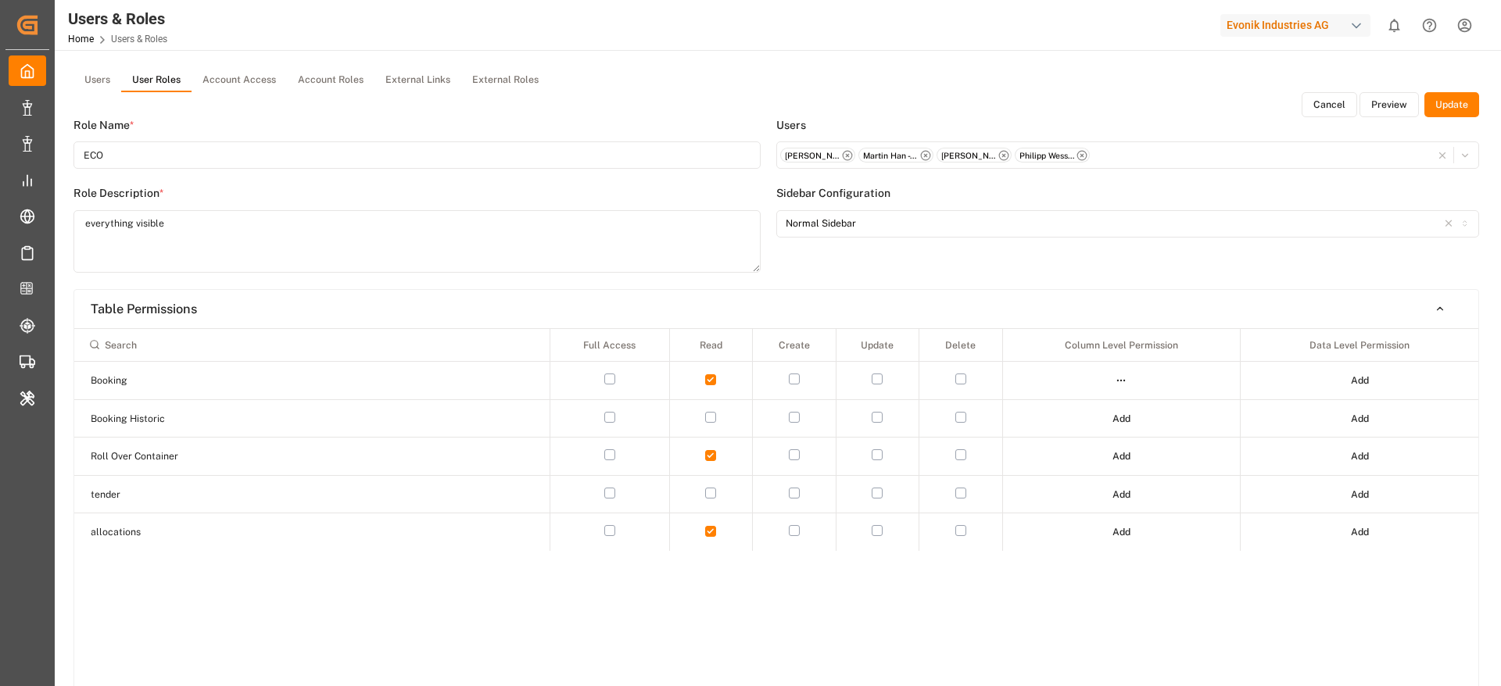
click at [1336, 95] on button "Cancel" at bounding box center [1330, 104] width 56 height 25
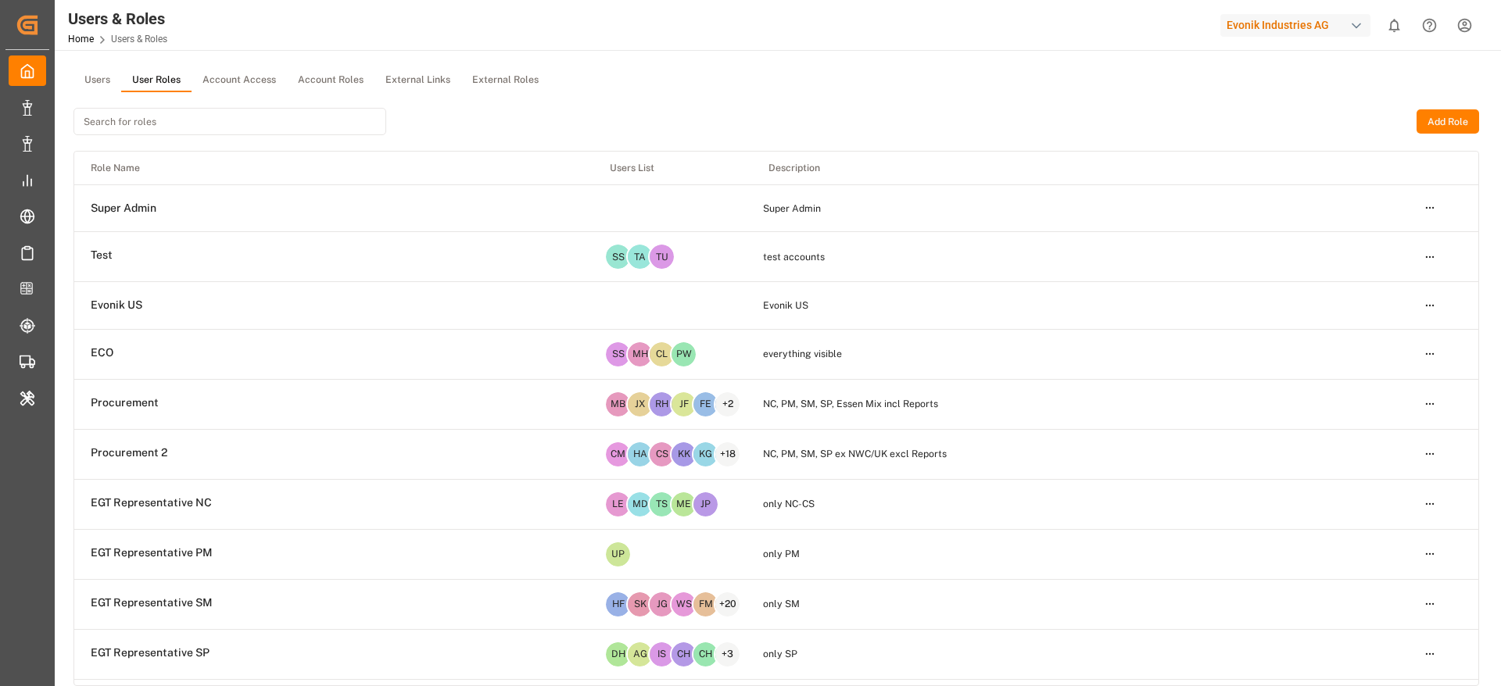
click at [315, 84] on button "Account Roles" at bounding box center [331, 80] width 88 height 23
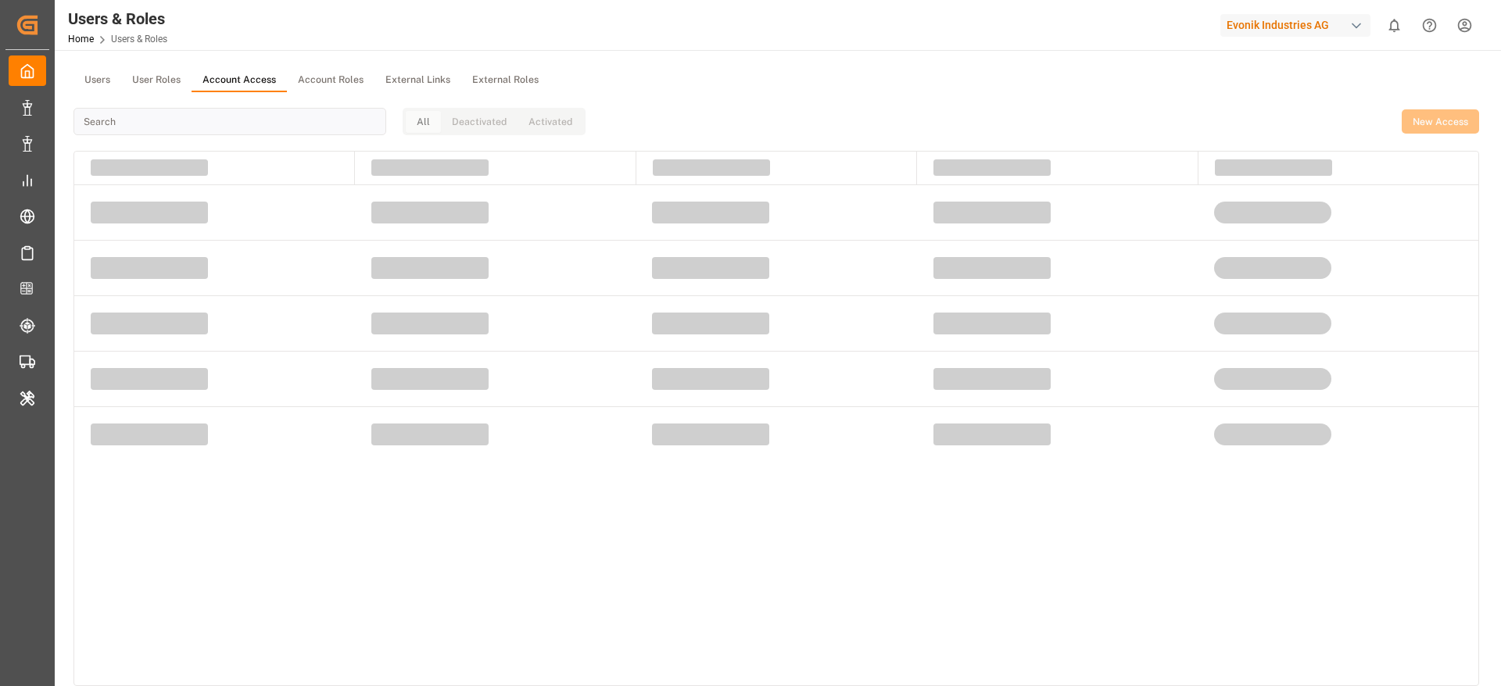
click at [242, 88] on button "Account Access" at bounding box center [239, 80] width 95 height 23
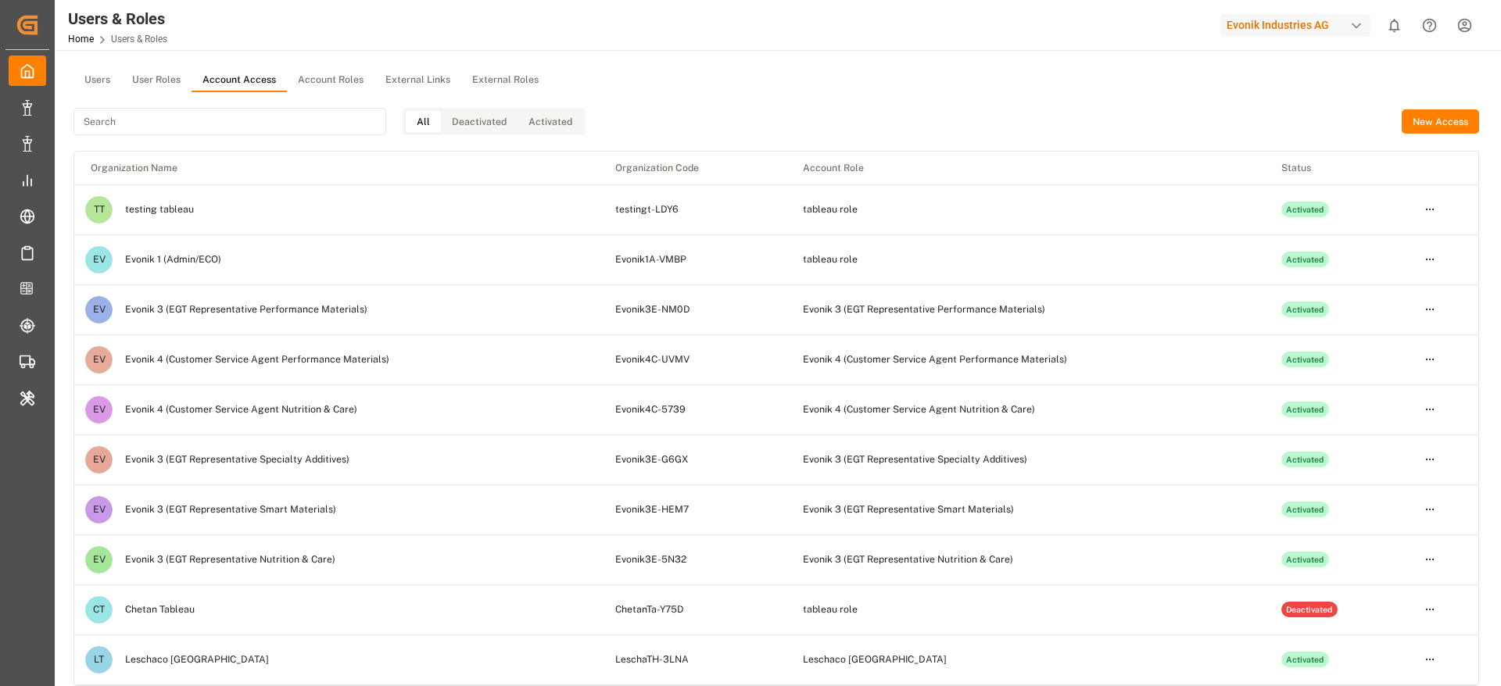
click at [170, 87] on button "User Roles" at bounding box center [156, 80] width 70 height 23
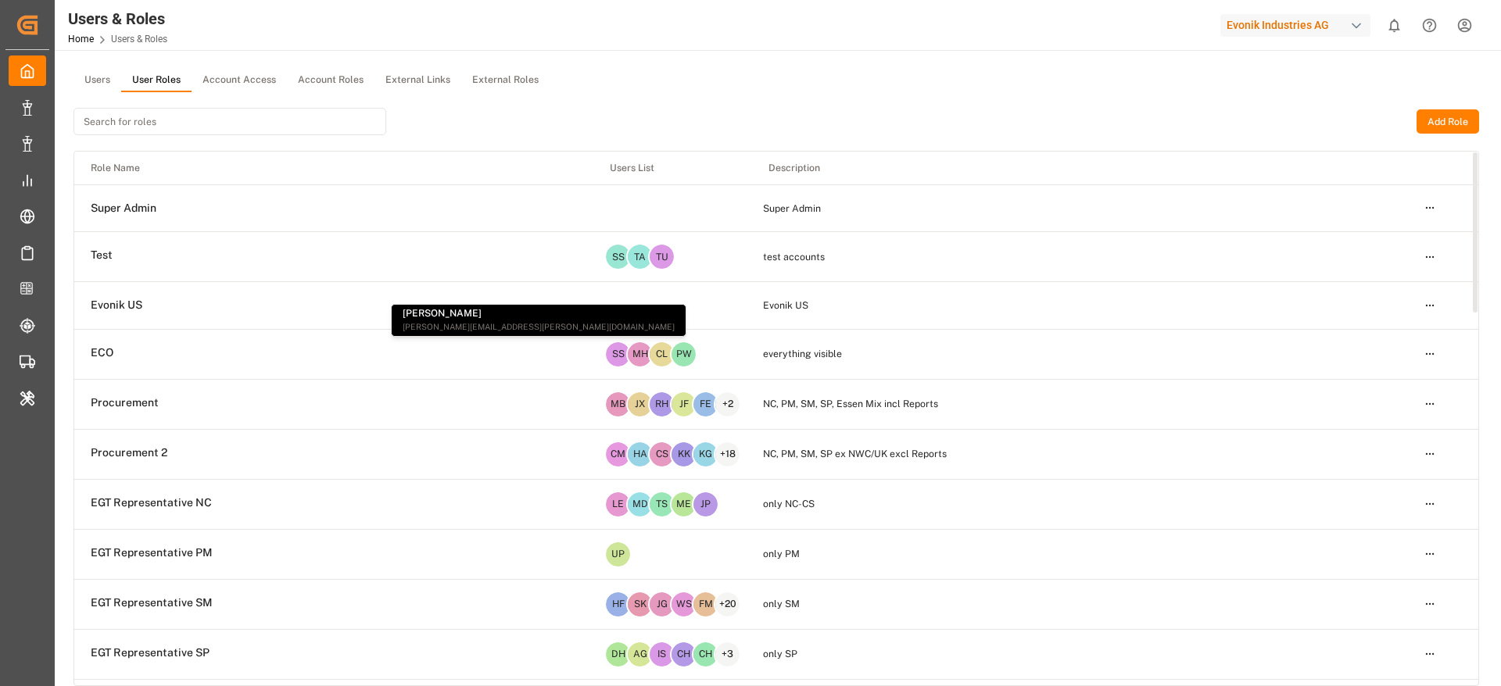
click at [99, 357] on span "ECO" at bounding box center [102, 353] width 23 height 14
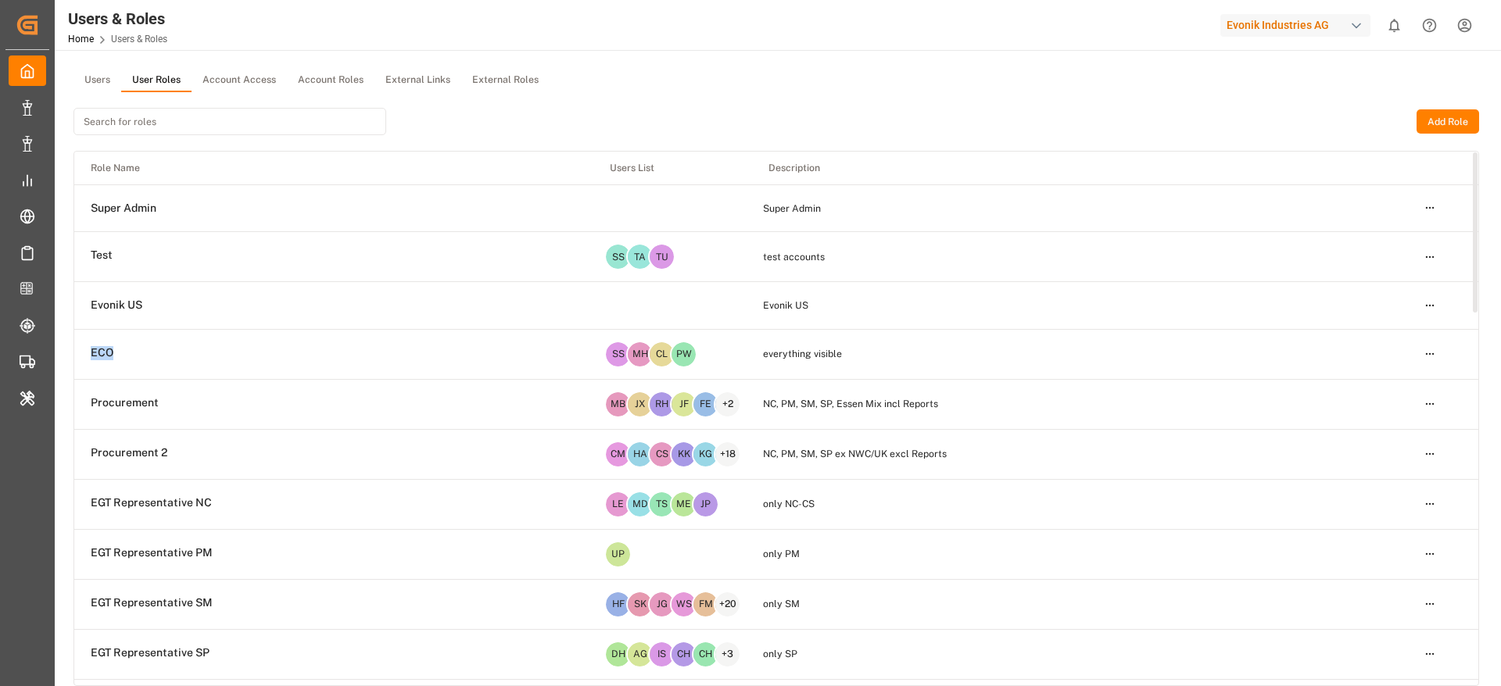
click at [99, 357] on span "ECO" at bounding box center [102, 353] width 23 height 14
click at [110, 359] on span "ECO" at bounding box center [102, 353] width 23 height 14
click at [1424, 209] on html "Created by potrace 1.15, written by [PERSON_NAME] [DATE]-[DATE] Created by potr…" at bounding box center [750, 343] width 1501 height 686
click at [1372, 235] on div "Edit" at bounding box center [1397, 237] width 81 height 22
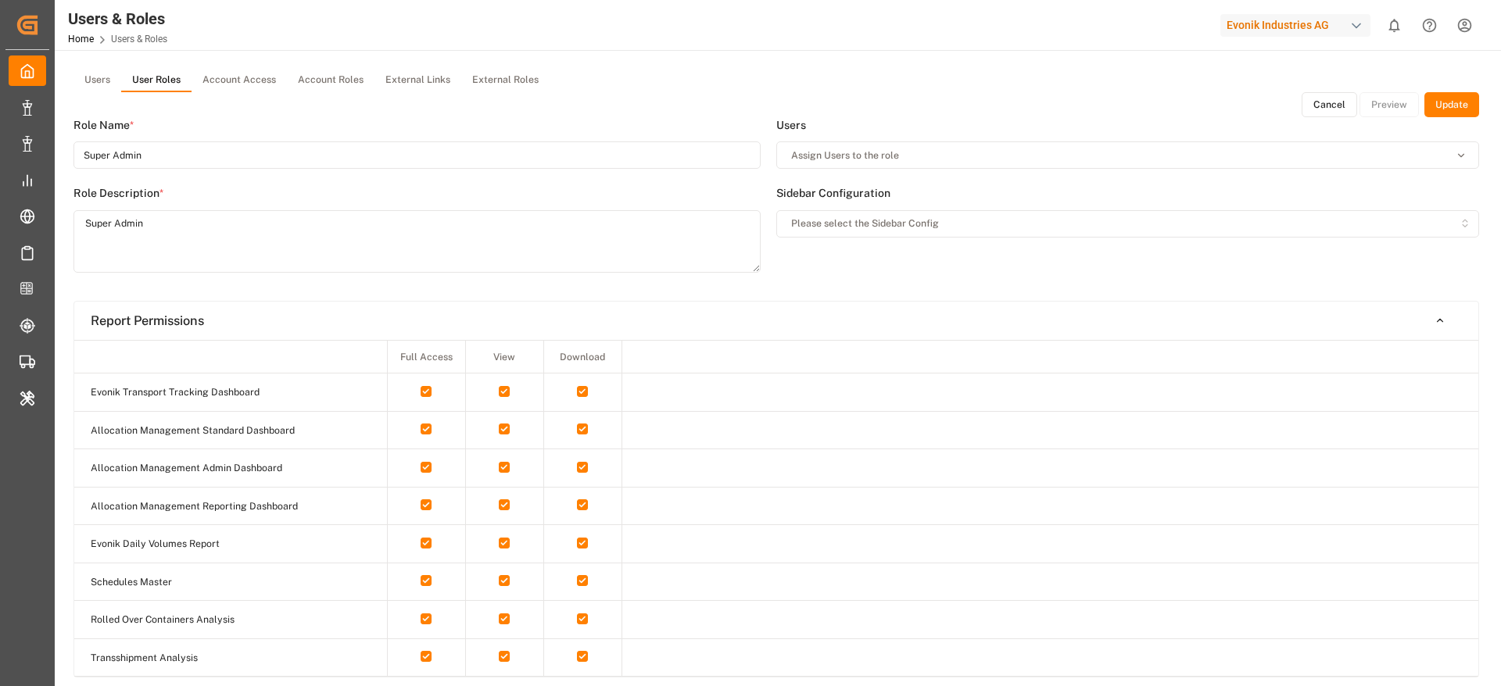
type input "Super Admin"
type textarea "Super Admin"
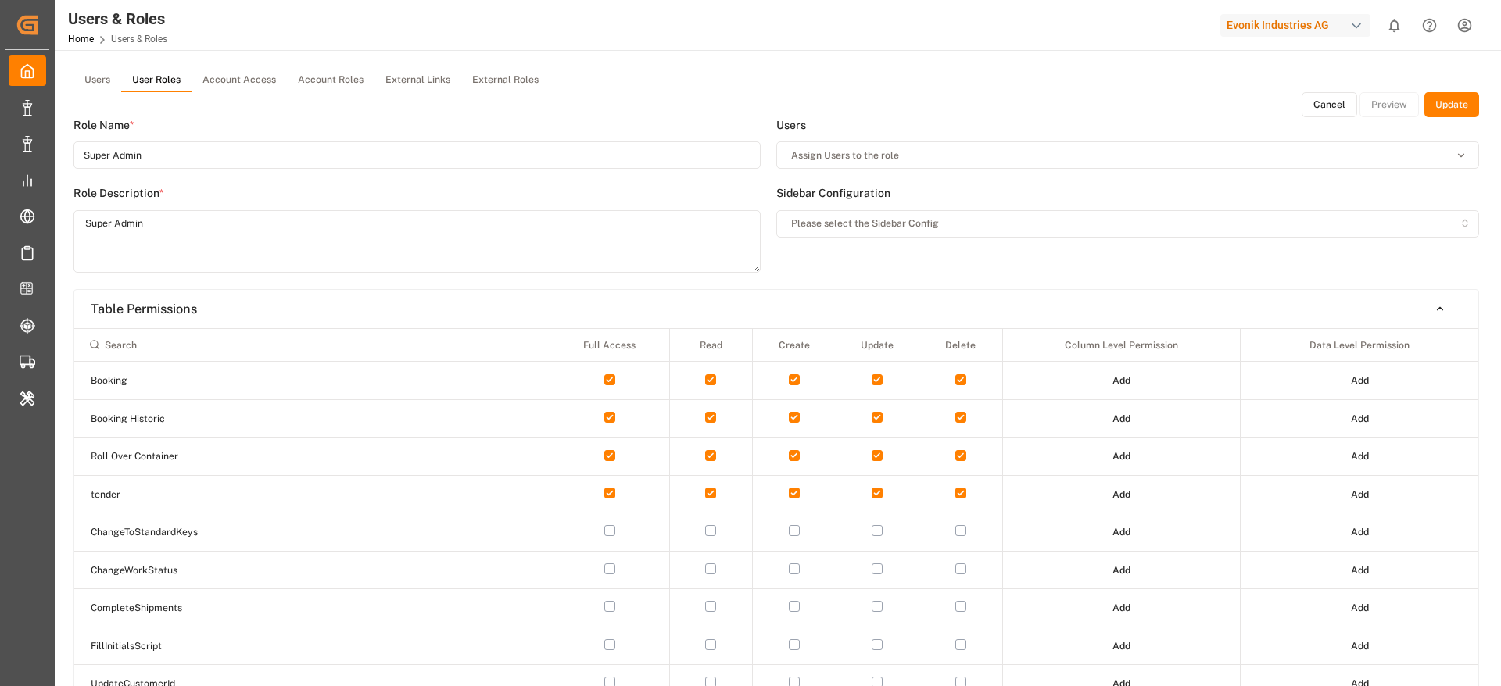
click at [1332, 107] on button "Cancel" at bounding box center [1330, 104] width 56 height 25
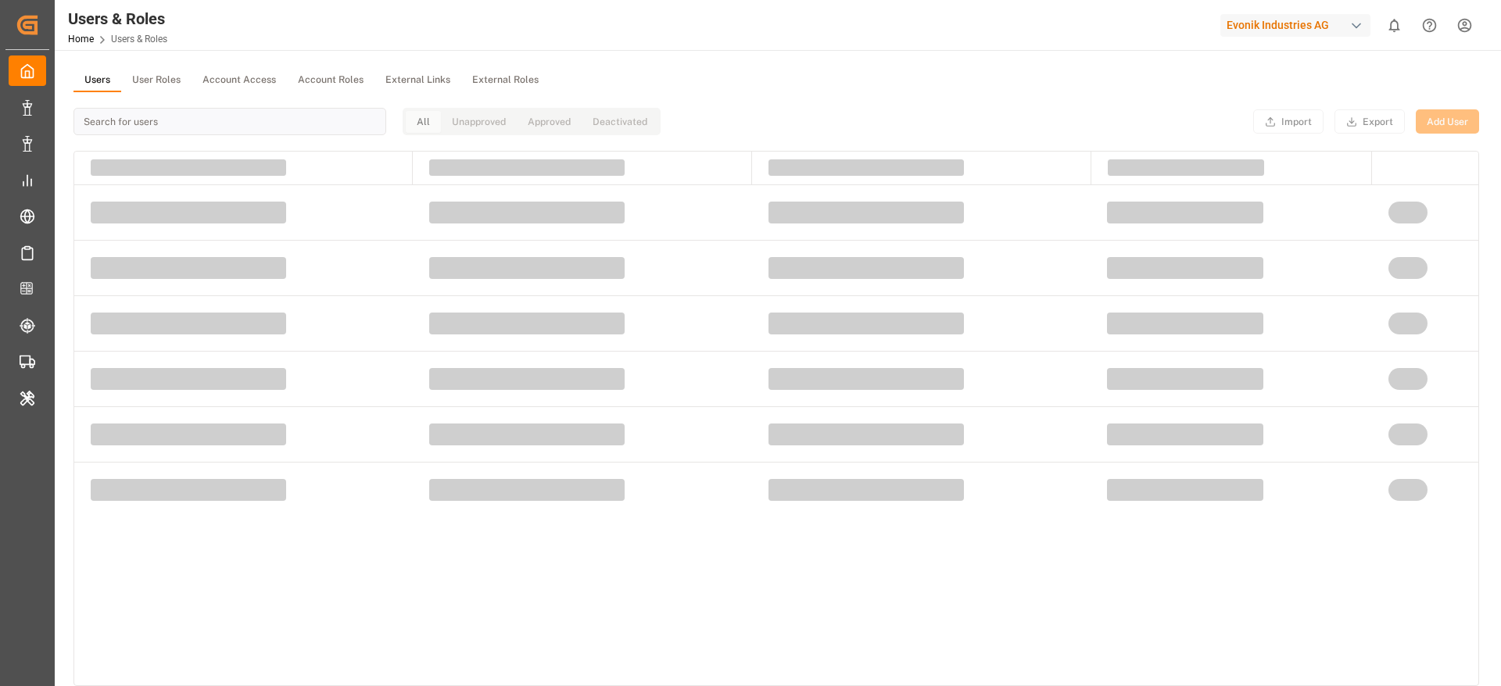
click at [91, 85] on button "Users" at bounding box center [97, 80] width 48 height 23
click at [153, 121] on input at bounding box center [229, 121] width 313 height 27
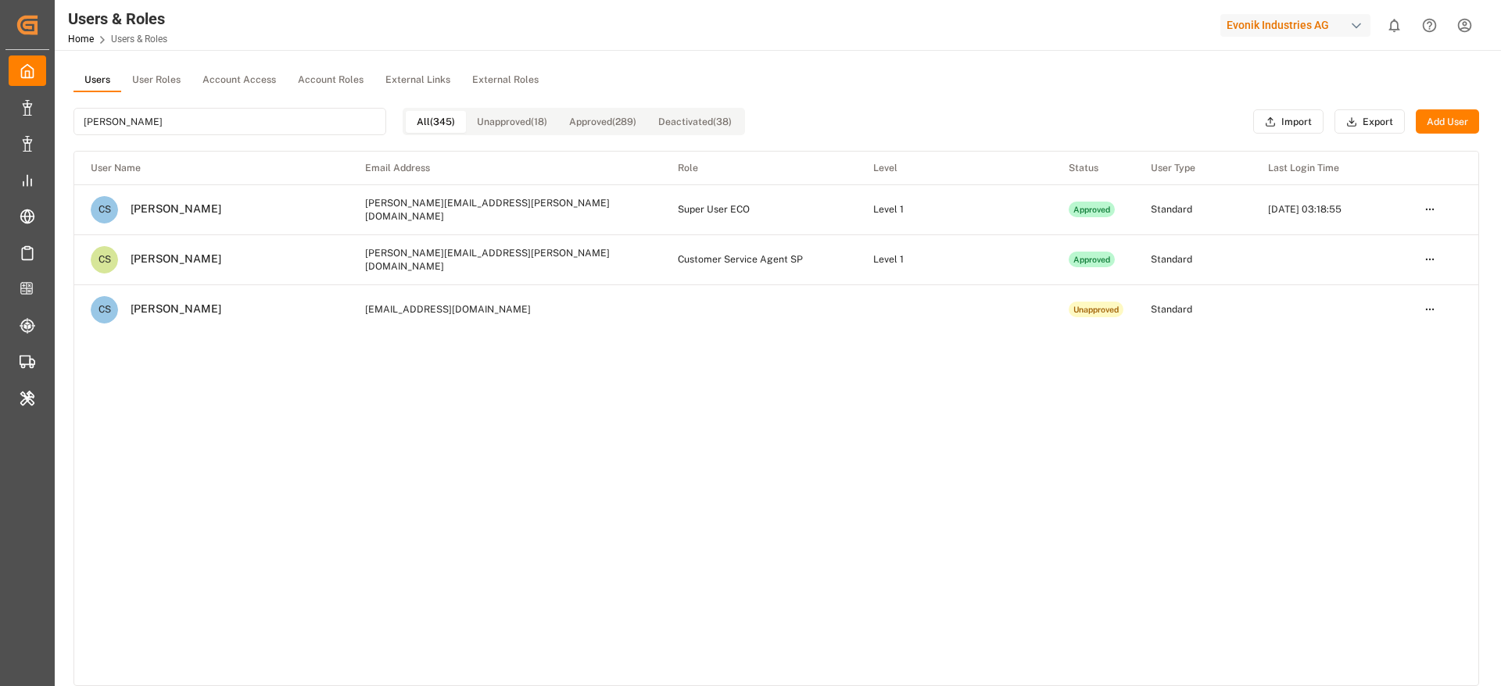
type input "[PERSON_NAME]"
drag, startPoint x: 149, startPoint y: 91, endPoint x: 174, endPoint y: 79, distance: 28.0
click at [174, 79] on div "Users User Roles Account Access Account Roles External Links External Roles [PE…" at bounding box center [776, 378] width 1406 height 618
click at [174, 79] on button "User Roles" at bounding box center [156, 80] width 70 height 23
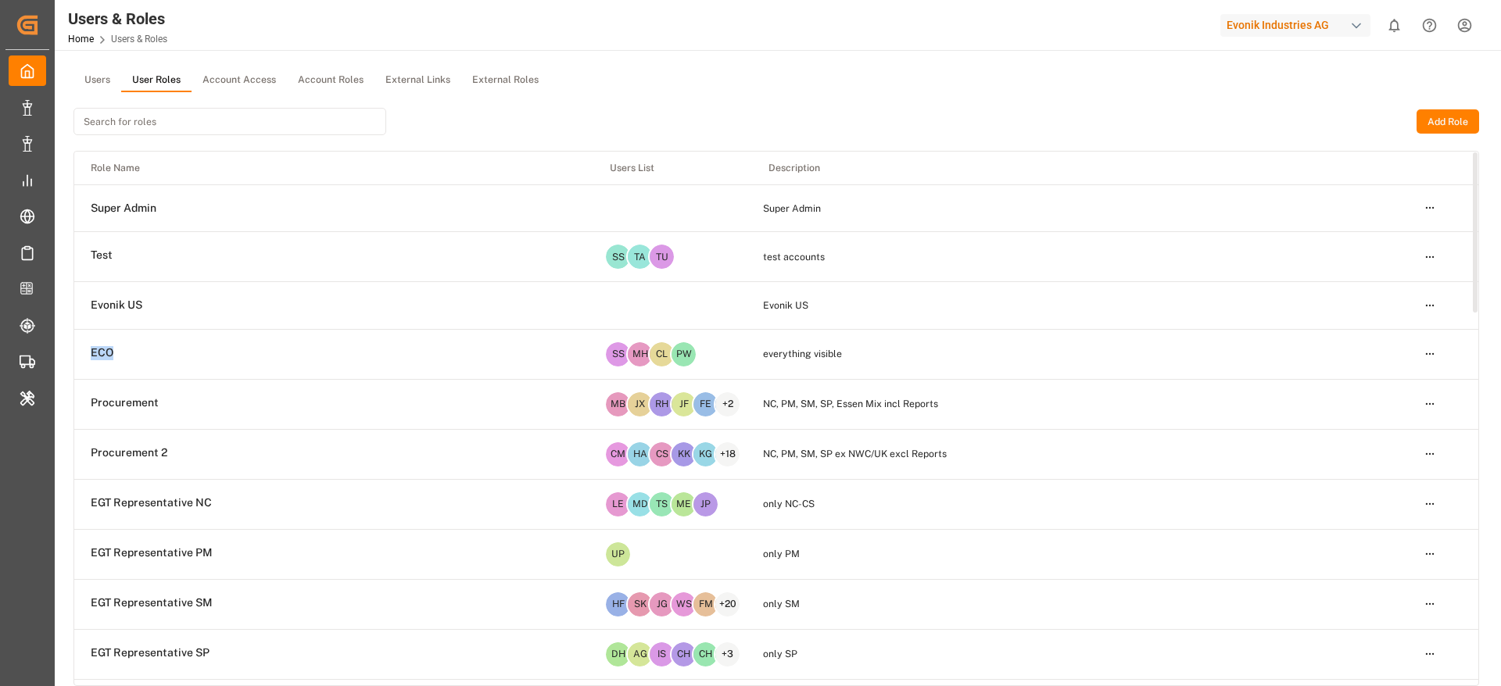
drag, startPoint x: 114, startPoint y: 354, endPoint x: 86, endPoint y: 353, distance: 28.2
click at [86, 353] on td "ECO" at bounding box center [333, 353] width 519 height 47
click at [104, 351] on span "ECO" at bounding box center [102, 353] width 23 height 14
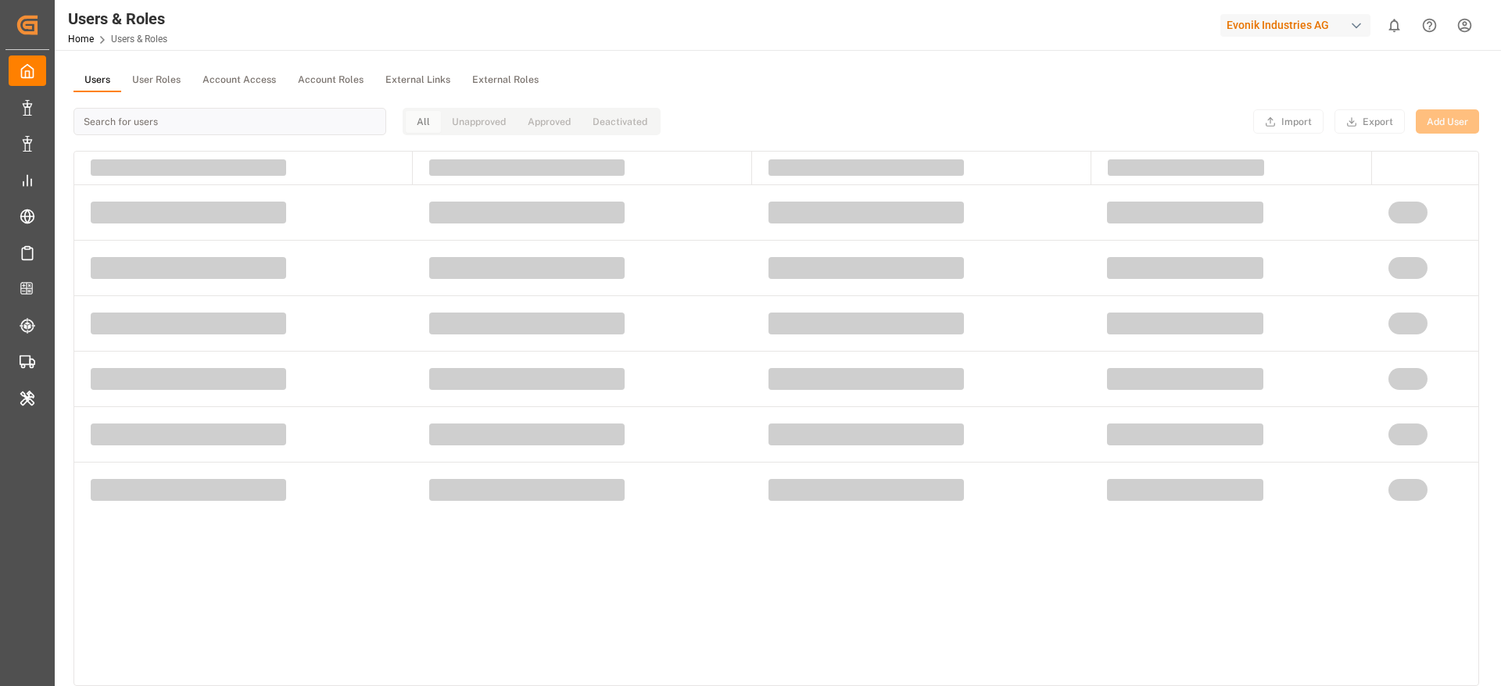
click at [103, 73] on button "Users" at bounding box center [97, 80] width 48 height 23
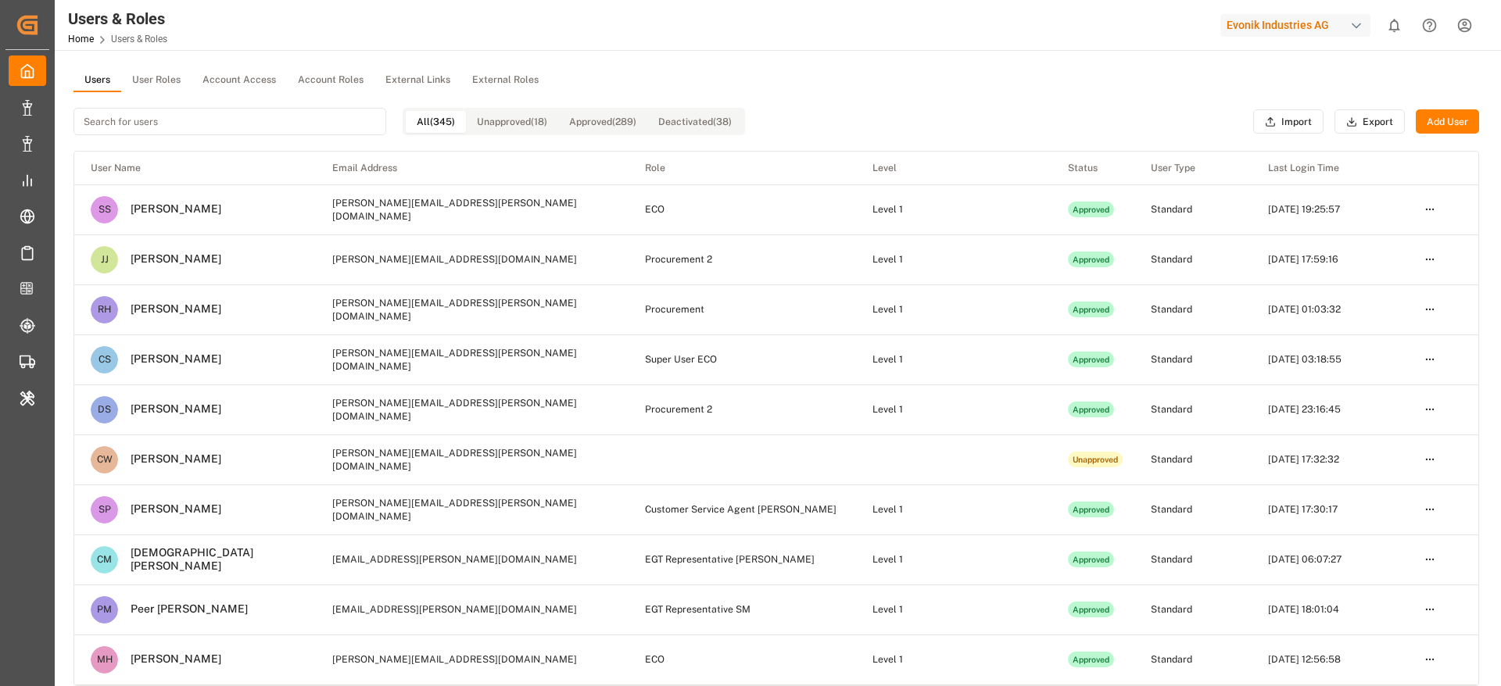
click at [1467, 128] on button "Add User" at bounding box center [1447, 121] width 63 height 25
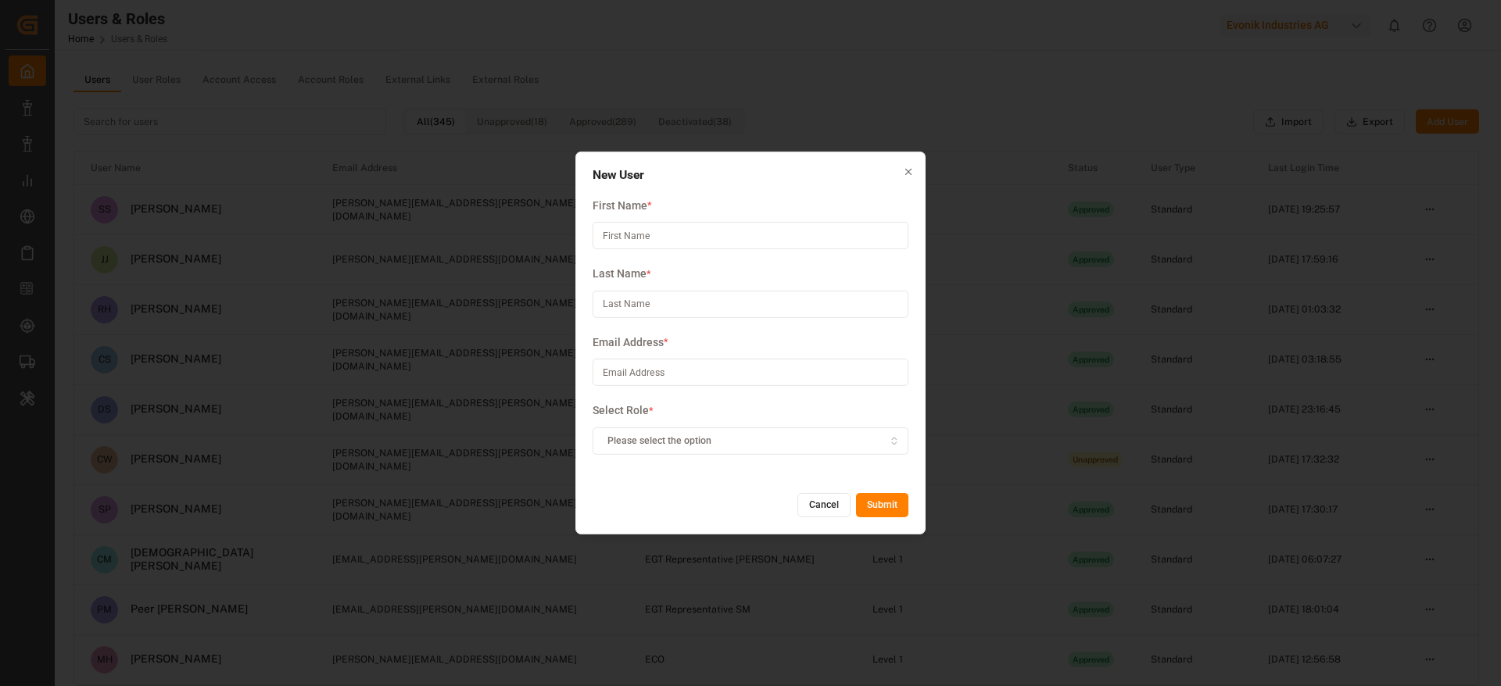
paste input "Weichen"
click at [640, 234] on input "Weichen" at bounding box center [751, 235] width 316 height 27
type input "Weichen"
paste input "Cai"
click at [625, 312] on input at bounding box center [751, 304] width 316 height 27
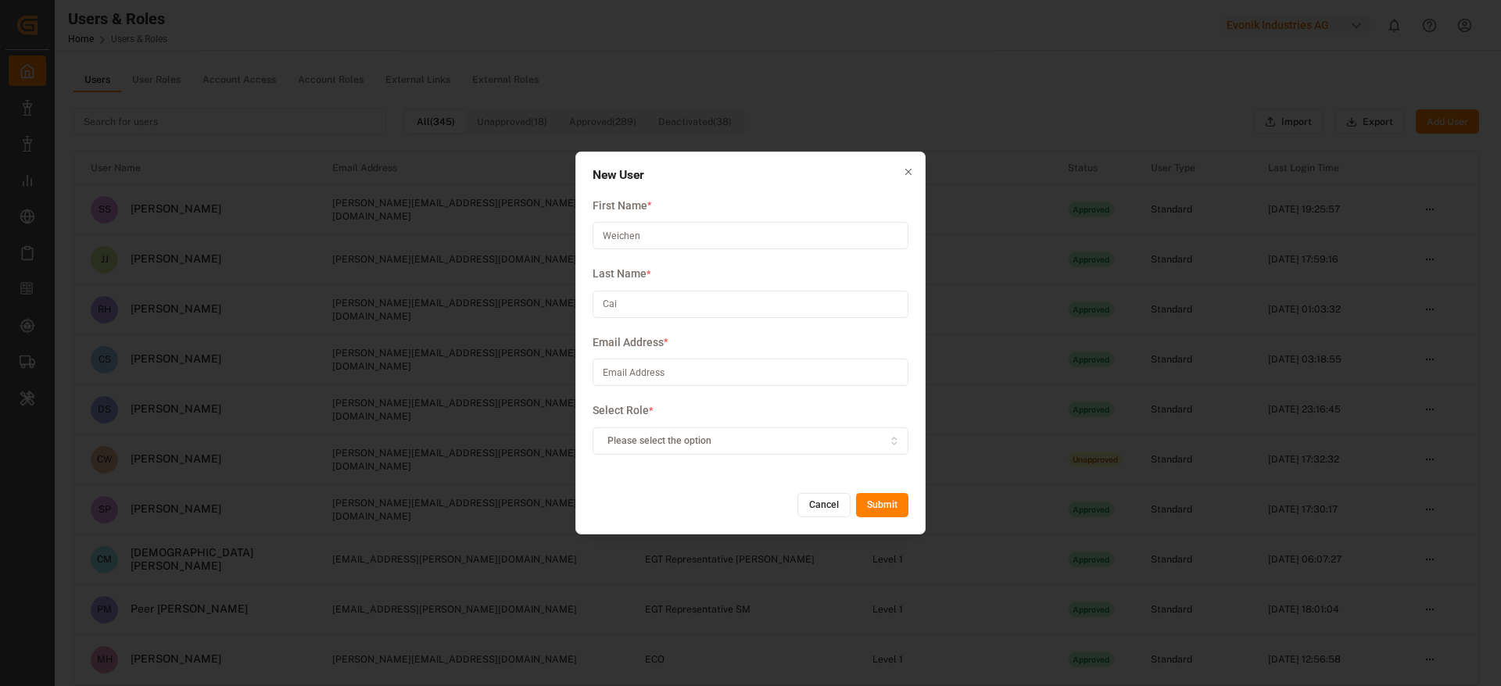
type input "Cai"
click at [639, 384] on input at bounding box center [751, 372] width 316 height 27
paste input "[EMAIL_ADDRESS][DOMAIN_NAME]"
type input "[EMAIL_ADDRESS][DOMAIN_NAME]"
click at [684, 445] on span "Please select the option" at bounding box center [660, 441] width 104 height 14
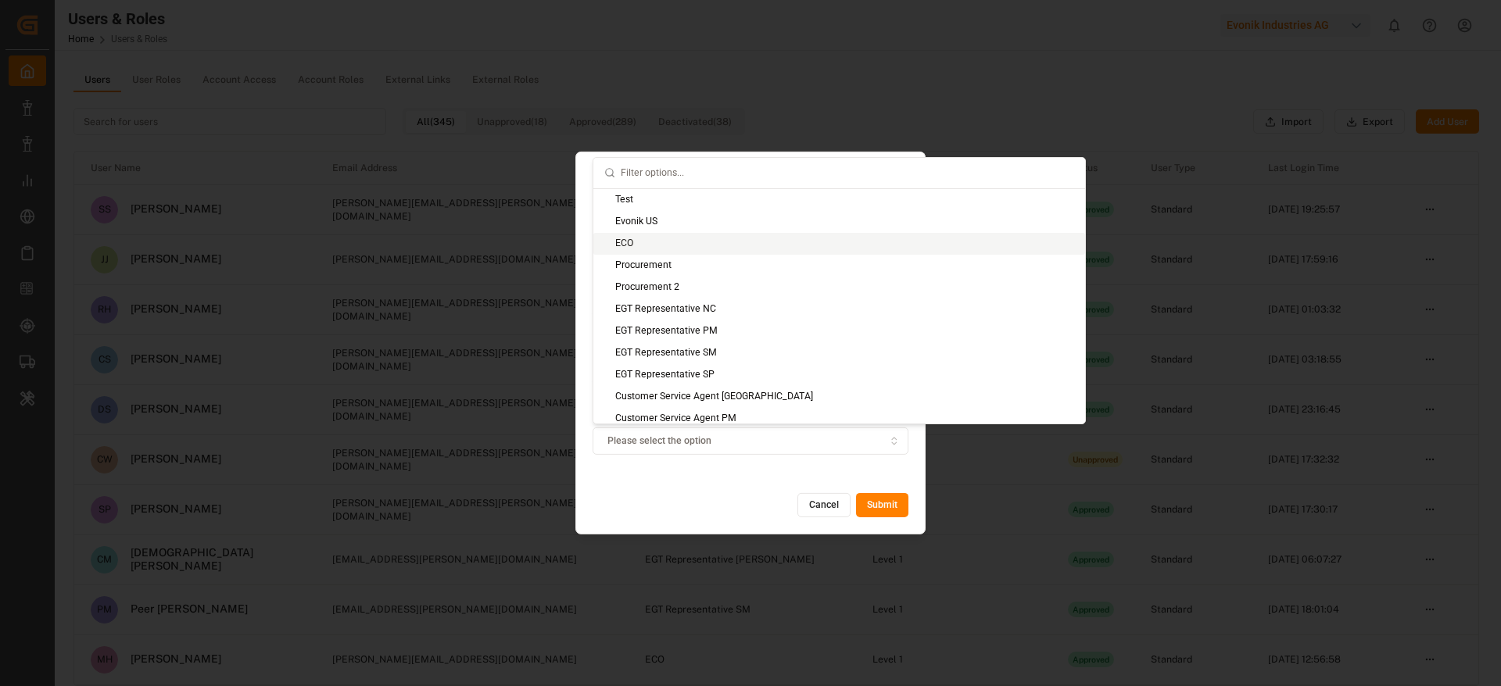
click at [631, 240] on div "ECO" at bounding box center [839, 244] width 492 height 22
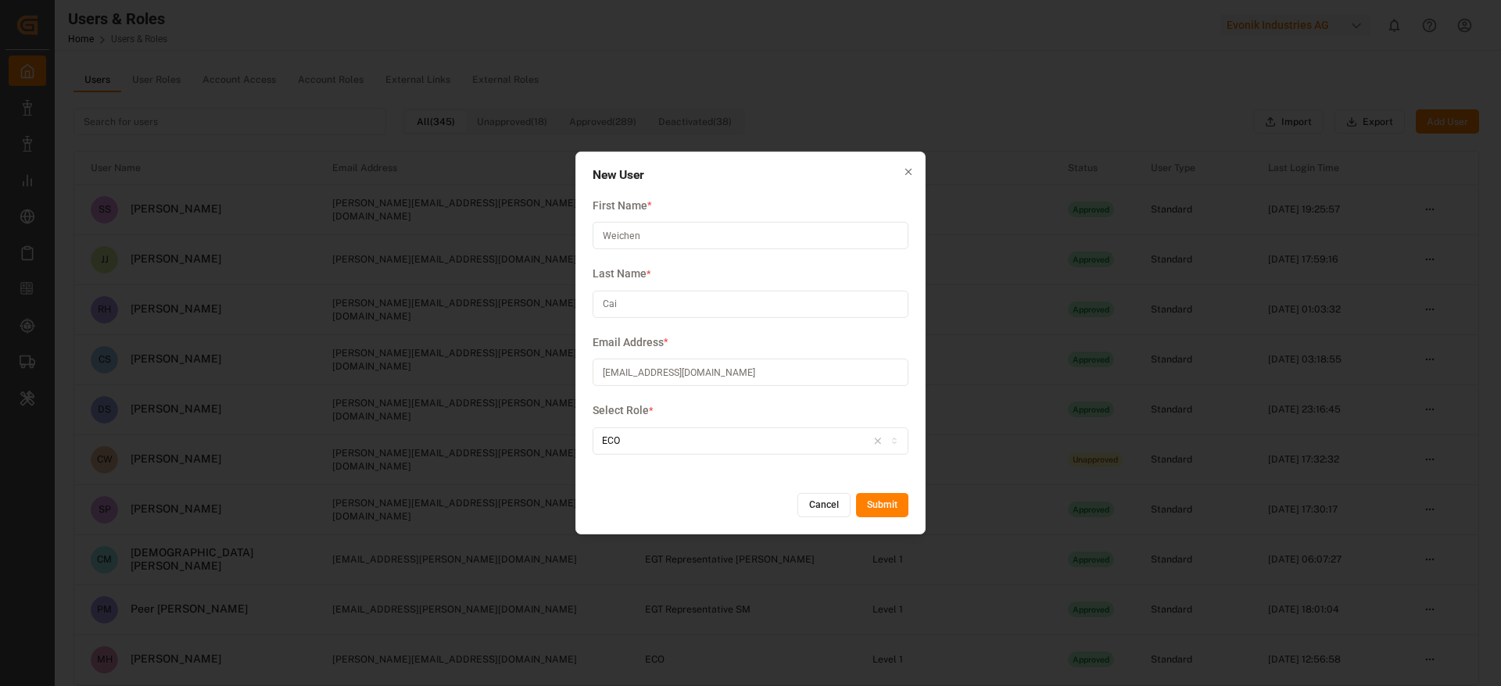
click at [879, 501] on button "Submit" at bounding box center [882, 505] width 52 height 25
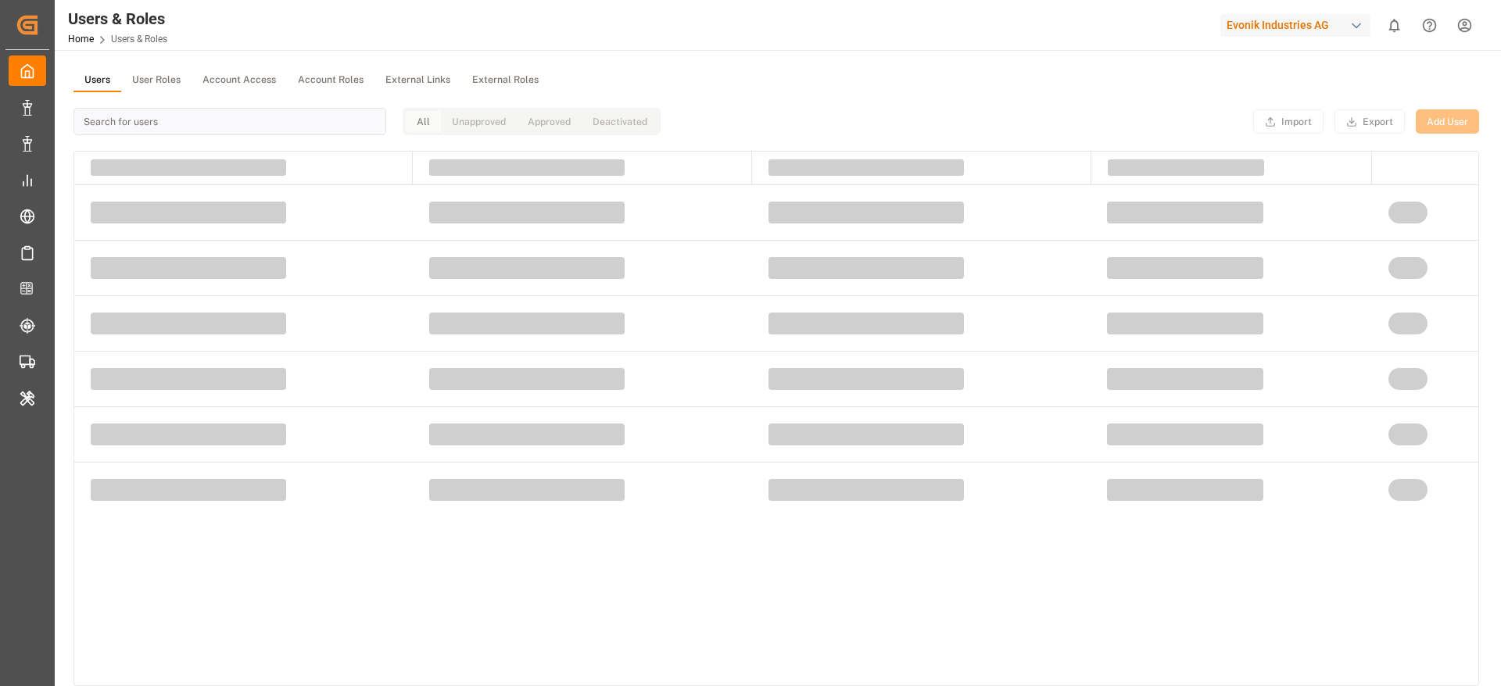
click at [153, 81] on button "User Roles" at bounding box center [156, 80] width 70 height 23
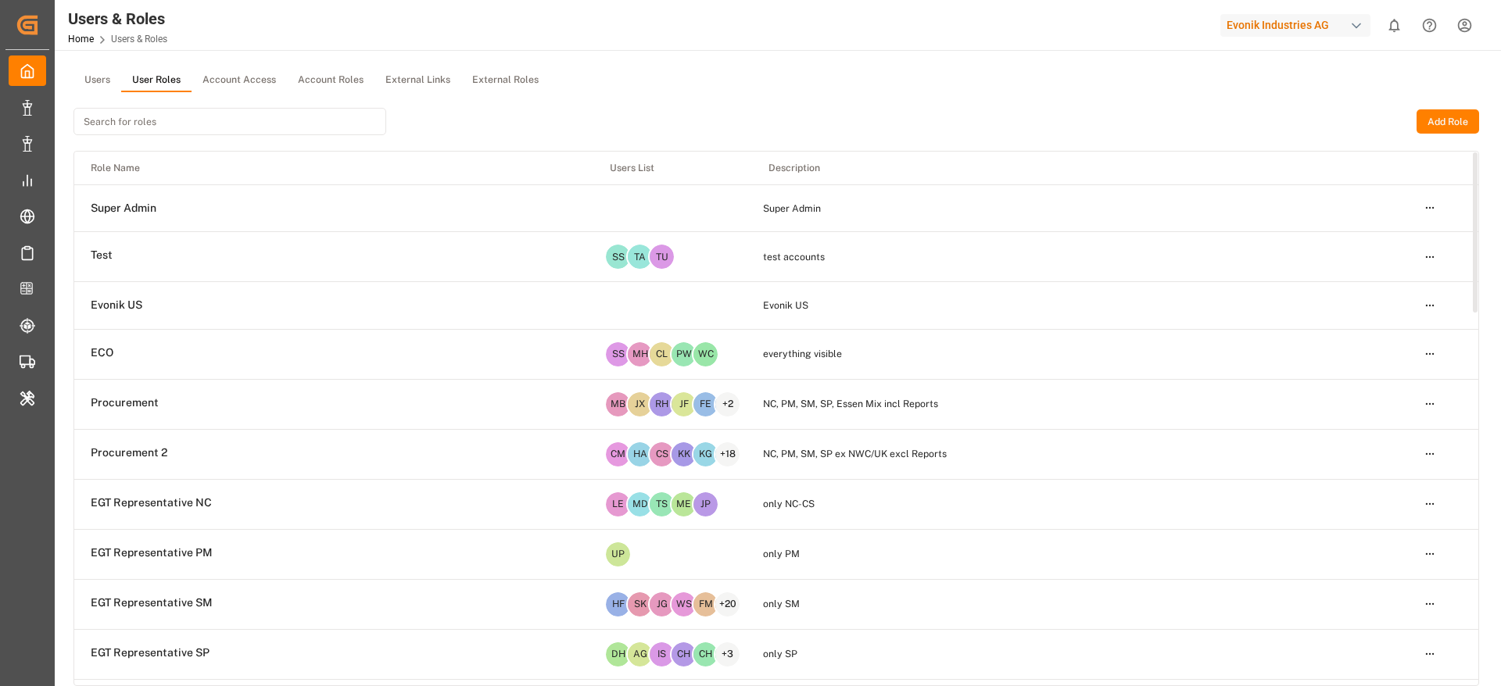
click at [1436, 357] on html "Created by potrace 1.15, written by [PERSON_NAME] [DATE]-[DATE] Created by potr…" at bounding box center [750, 343] width 1501 height 686
click at [1373, 383] on div "Edit" at bounding box center [1397, 383] width 81 height 22
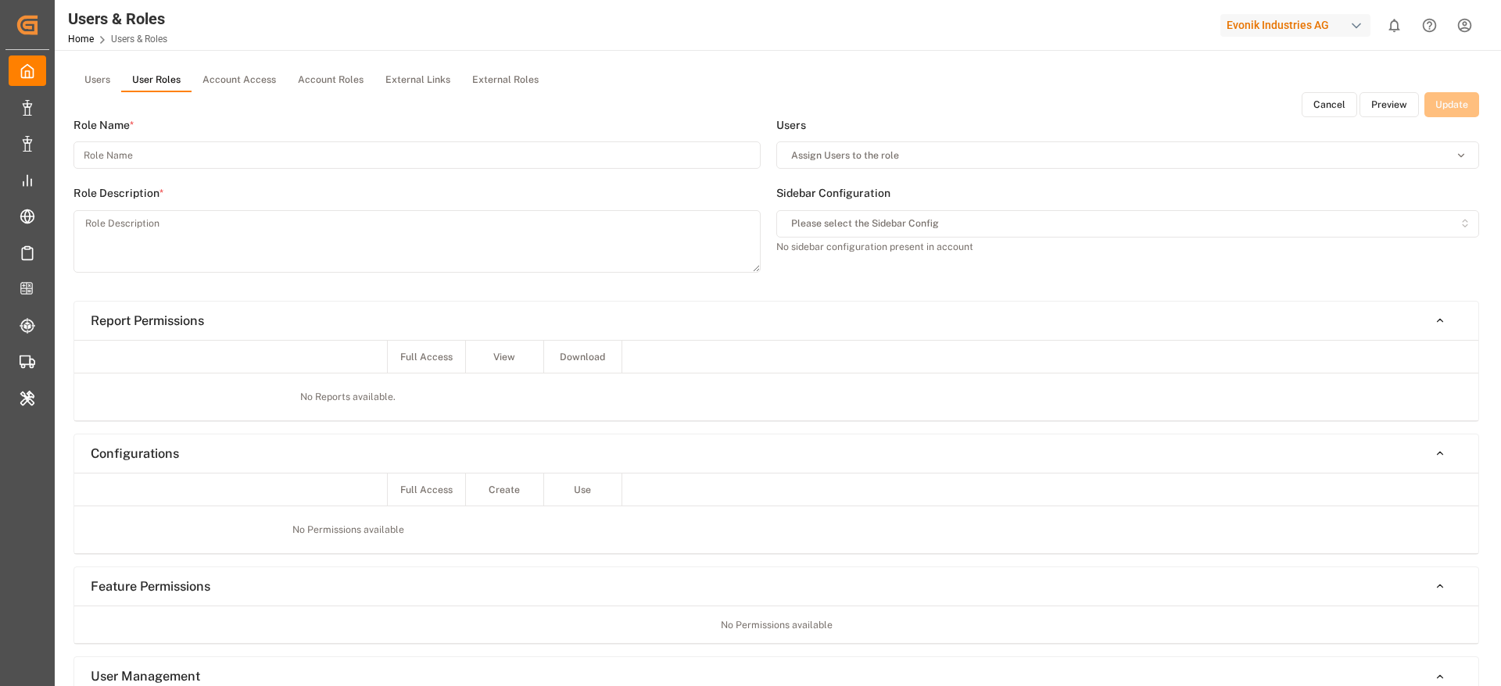
type input "ECO"
type textarea "everything visible"
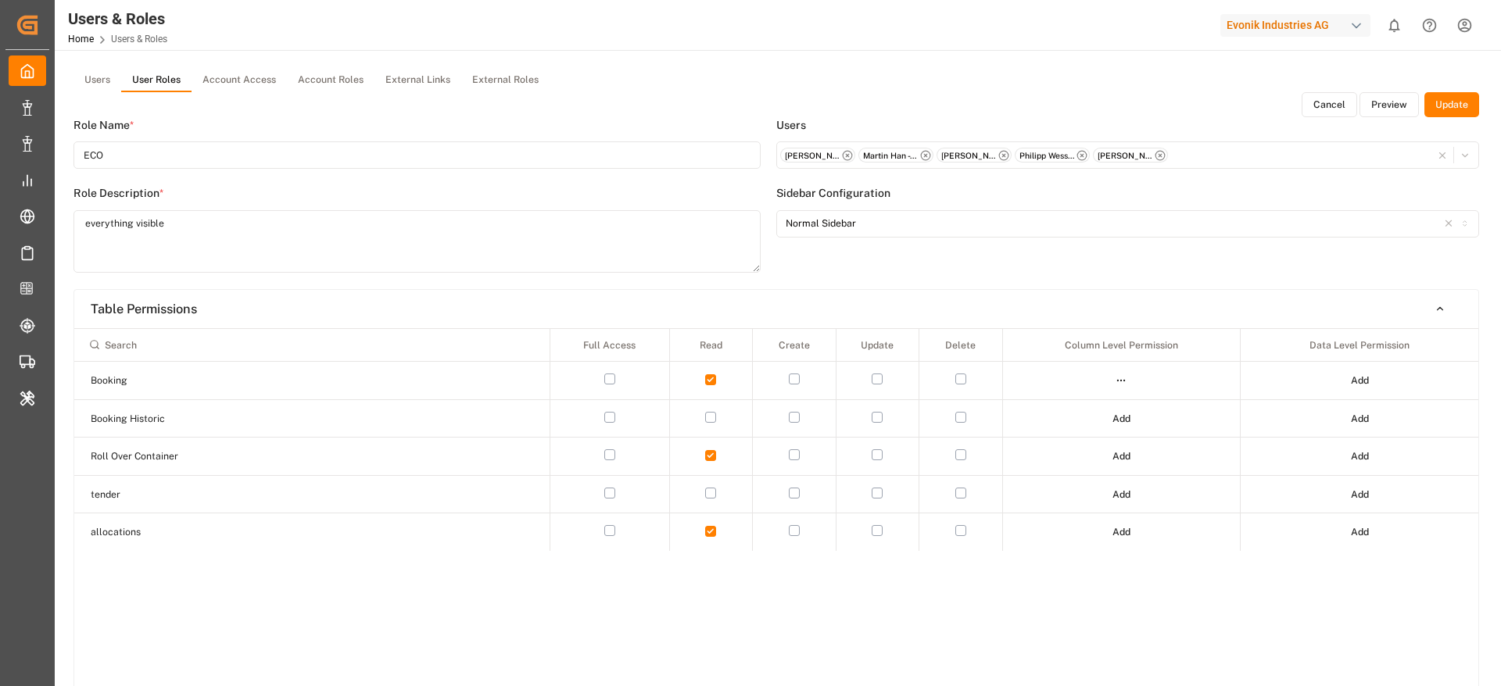
click at [1323, 102] on button "Cancel" at bounding box center [1330, 104] width 56 height 25
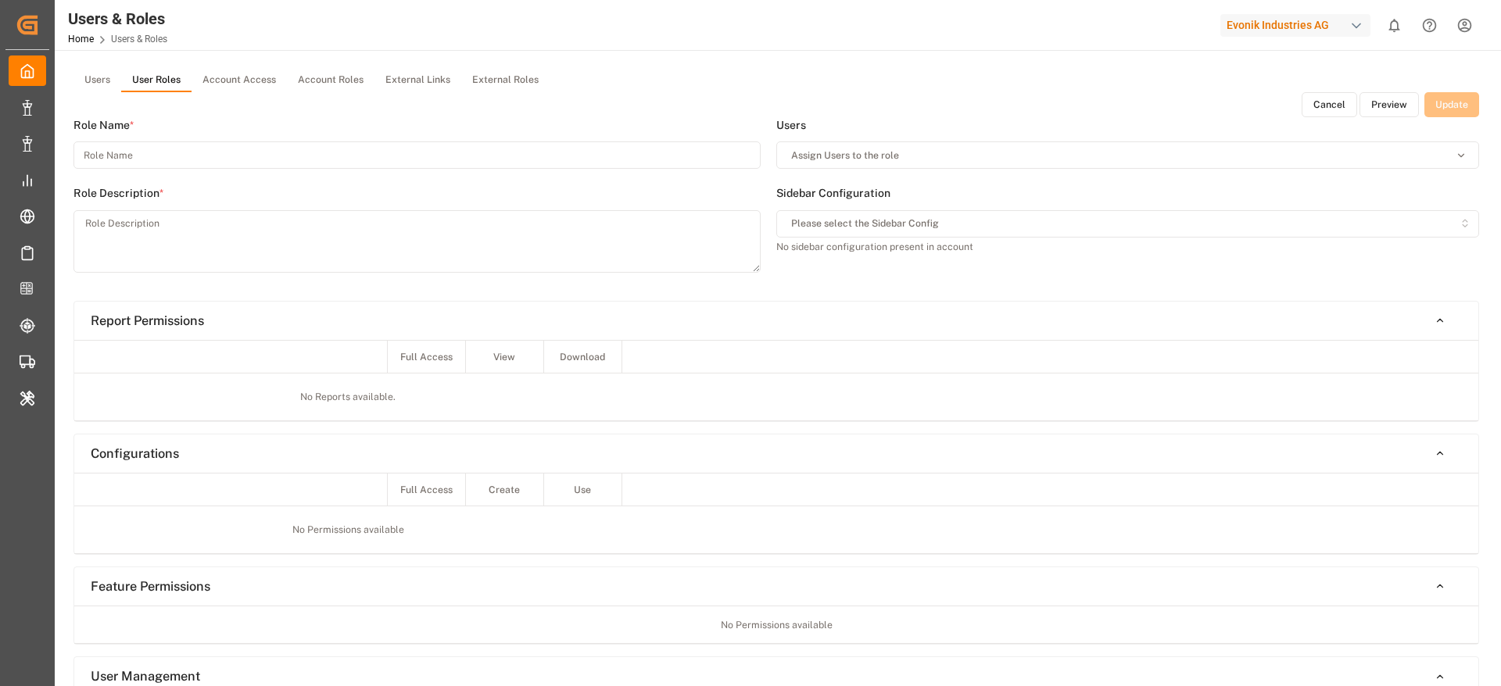
type input "ECO"
type textarea "everything visible"
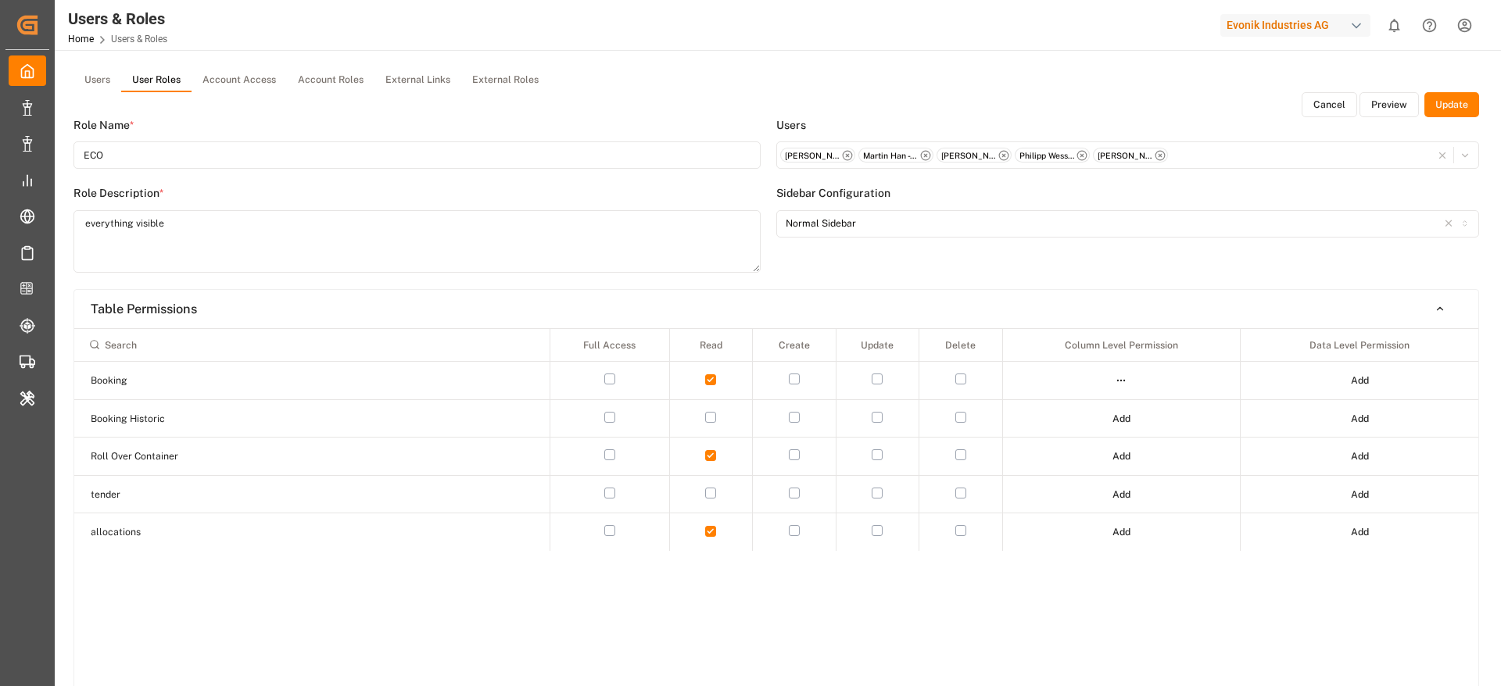
click at [1328, 107] on button "Cancel" at bounding box center [1330, 104] width 56 height 25
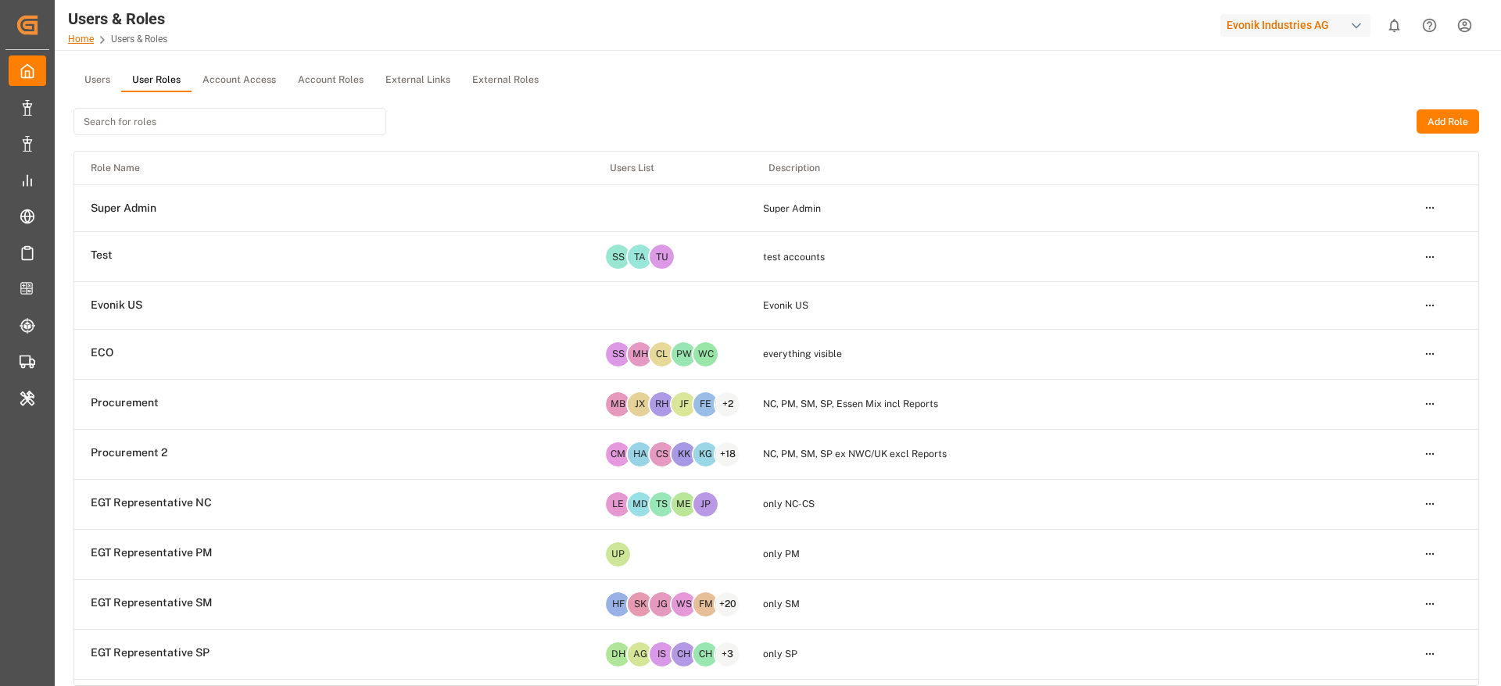
click at [80, 42] on link "Home" at bounding box center [81, 39] width 26 height 11
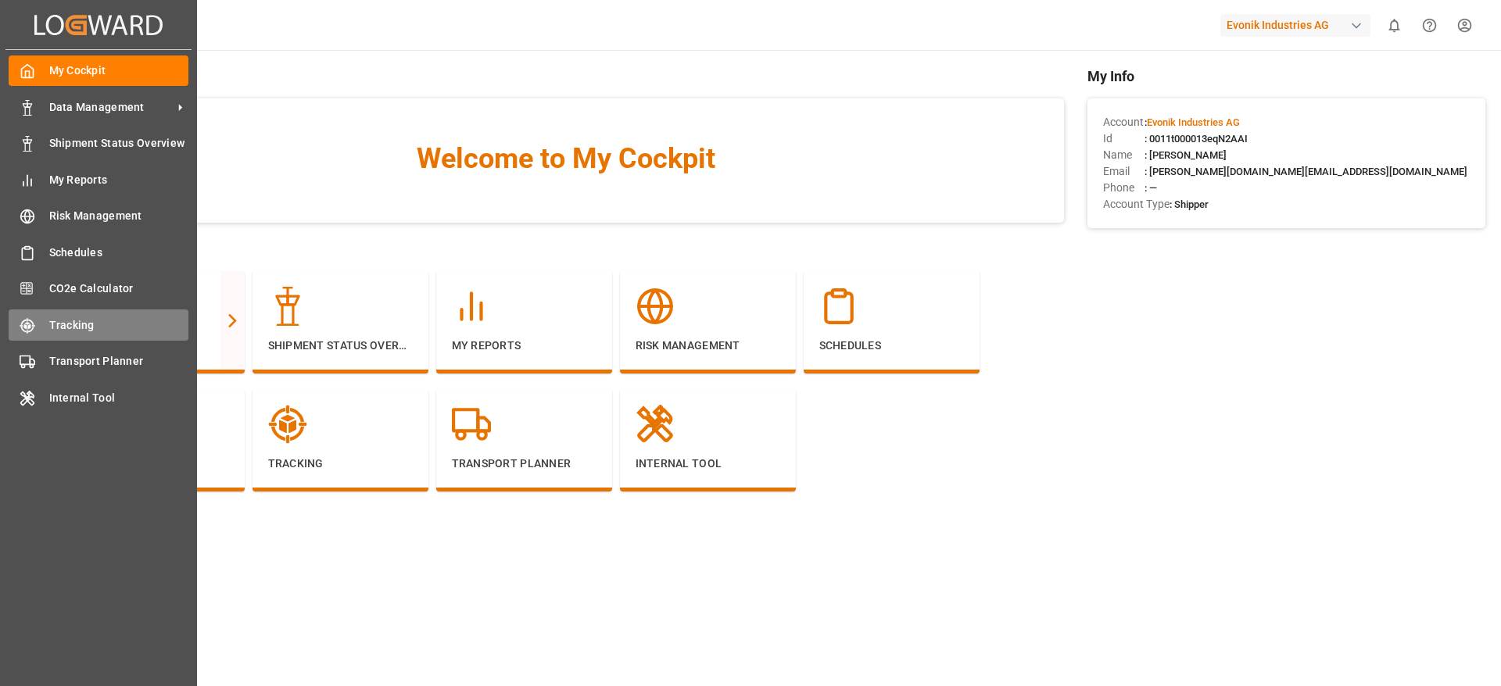
click at [49, 321] on span "Tracking" at bounding box center [119, 325] width 140 height 16
click at [85, 321] on span "Tracking" at bounding box center [119, 325] width 140 height 16
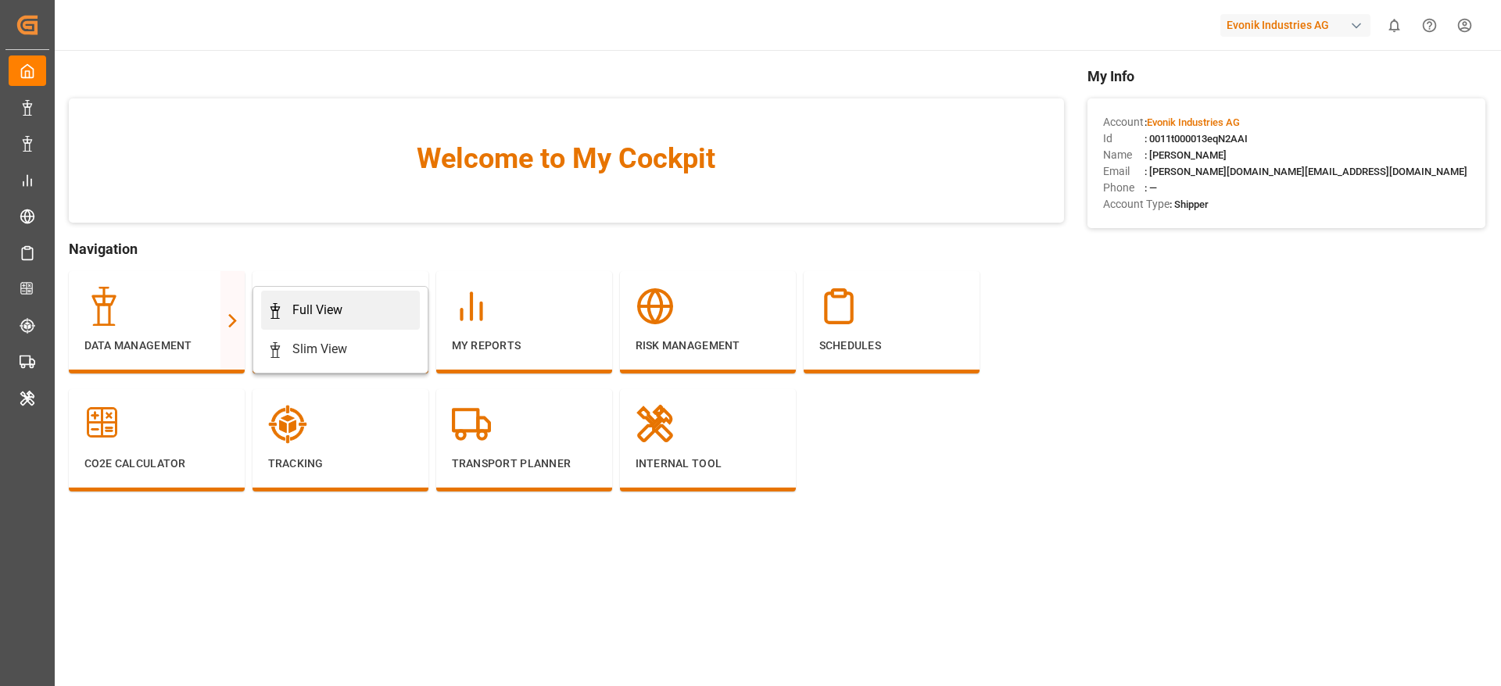
click at [296, 310] on div "Full View" at bounding box center [317, 310] width 50 height 19
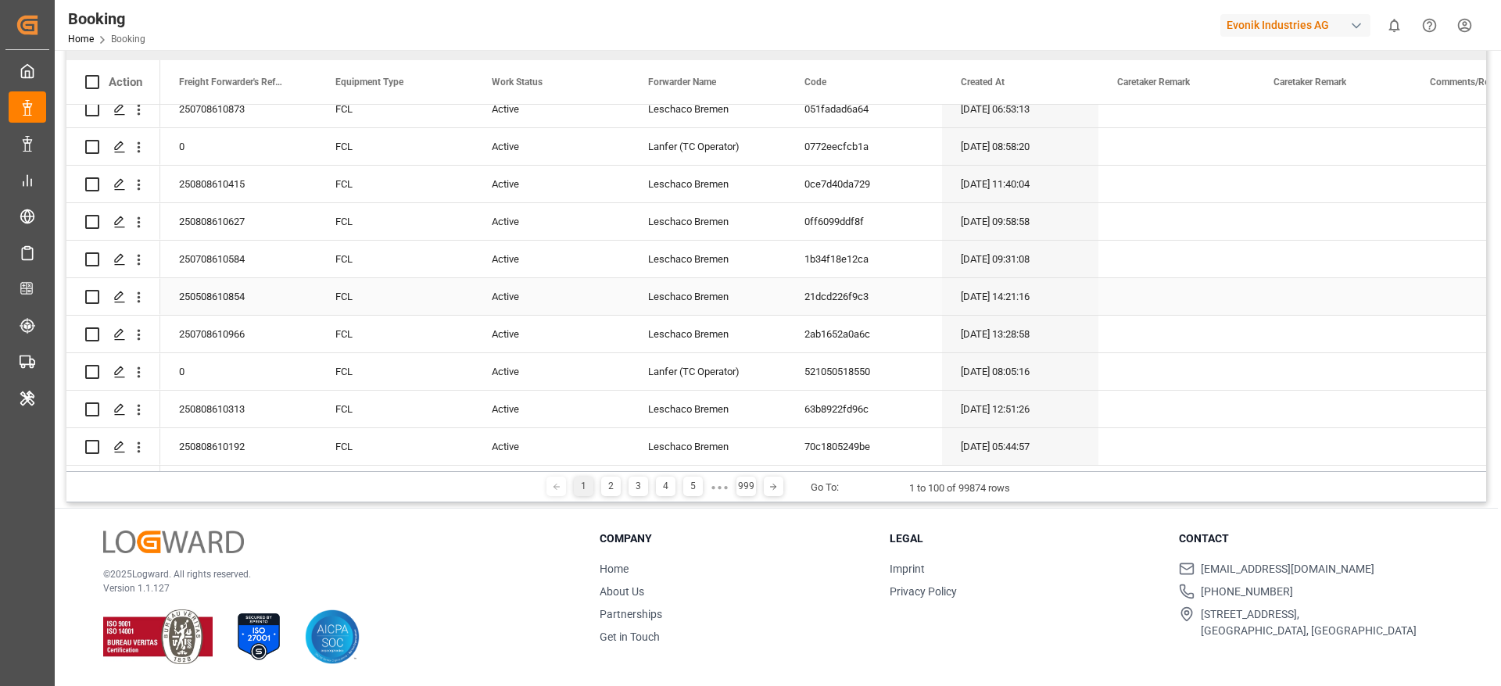
scroll to position [181, 0]
drag, startPoint x: 608, startPoint y: 490, endPoint x: 561, endPoint y: 535, distance: 65.3
click at [561, 535] on div "© 2025 Logward. All rights reserved. Version 1.1.127" at bounding box center [331, 599] width 457 height 134
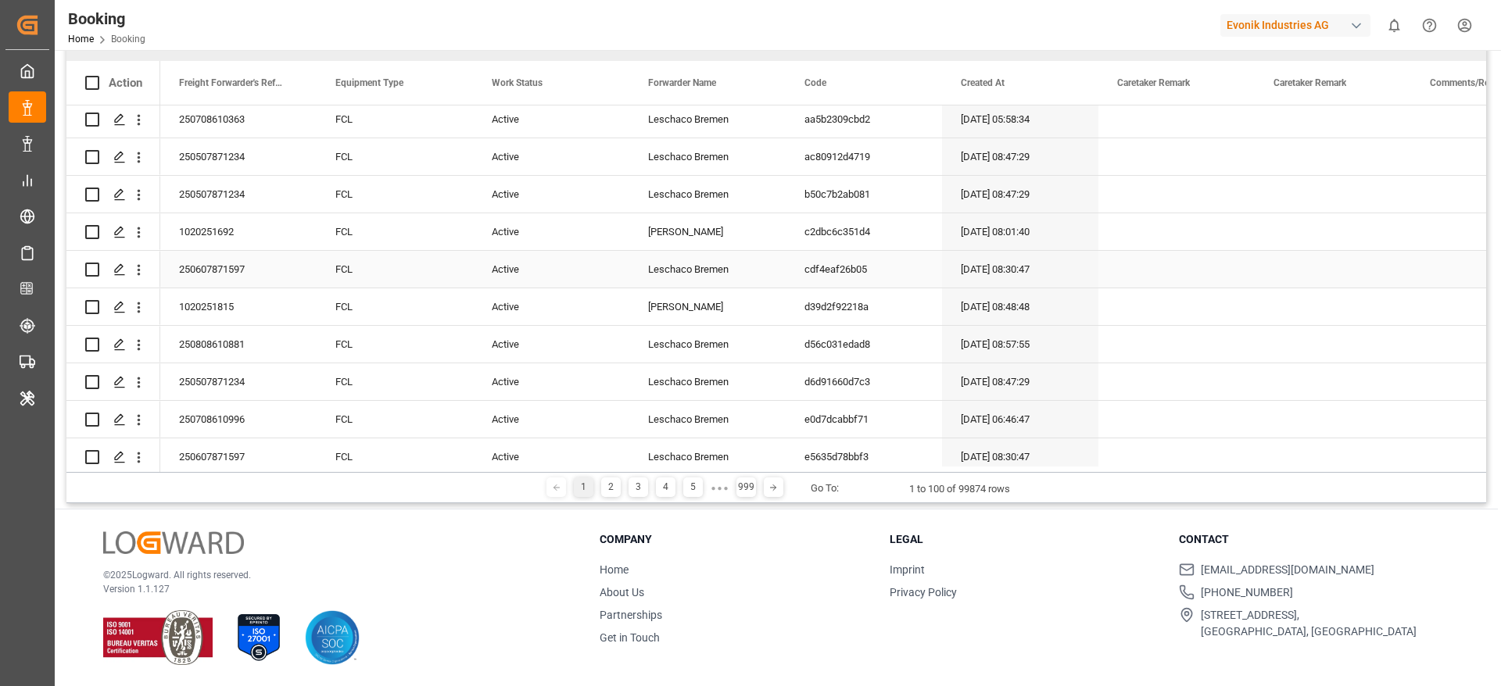
scroll to position [3397, 0]
